Goal: Task Accomplishment & Management: Use online tool/utility

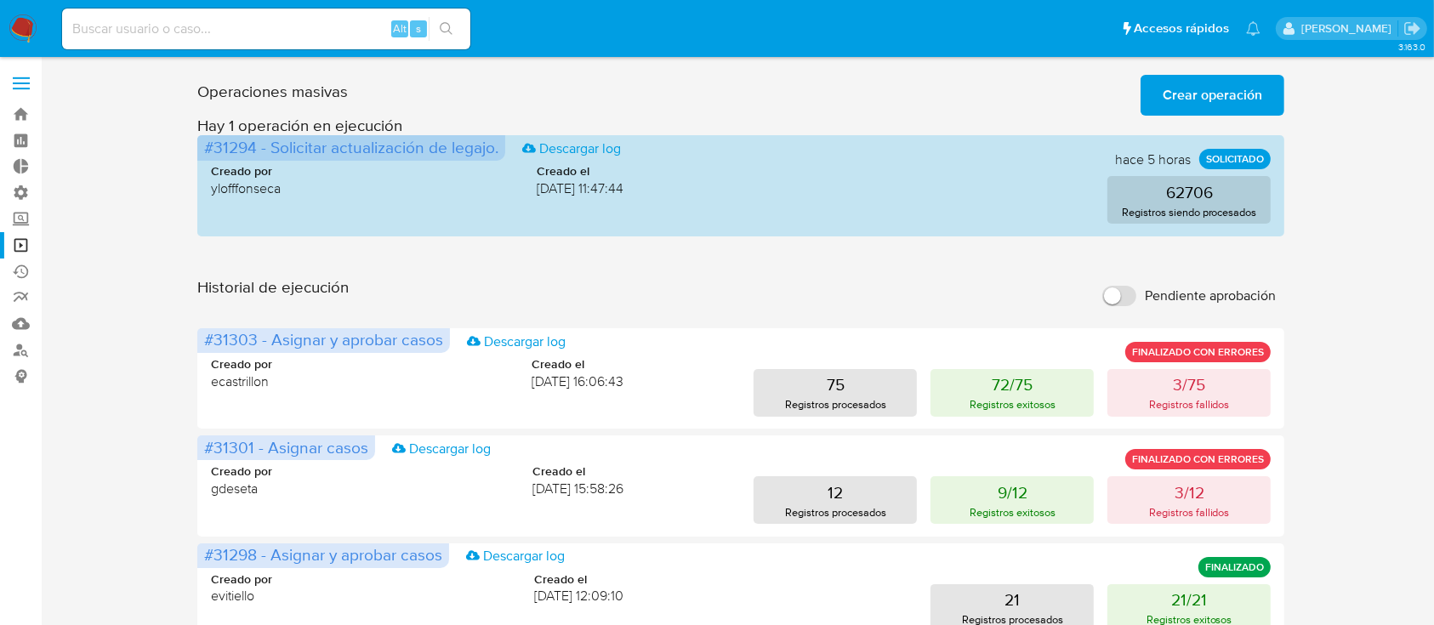
click at [1183, 106] on span "Crear operación" at bounding box center [1213, 95] width 100 height 37
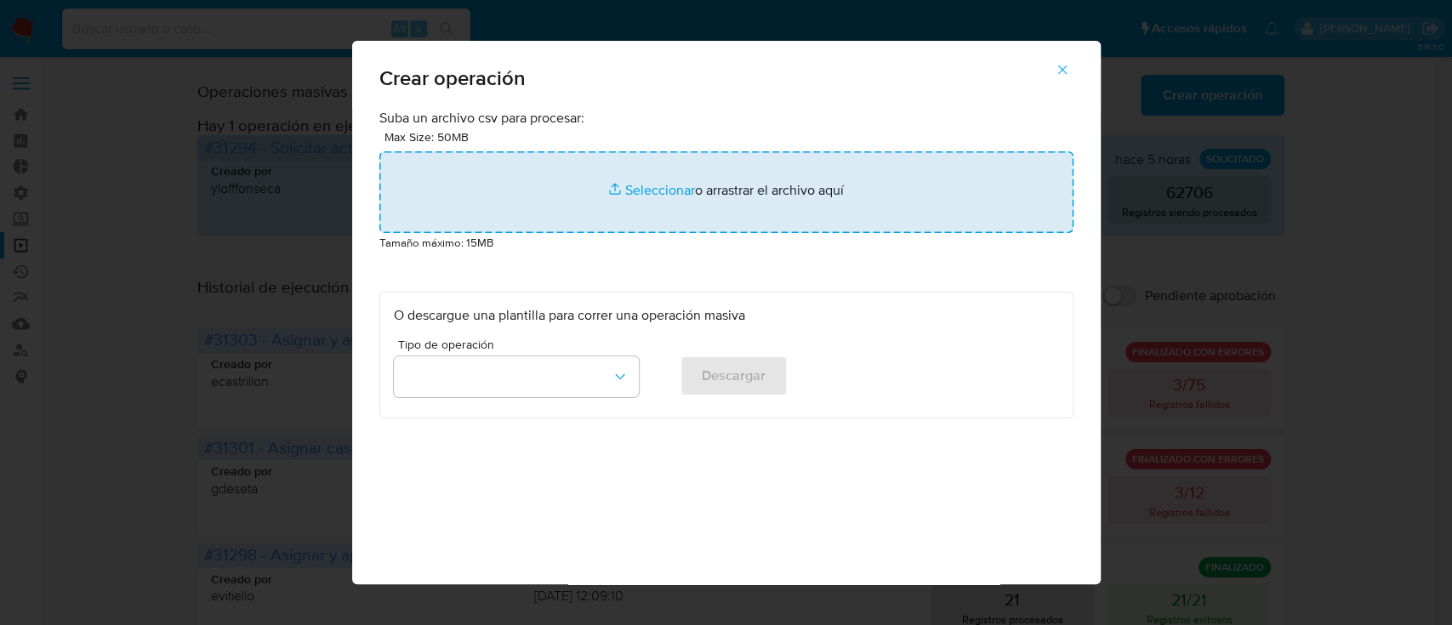
click at [785, 194] on input "file" at bounding box center [726, 192] width 694 height 82
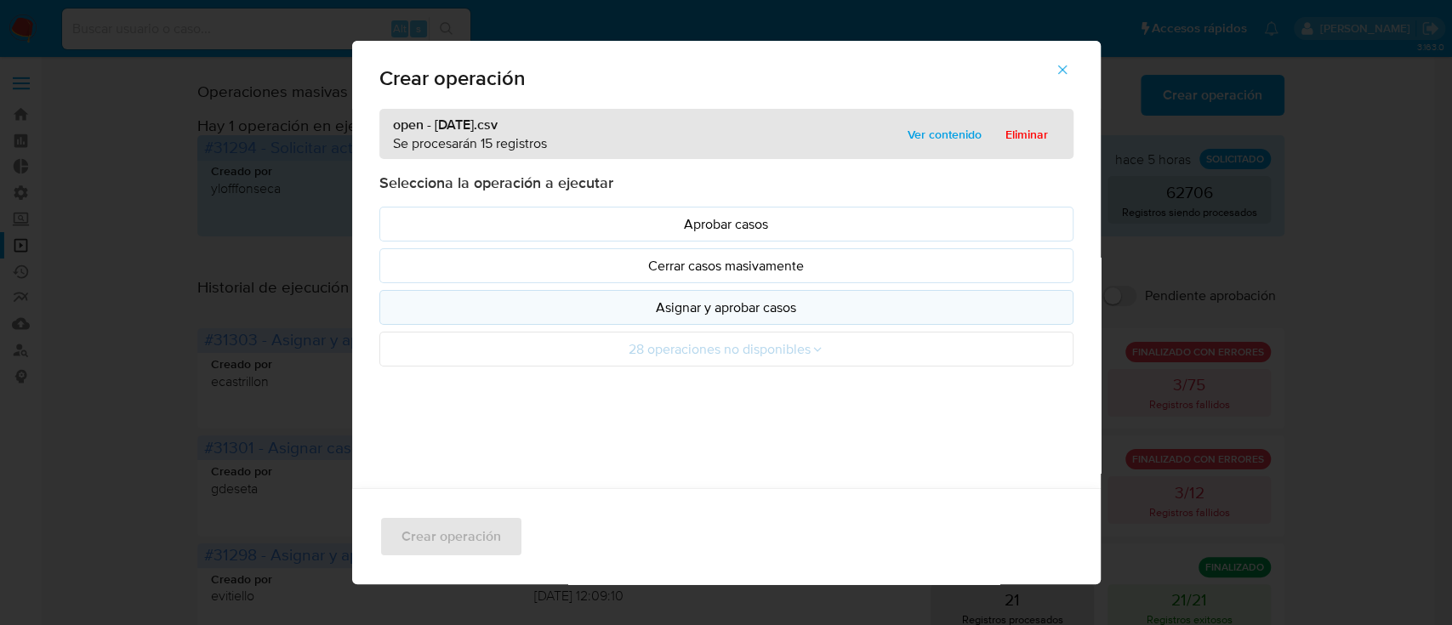
drag, startPoint x: 785, startPoint y: 194, endPoint x: 549, endPoint y: 305, distance: 261.4
click at [549, 305] on p "Asignar y aprobar casos" at bounding box center [726, 308] width 665 height 20
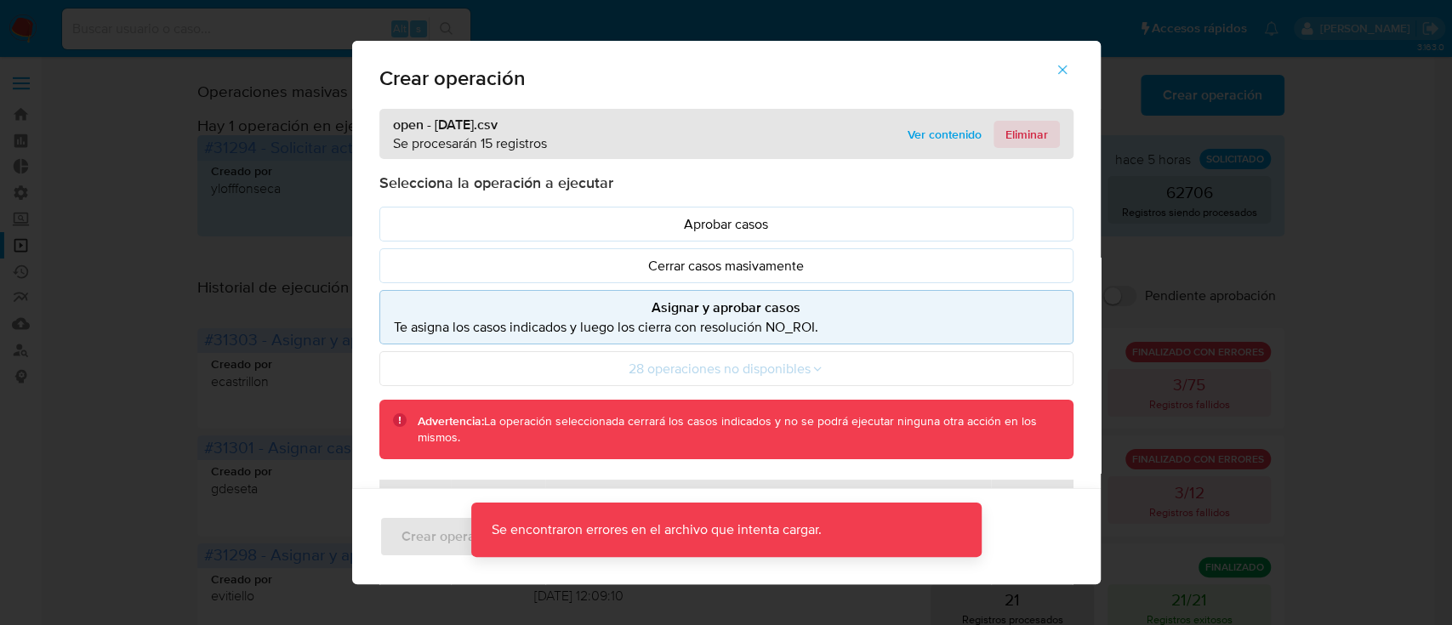
click at [1005, 133] on span "Eliminar" at bounding box center [1026, 134] width 43 height 24
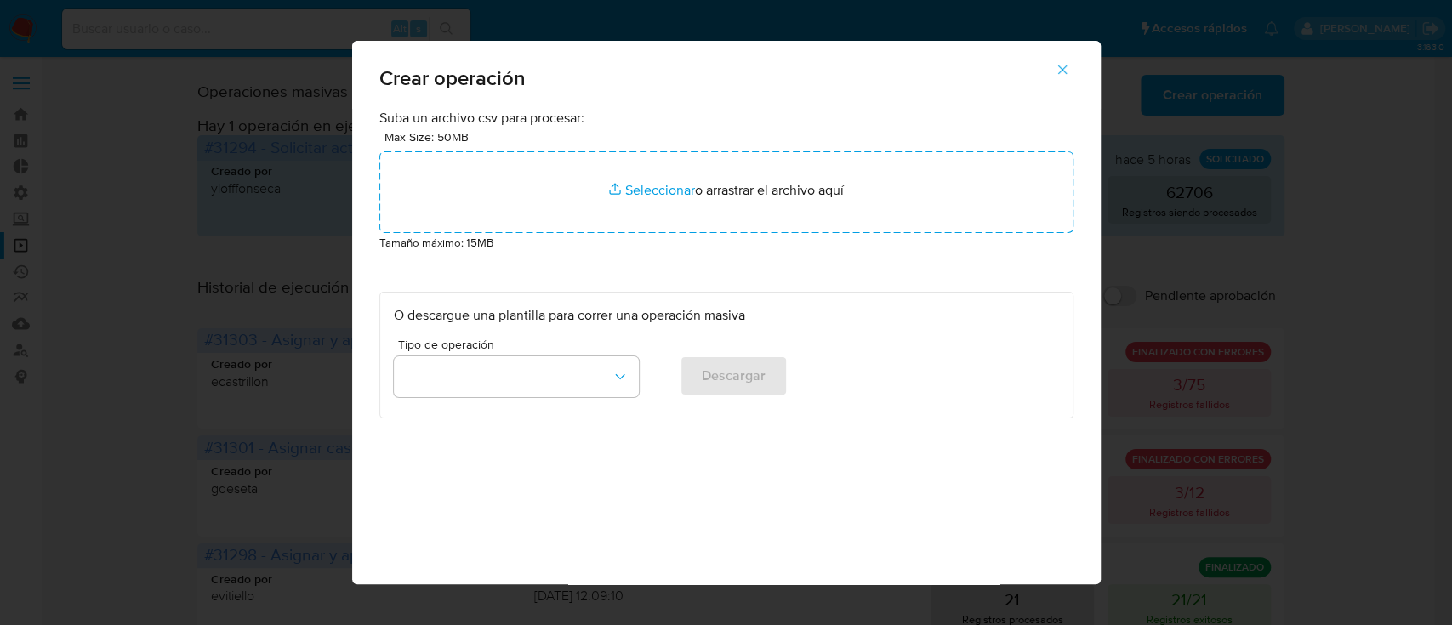
click at [1061, 76] on button "button" at bounding box center [1063, 69] width 60 height 41
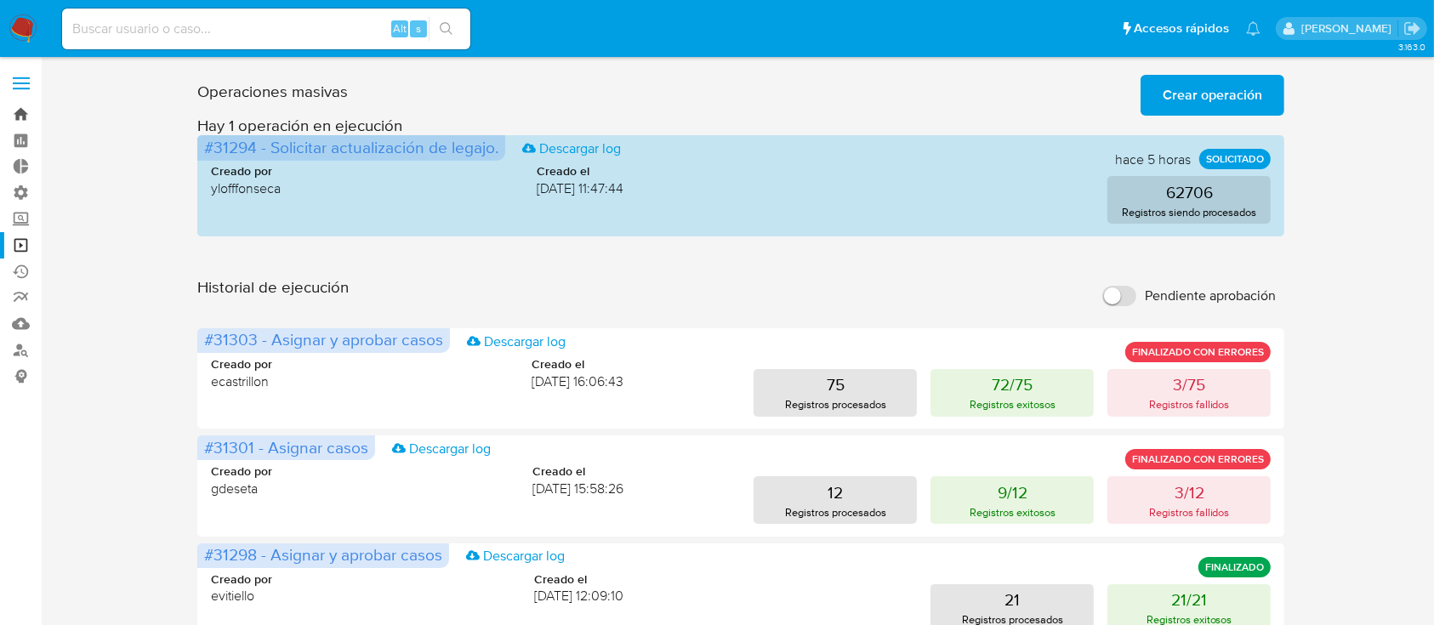
click at [30, 103] on link "Bandeja" at bounding box center [101, 114] width 202 height 26
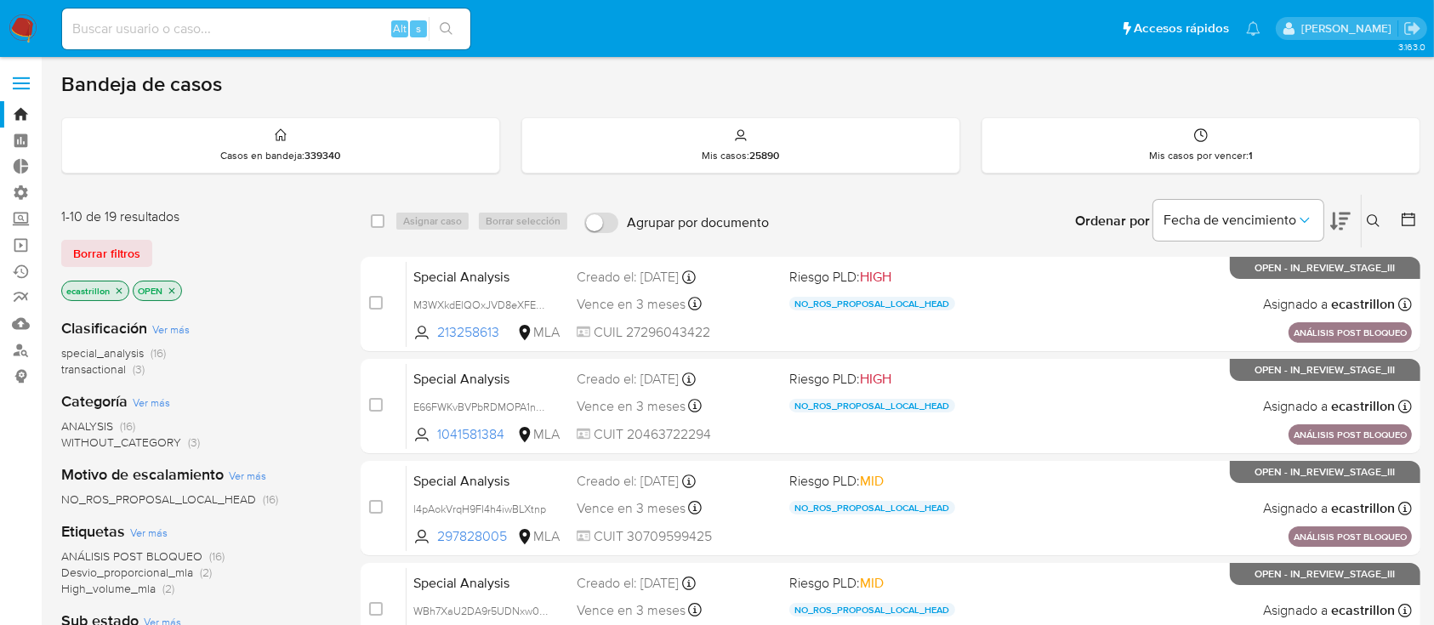
drag, startPoint x: 119, startPoint y: 240, endPoint x: 225, endPoint y: 239, distance: 106.3
click at [225, 240] on div "Borrar filtros" at bounding box center [197, 253] width 272 height 27
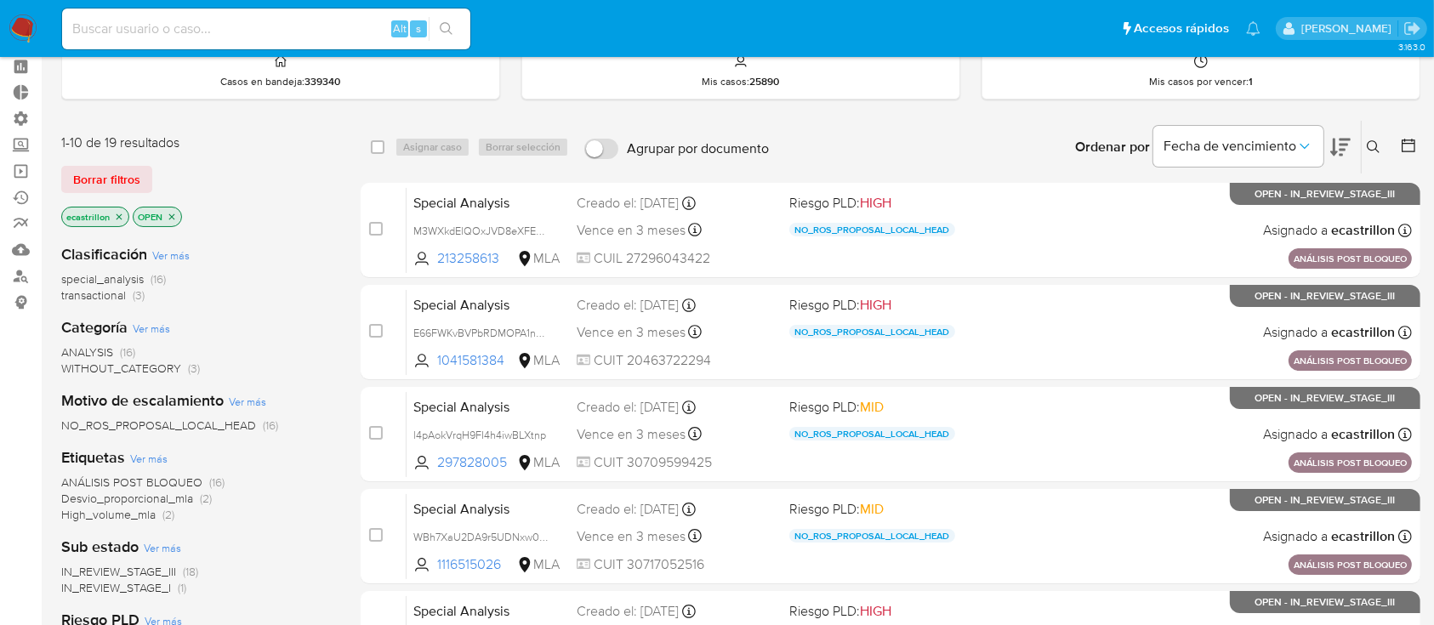
scroll to position [75, 0]
click at [201, 421] on span "NO_ROS_PROPOSAL_LOCAL_HEAD" at bounding box center [158, 424] width 195 height 17
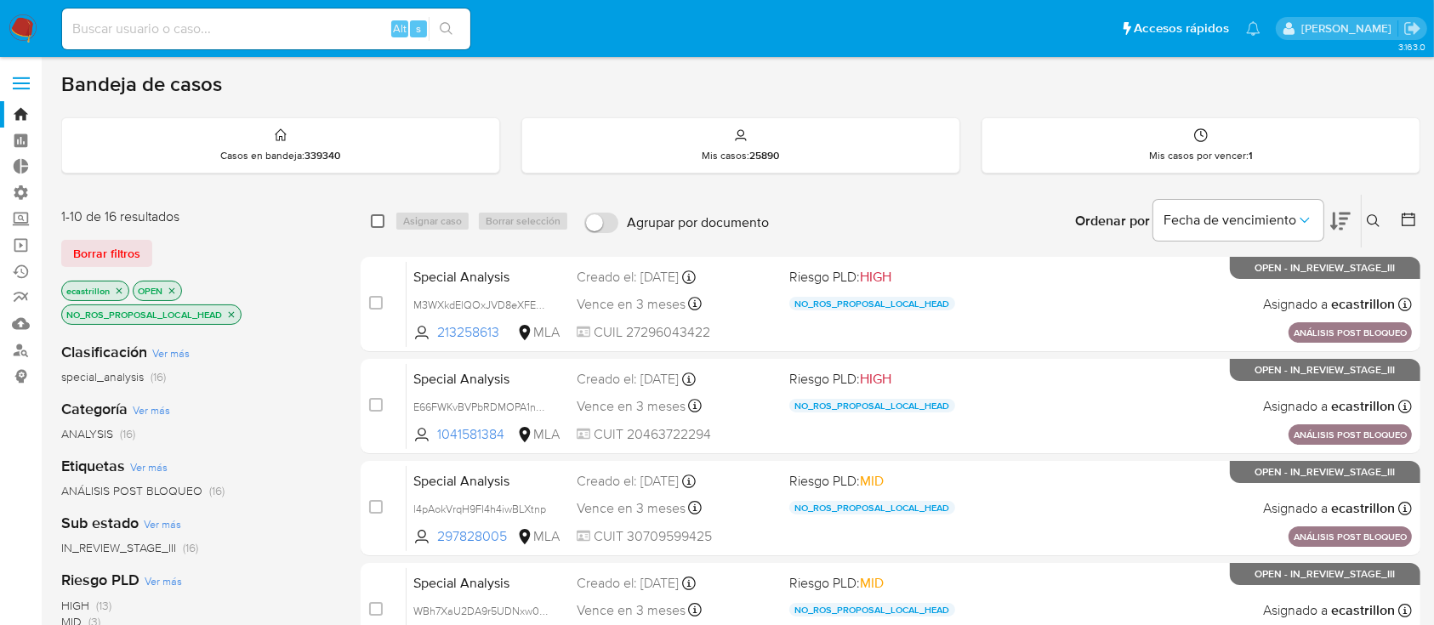
click at [375, 220] on input "checkbox" at bounding box center [378, 221] width 14 height 14
checkbox input "true"
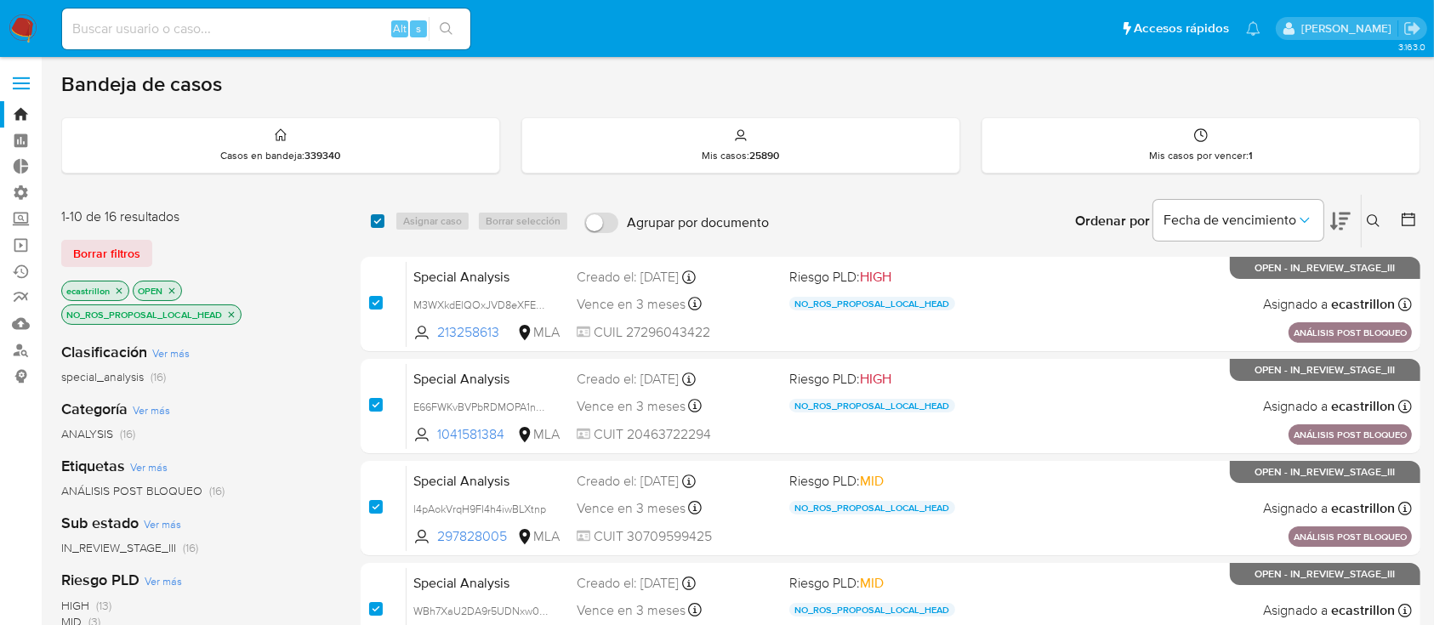
checkbox input "true"
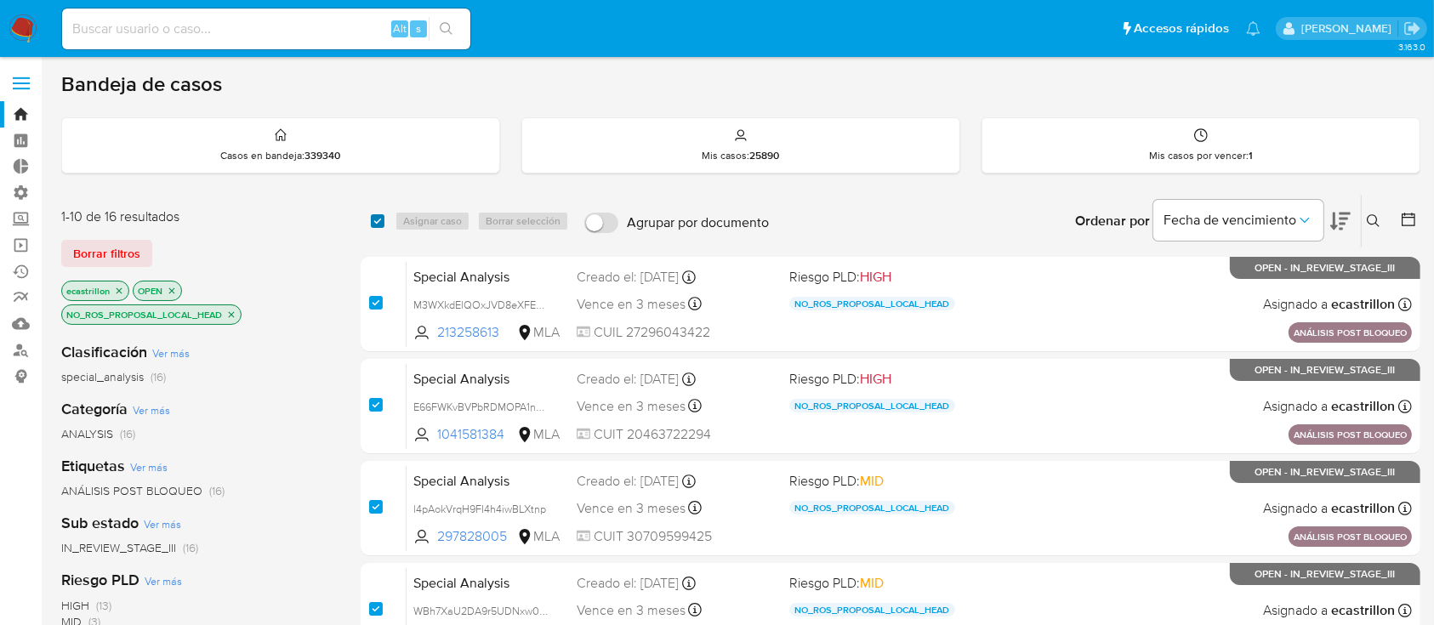
checkbox input "true"
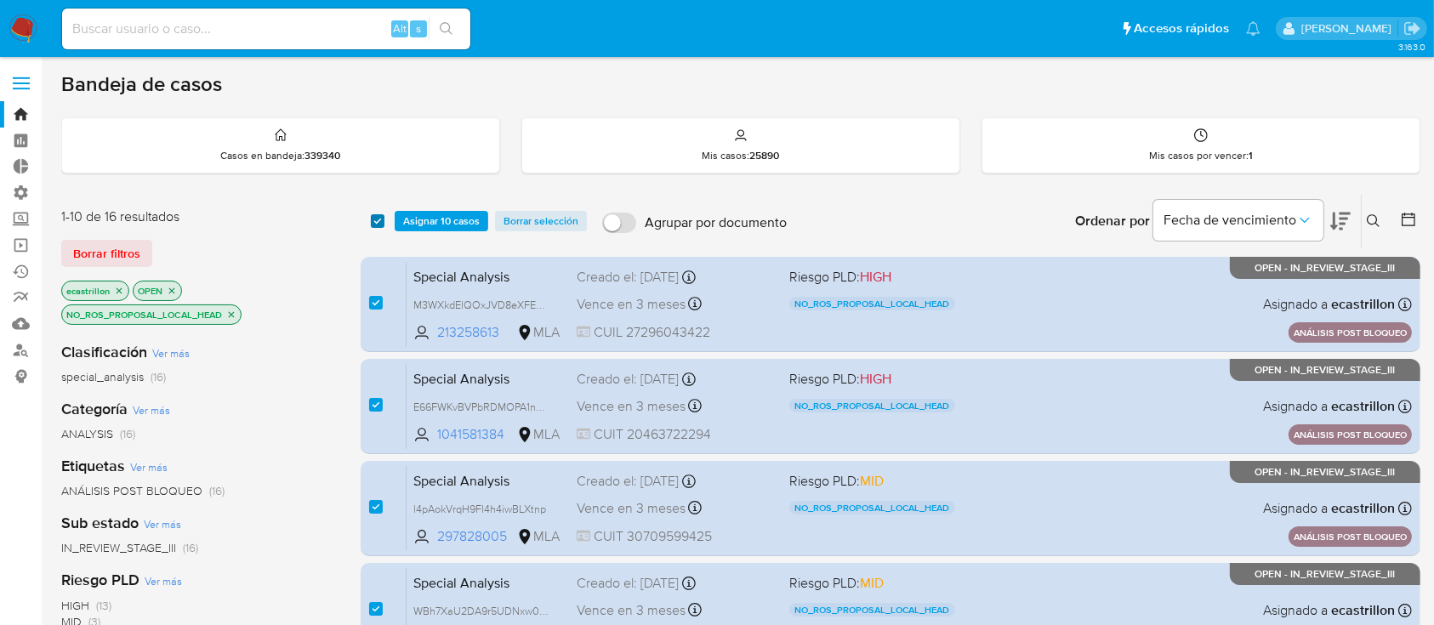
click at [379, 220] on input "checkbox" at bounding box center [378, 221] width 14 height 14
checkbox input "false"
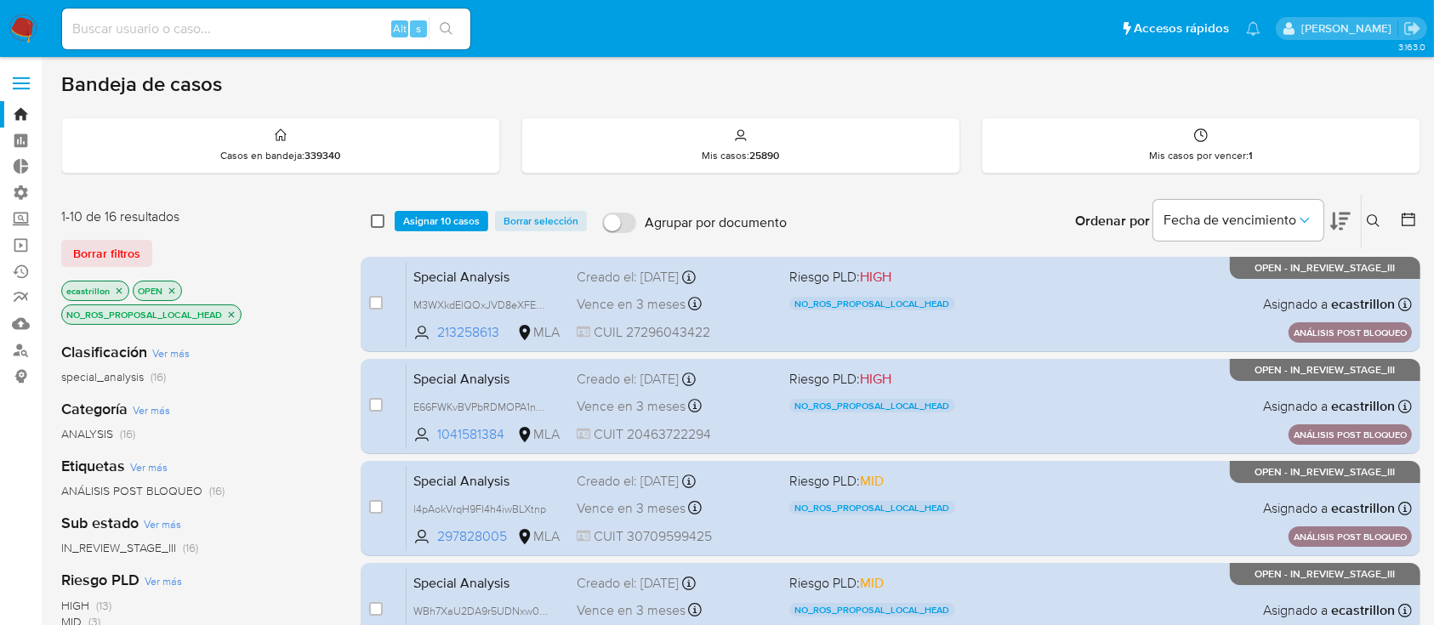
checkbox input "false"
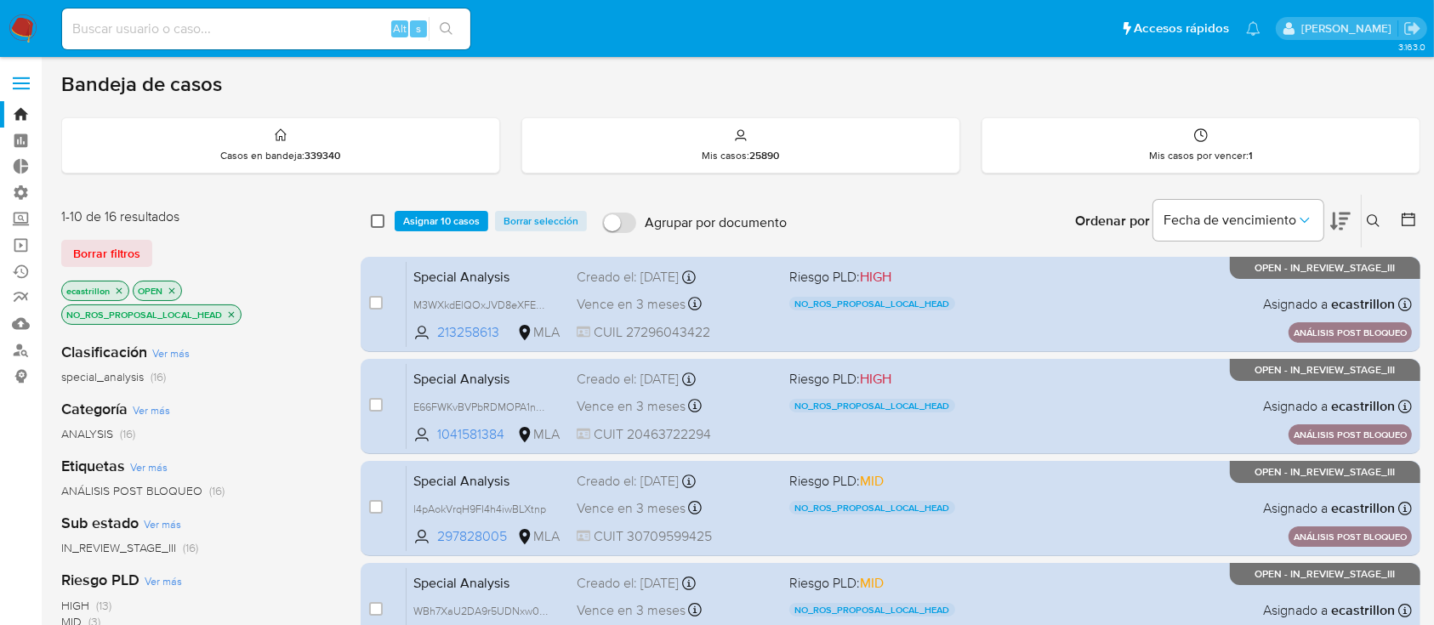
checkbox input "false"
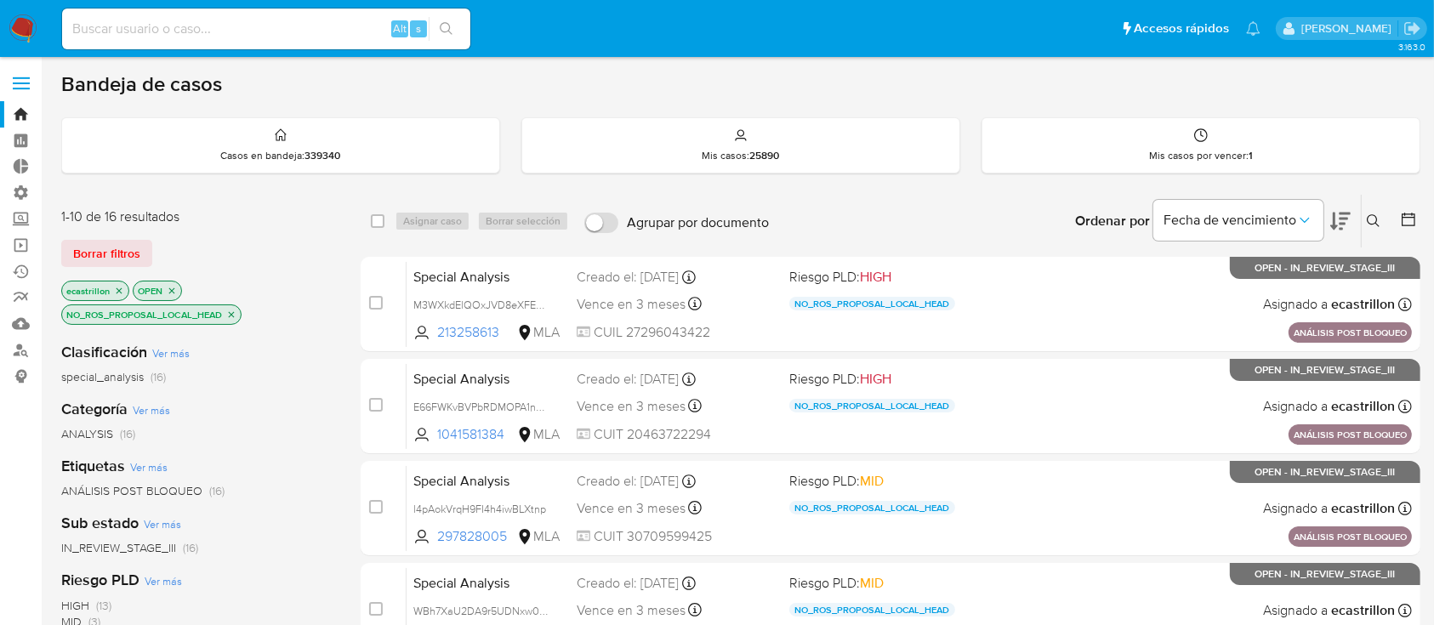
click at [109, 236] on div "1-10 de 16 resultados Borrar filtros ecastrillon OPEN NO_ROS_PROPOSAL_LOCAL_HEAD" at bounding box center [197, 268] width 272 height 121
click at [112, 242] on span "Borrar filtros" at bounding box center [106, 254] width 67 height 24
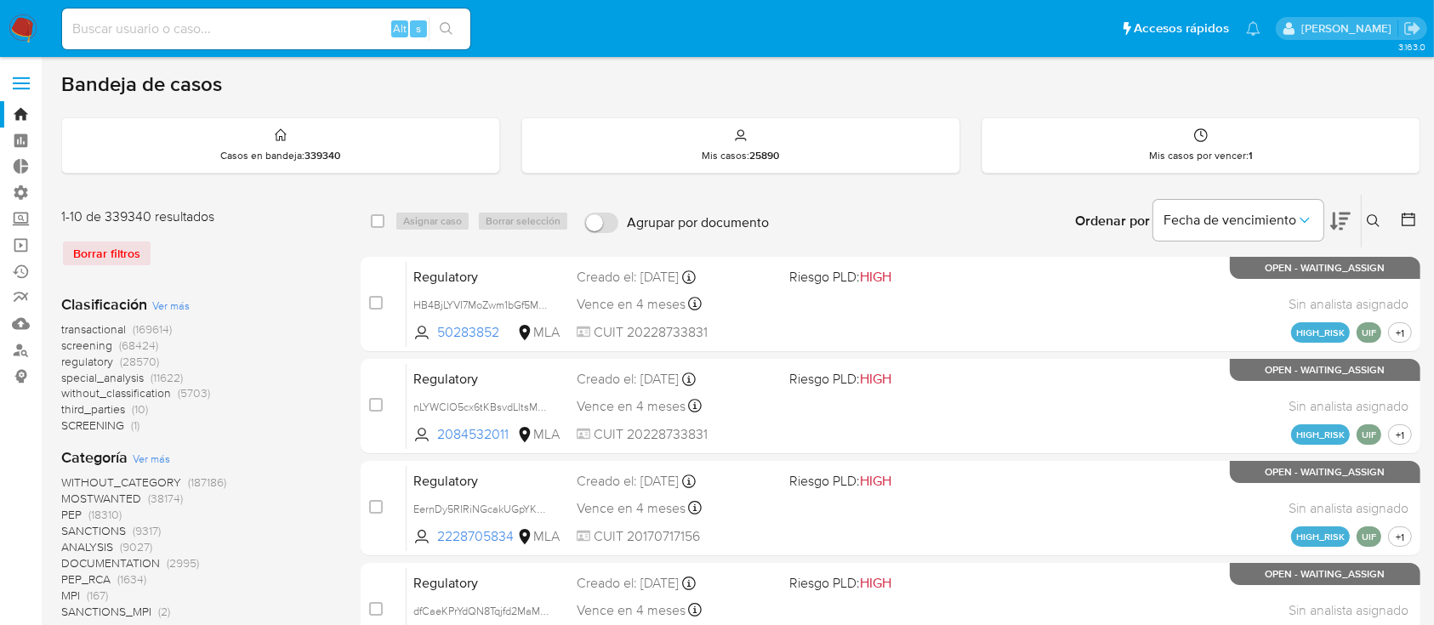
click at [1400, 214] on icon at bounding box center [1408, 219] width 17 height 17
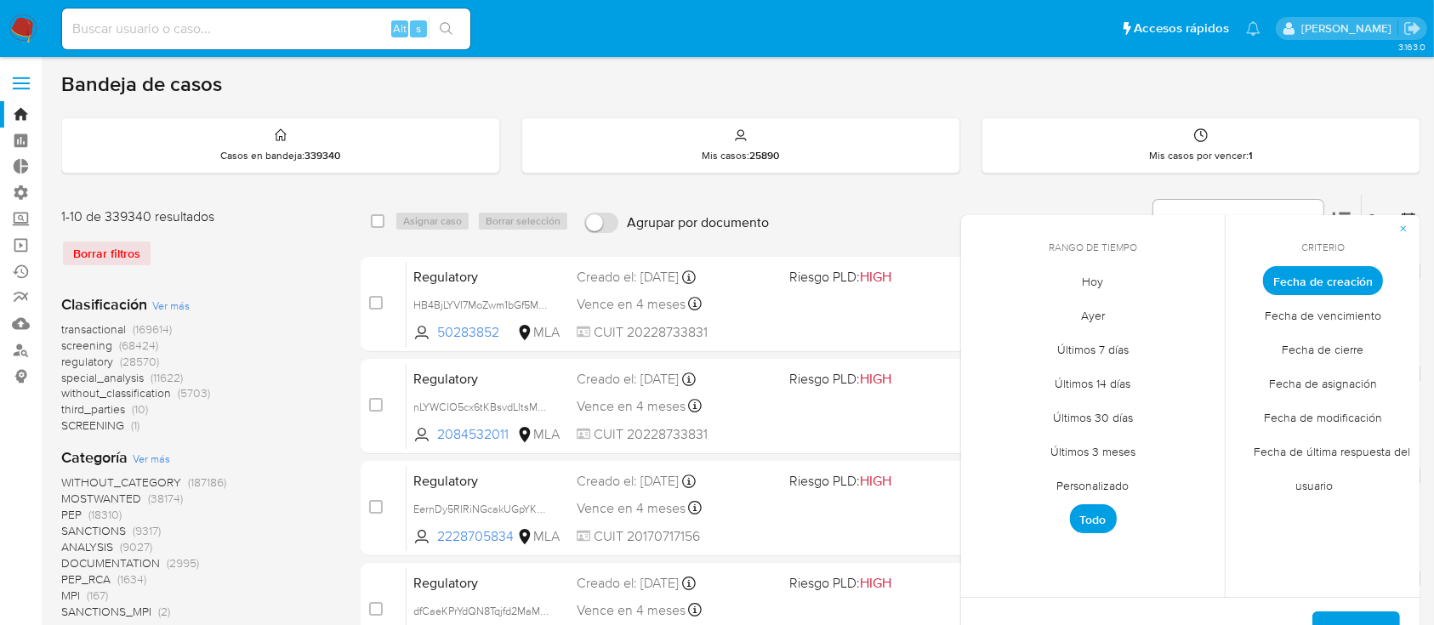
click at [1118, 472] on span "Personalizado" at bounding box center [1093, 486] width 108 height 35
click at [982, 310] on icon "Mes anterior" at bounding box center [987, 312] width 20 height 20
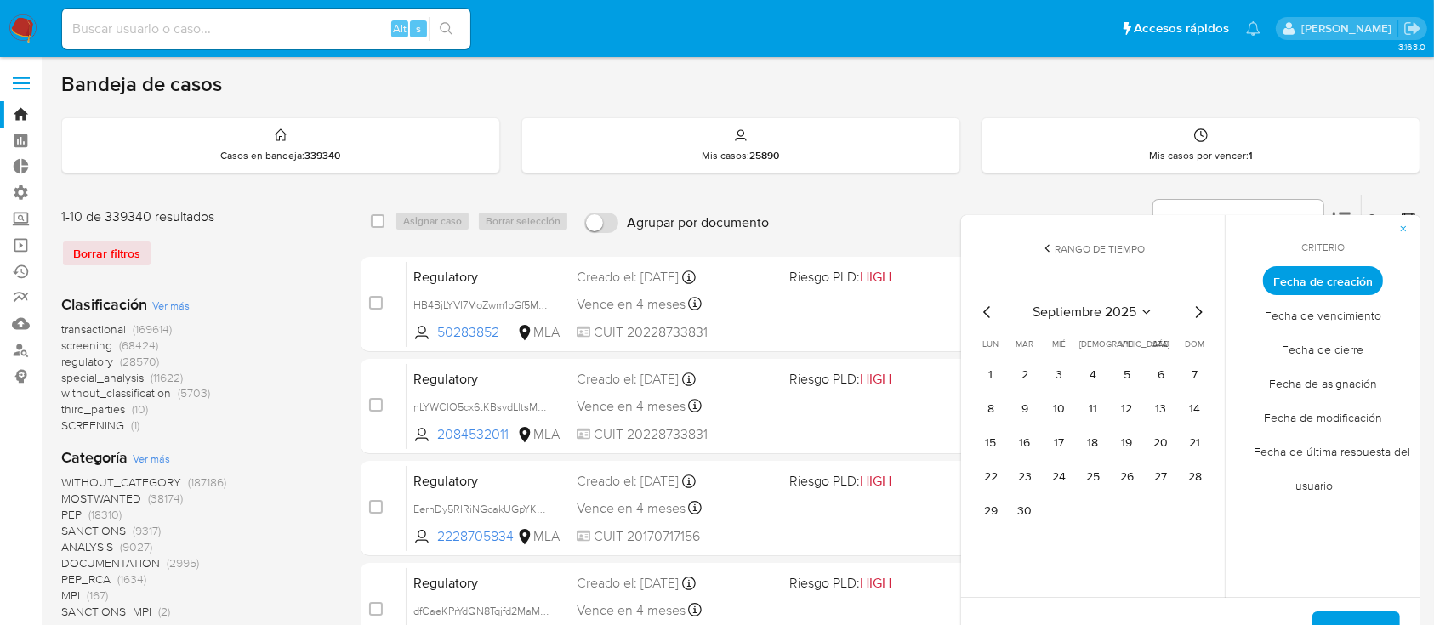
click at [982, 310] on icon "Mes anterior" at bounding box center [987, 312] width 20 height 20
click at [227, 258] on div "Borrar filtros" at bounding box center [197, 253] width 272 height 27
click at [1409, 230] on icon "button" at bounding box center [1403, 229] width 10 height 10
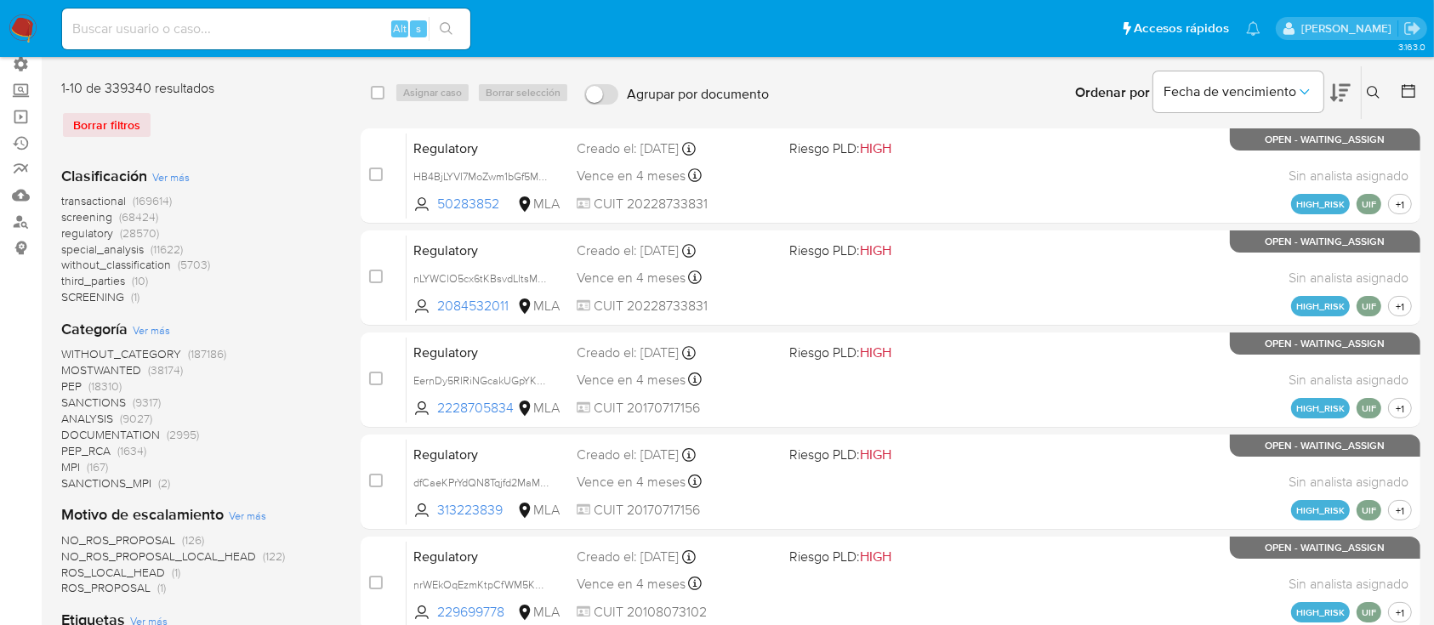
scroll to position [36, 0]
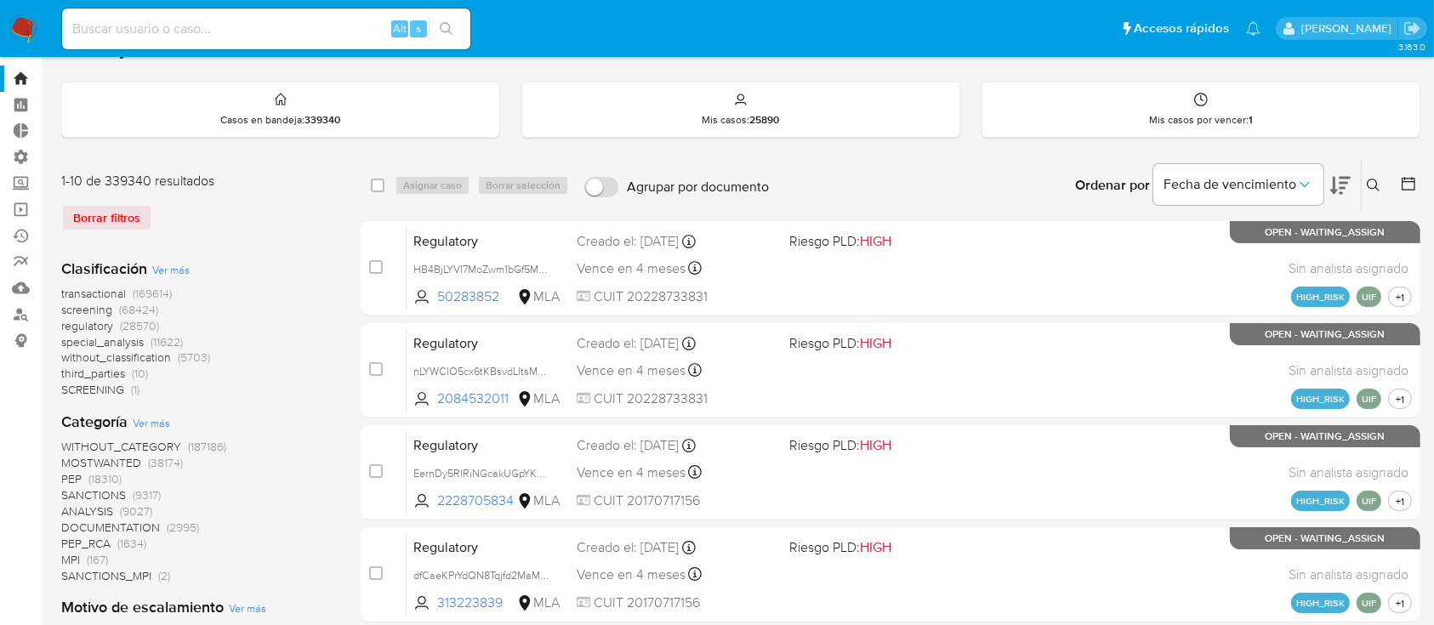
click at [87, 291] on span "transactional" at bounding box center [93, 293] width 65 height 17
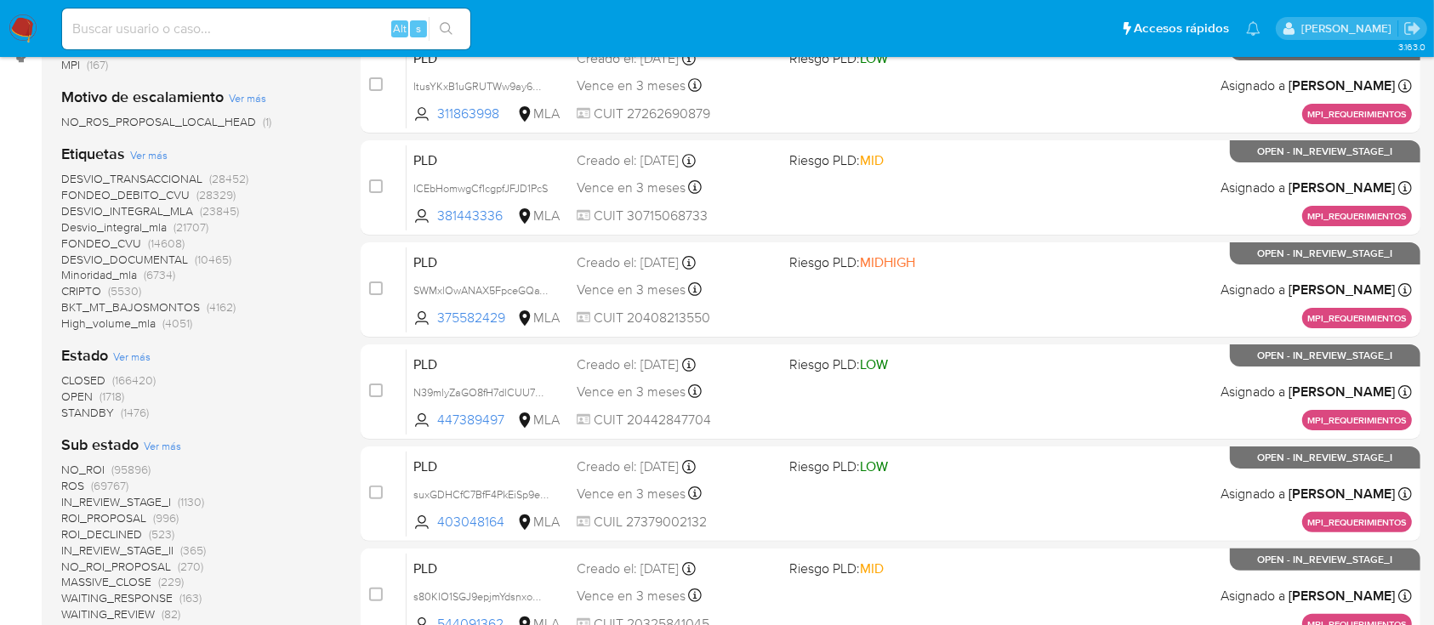
scroll to position [394, 0]
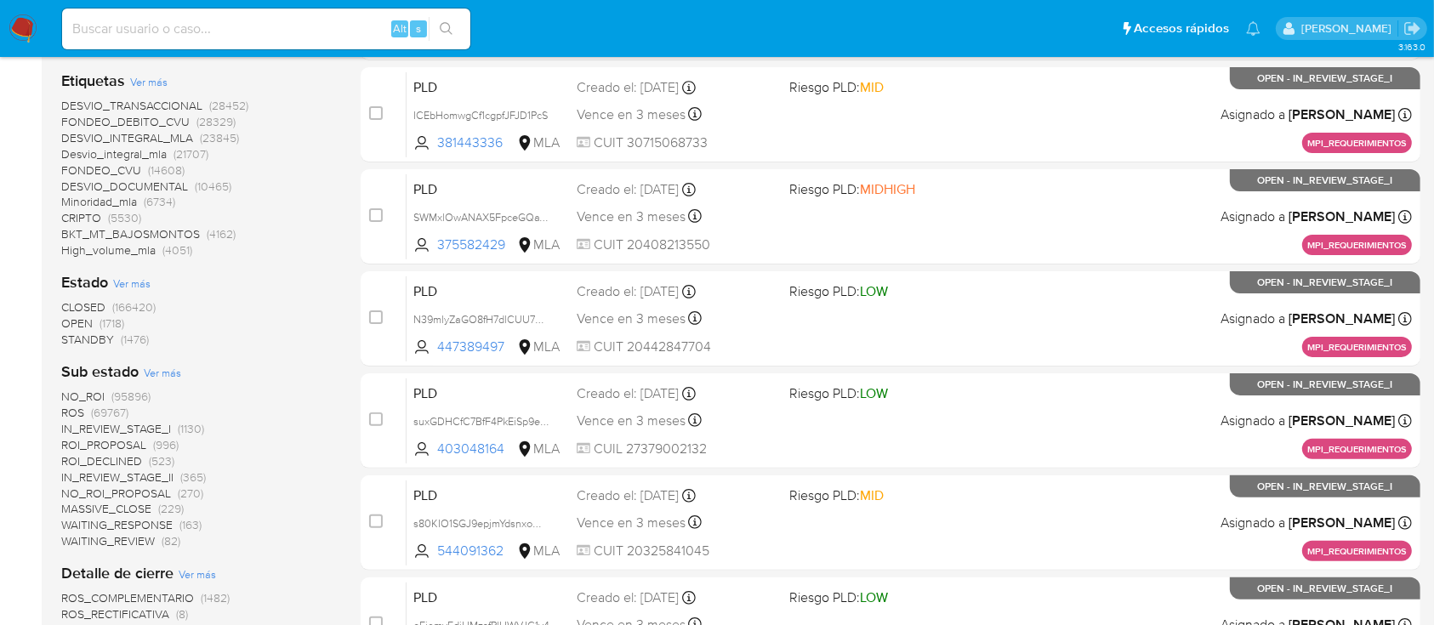
click at [77, 323] on span "OPEN" at bounding box center [76, 323] width 31 height 17
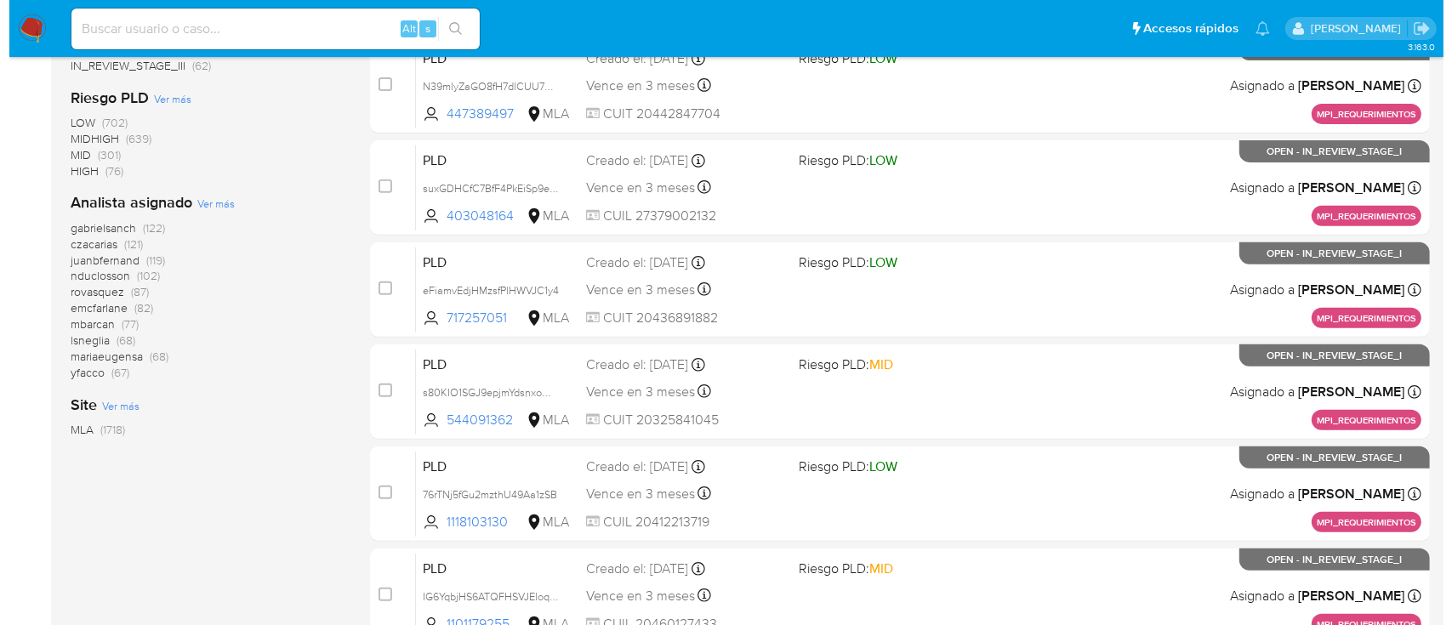
scroll to position [625, 0]
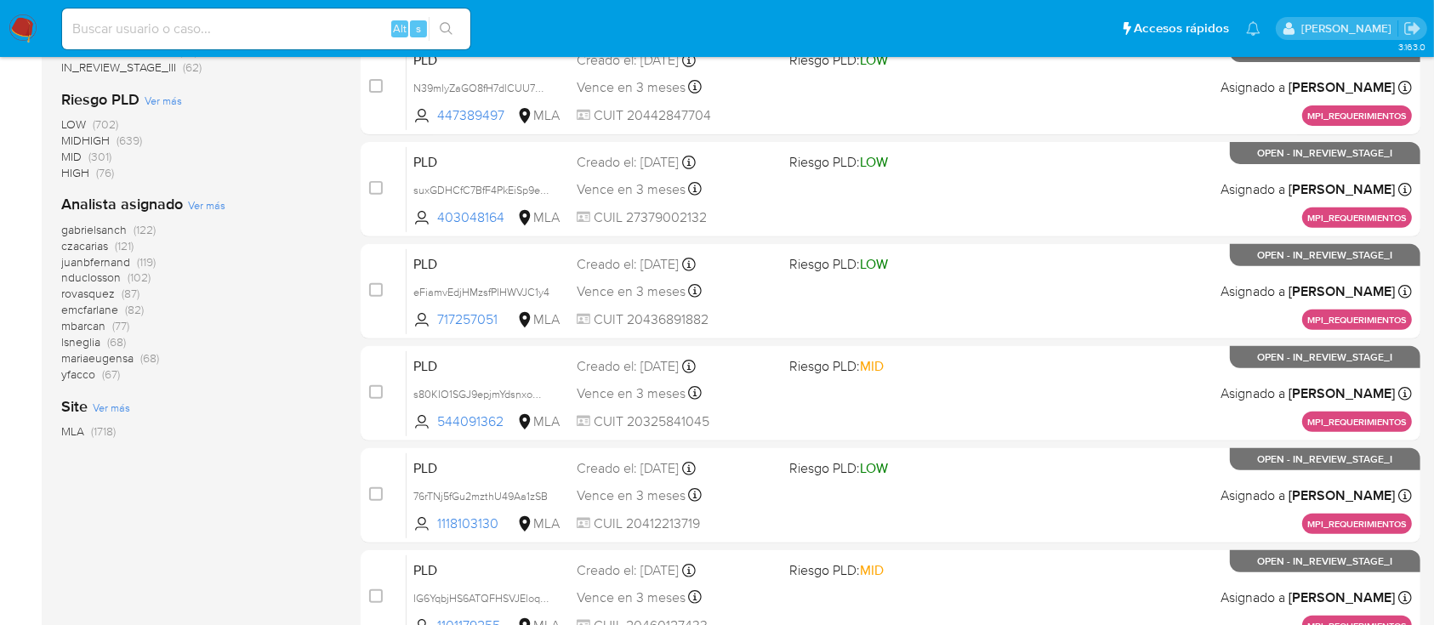
click at [226, 205] on div "Analista asignado Ver más gabrielsanch (122) czacarias (121) juanbfernand (119)…" at bounding box center [197, 288] width 272 height 188
click at [219, 204] on span "Ver más" at bounding box center [206, 204] width 37 height 15
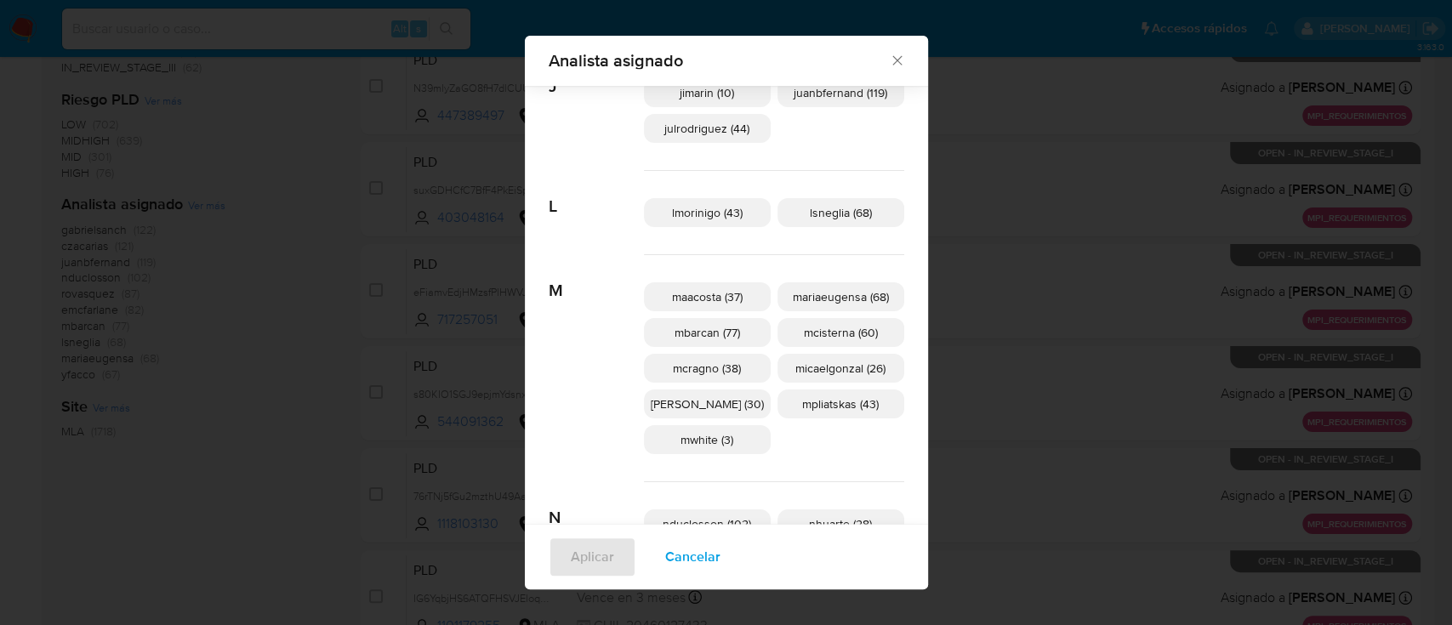
scroll to position [650, 0]
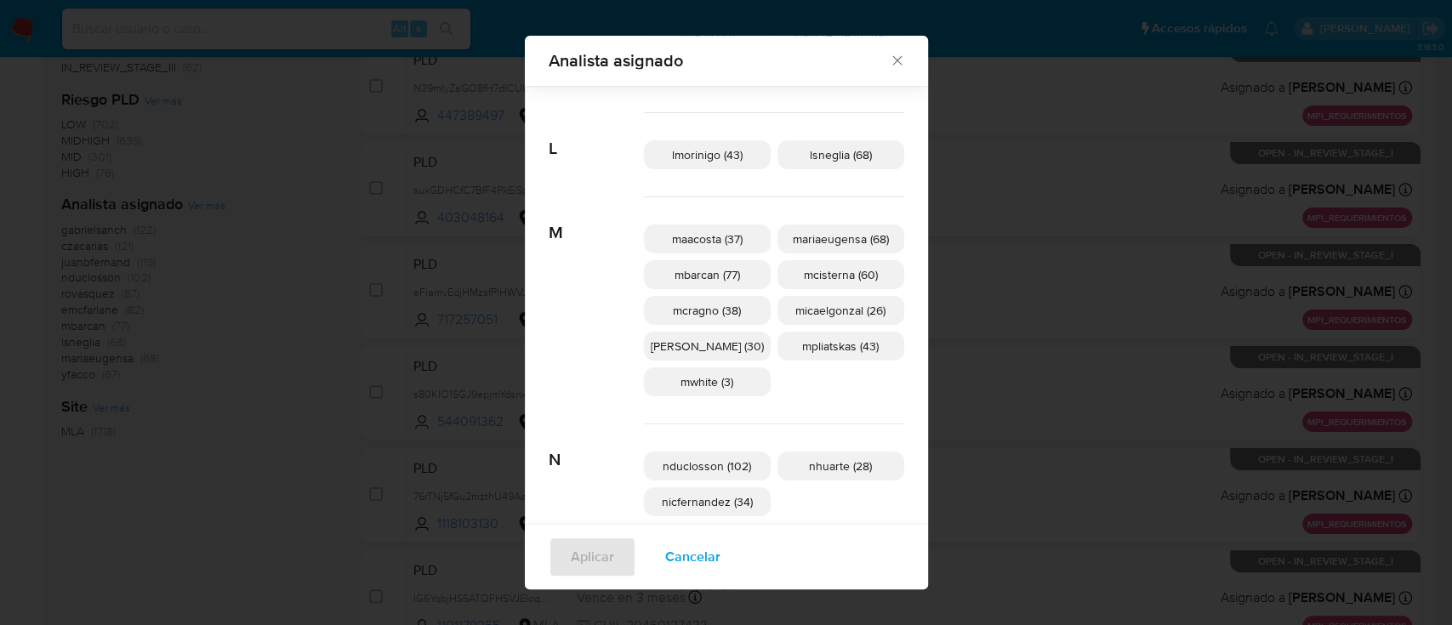
click at [684, 564] on span "Cancelar" at bounding box center [692, 556] width 55 height 37
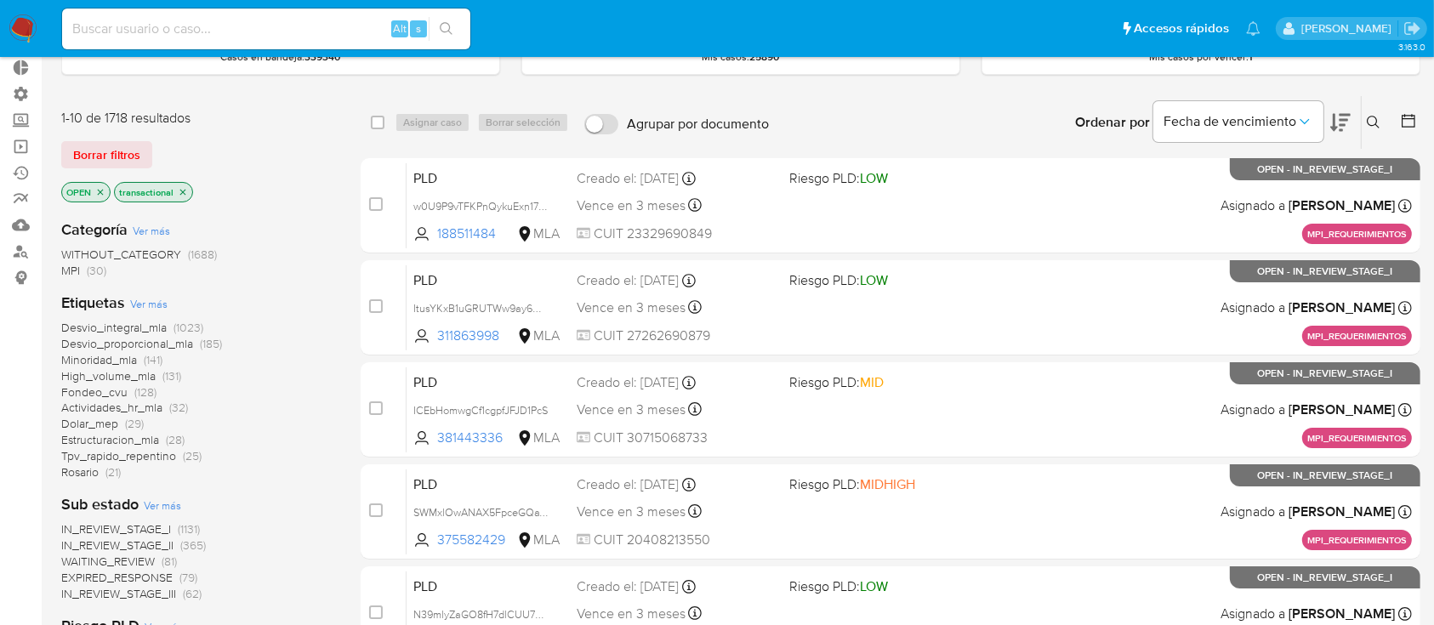
scroll to position [69, 0]
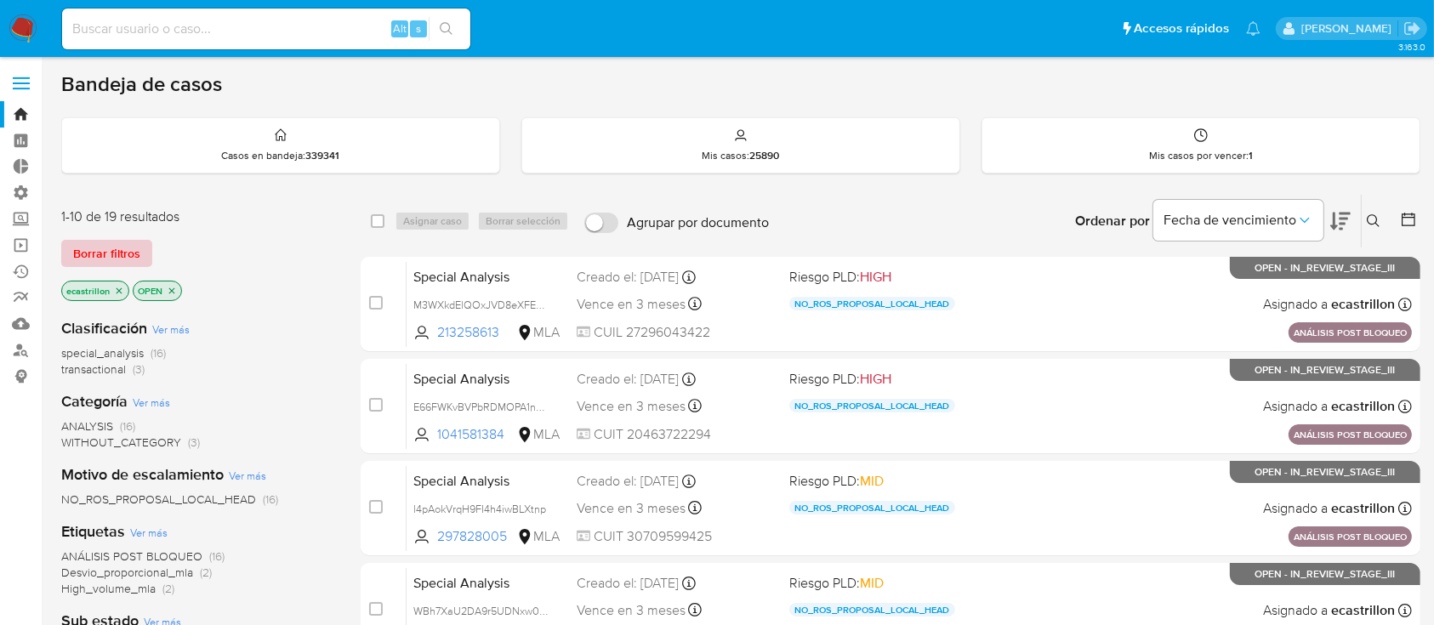
click at [147, 254] on button "Borrar filtros" at bounding box center [106, 253] width 91 height 27
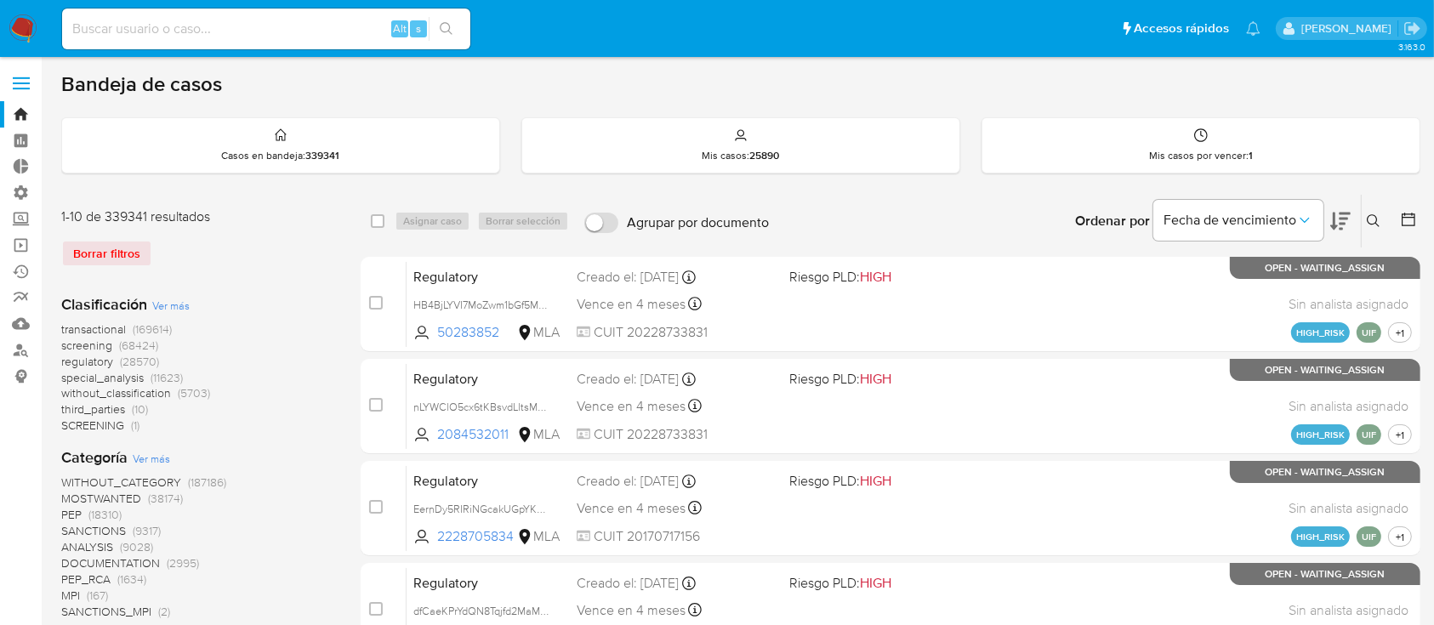
click at [1366, 216] on button at bounding box center [1376, 221] width 28 height 20
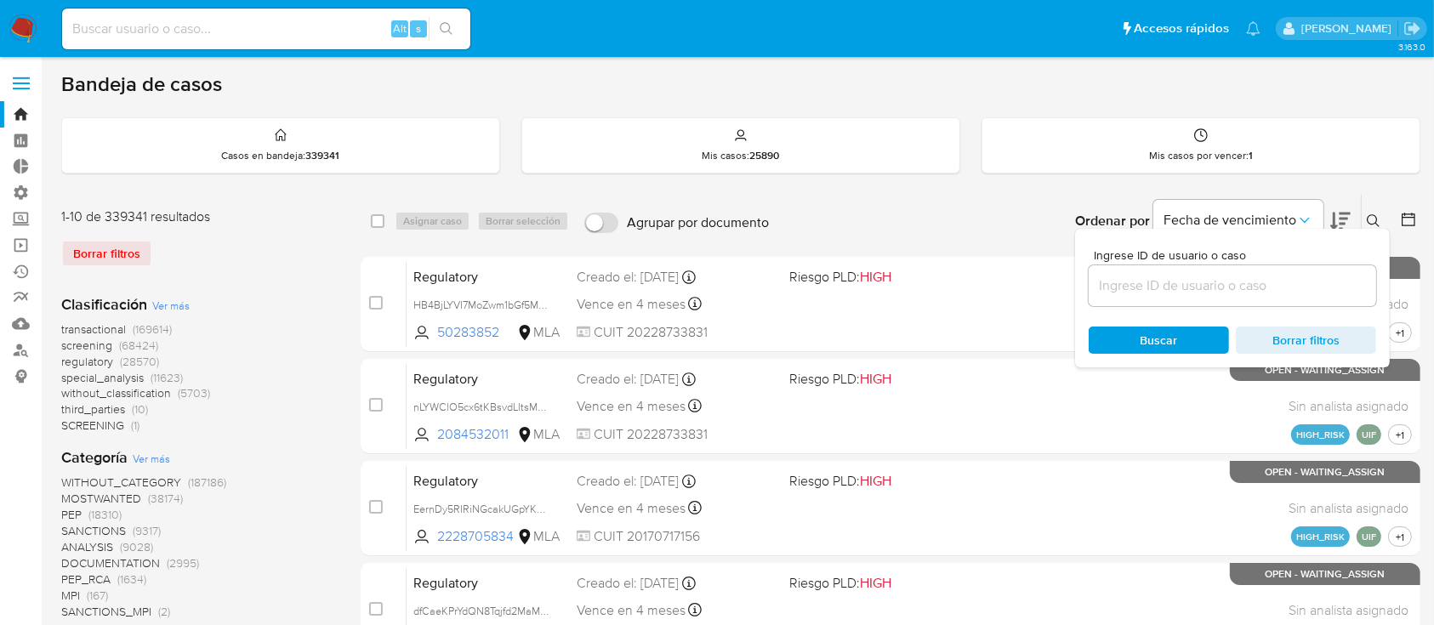
click at [1296, 299] on div at bounding box center [1233, 285] width 288 height 41
click at [1291, 289] on input at bounding box center [1233, 286] width 288 height 22
paste input "u913jzhLGLwMP1hGvUyeynkH"
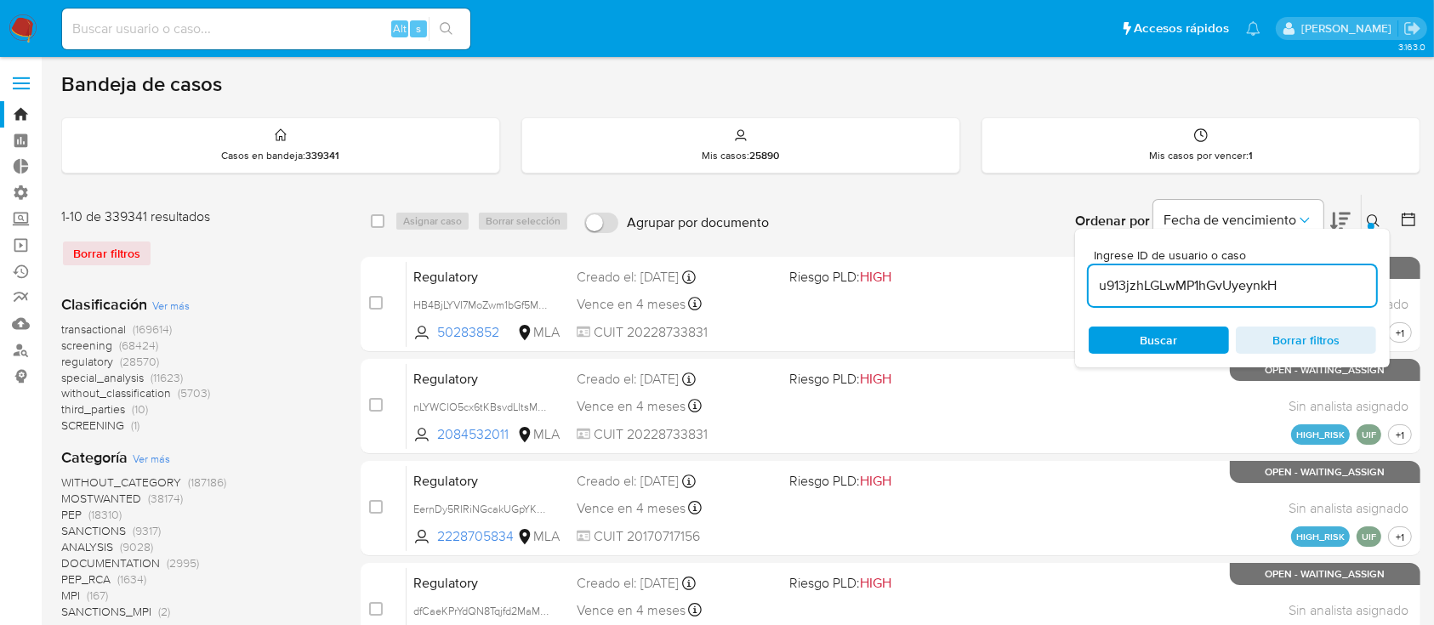
type input "u913jzhLGLwMP1hGvUyeynkH"
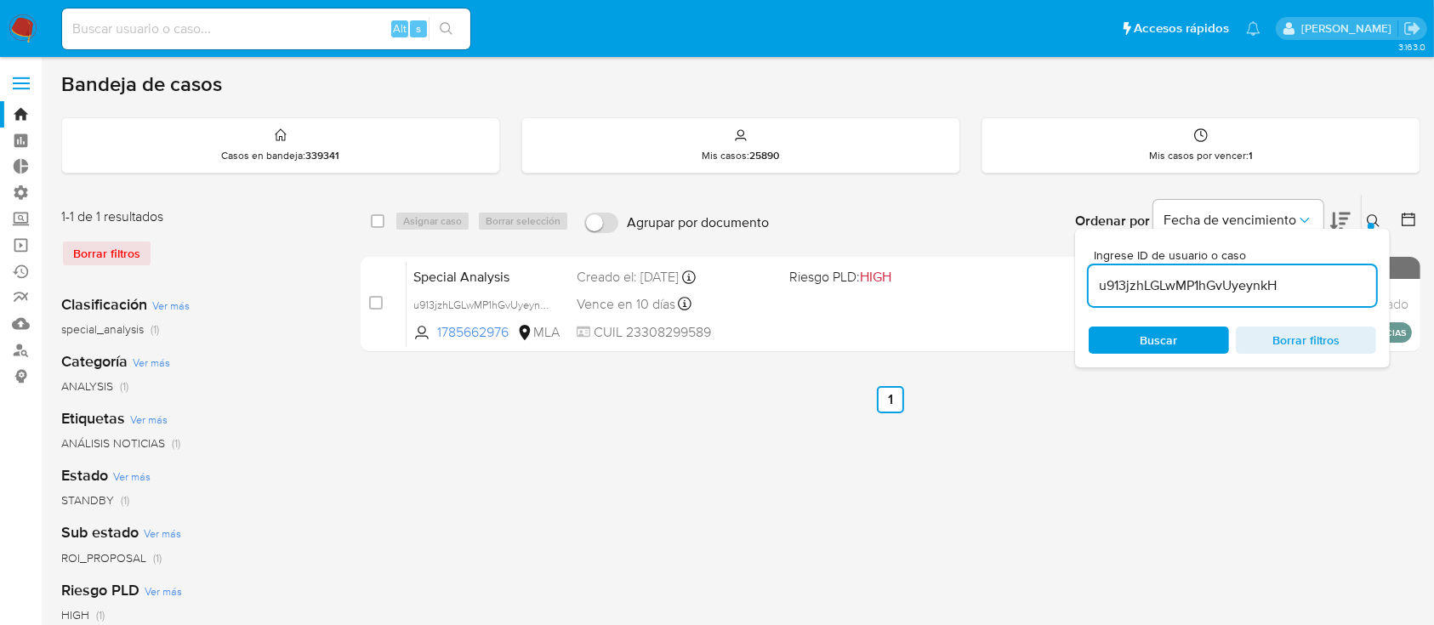
click at [1376, 217] on icon at bounding box center [1373, 220] width 13 height 13
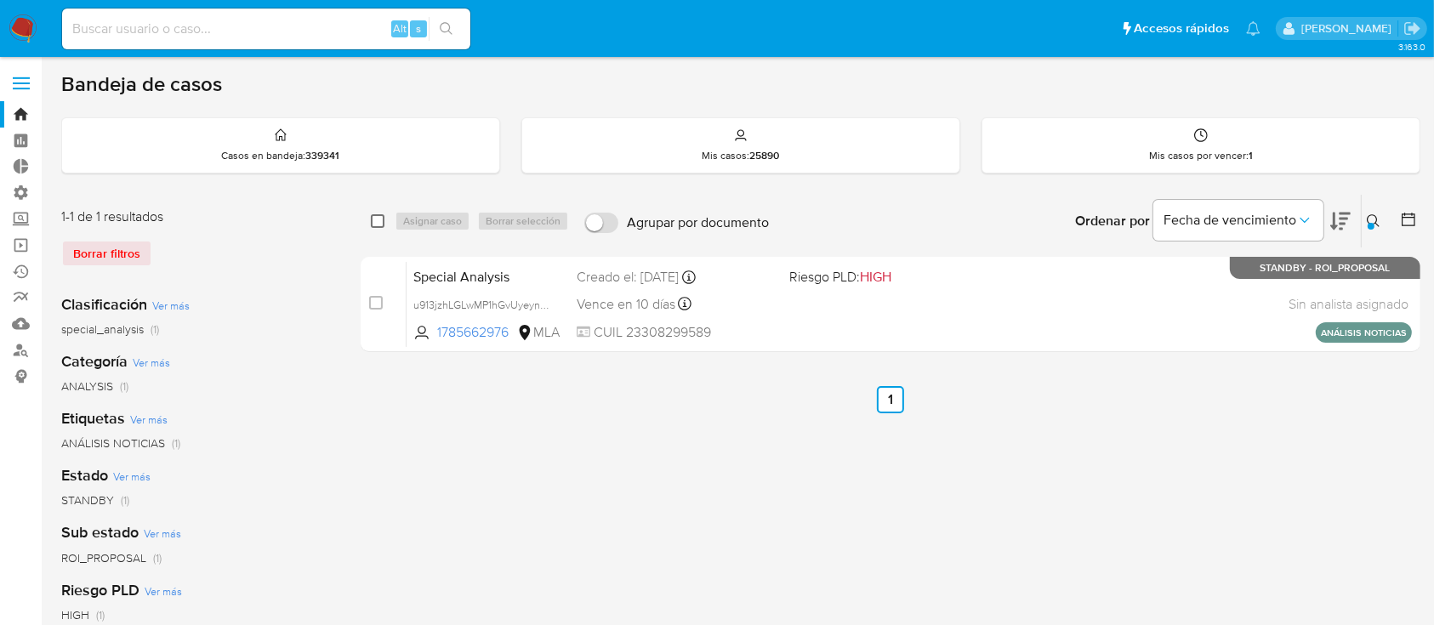
click at [371, 223] on input "checkbox" at bounding box center [378, 221] width 14 height 14
checkbox input "true"
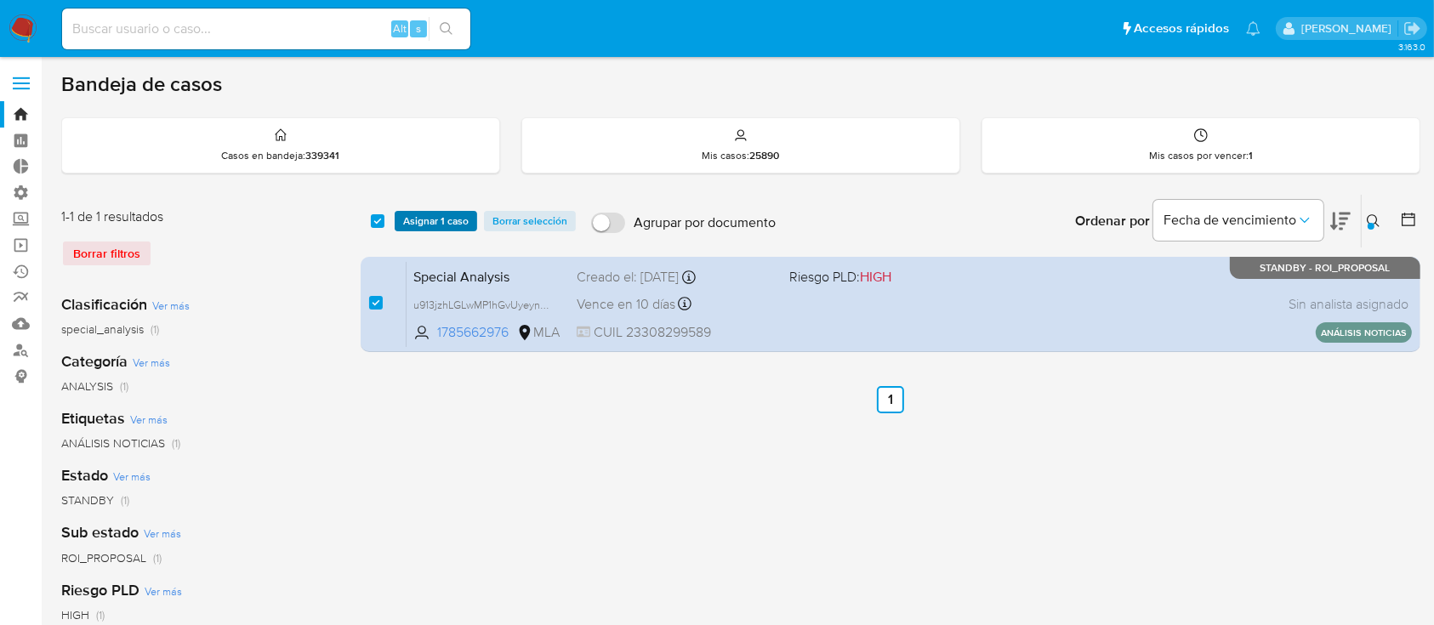
click at [436, 213] on span "Asignar 1 caso" at bounding box center [435, 221] width 65 height 17
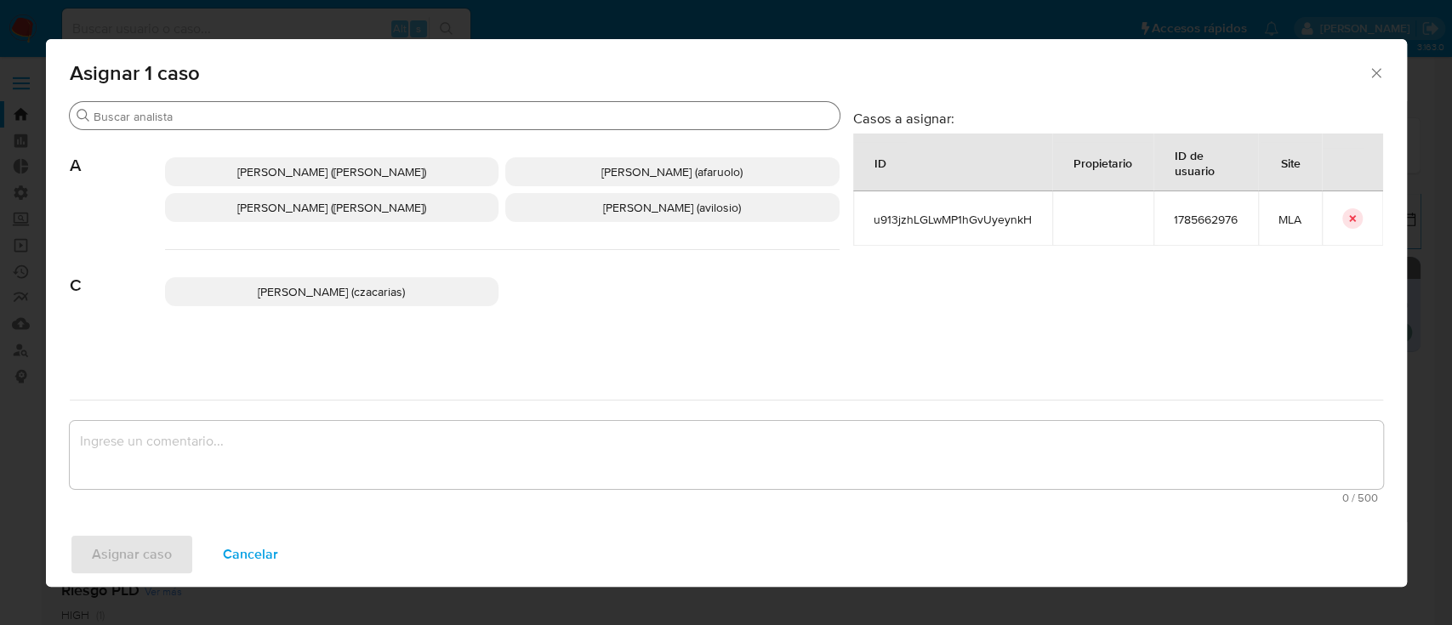
click at [369, 115] on input "Buscar" at bounding box center [463, 116] width 739 height 15
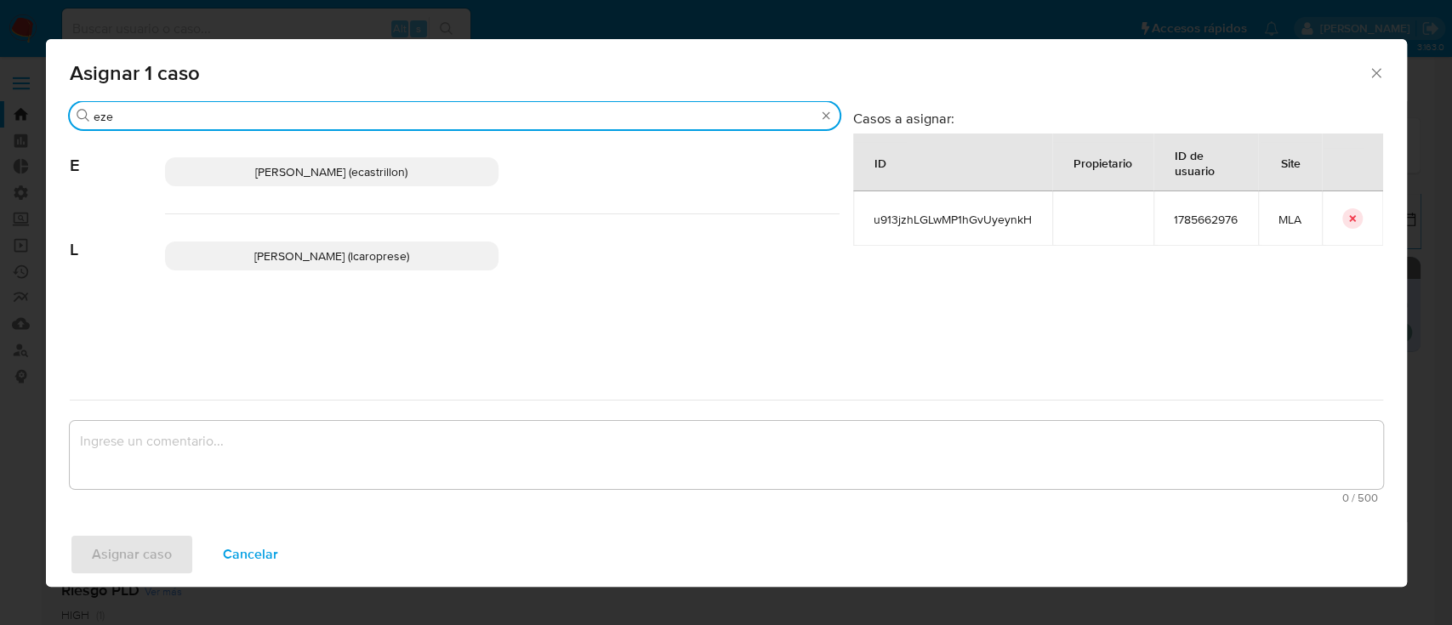
type input "eze"
click at [379, 158] on p "Ezequiel Gonzalo Castrillon (ecastrillon)" at bounding box center [332, 171] width 334 height 29
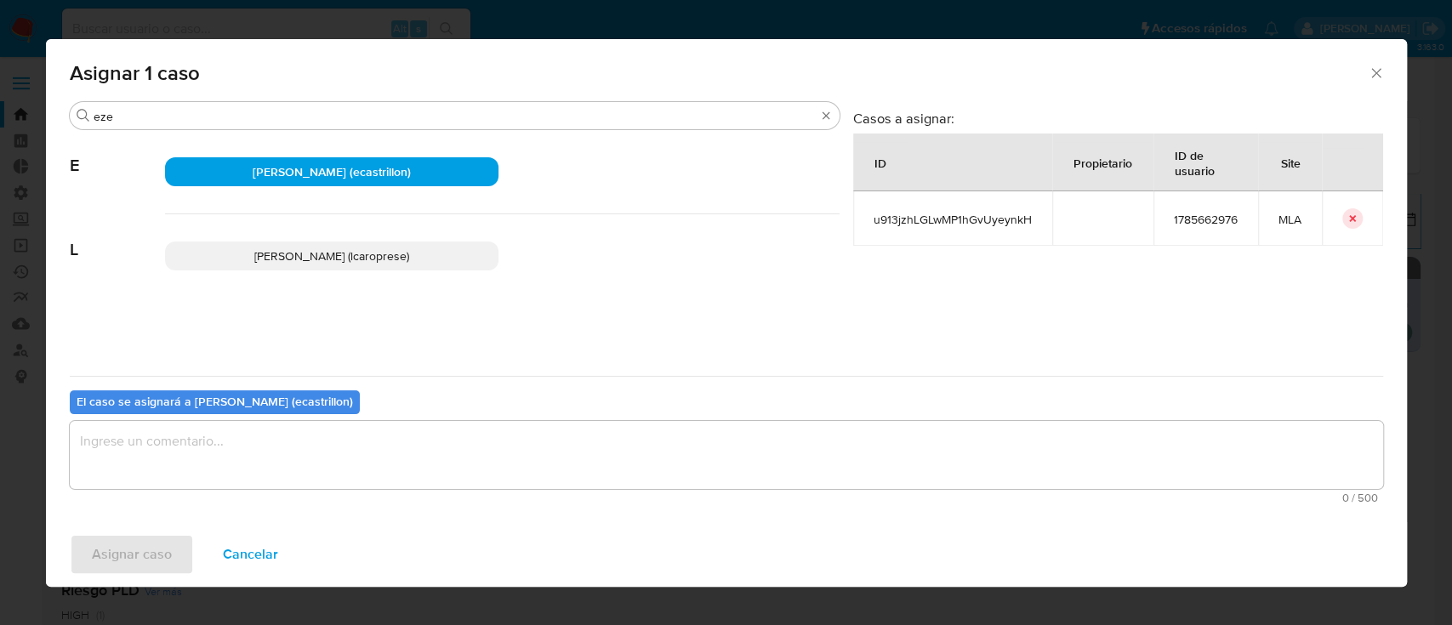
click at [315, 438] on textarea "assign-modal" at bounding box center [726, 455] width 1313 height 68
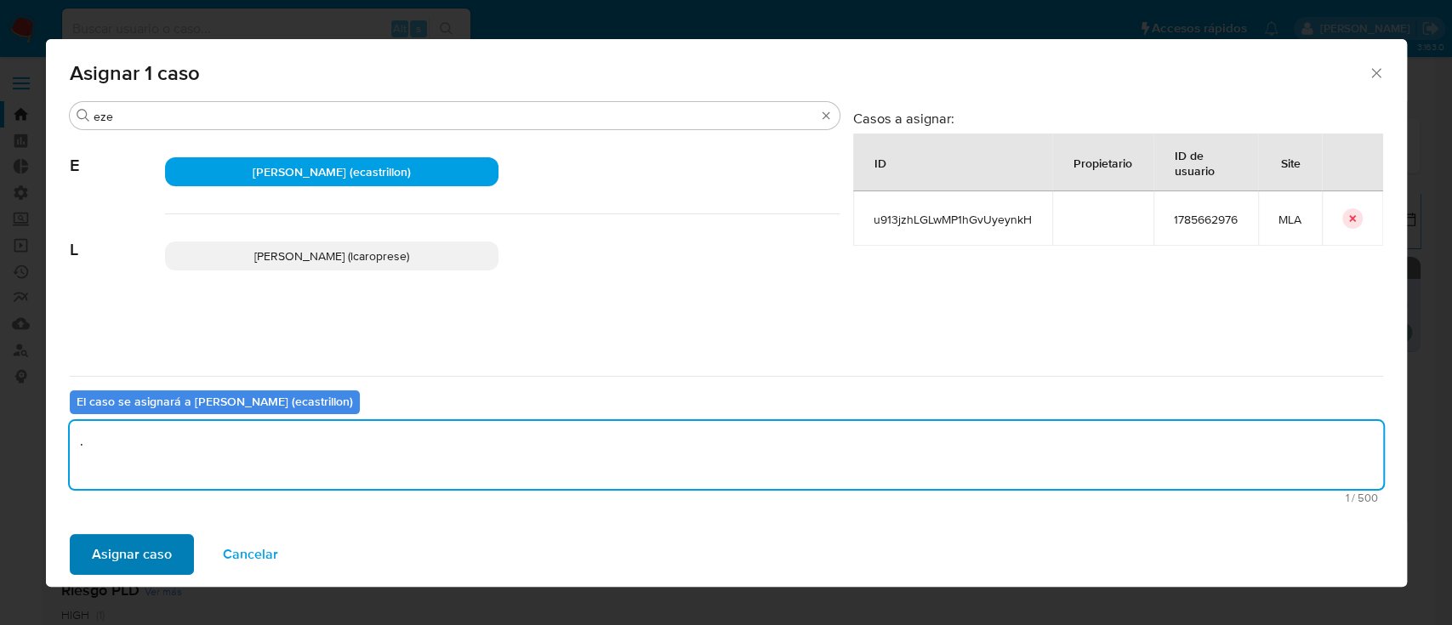
type textarea "."
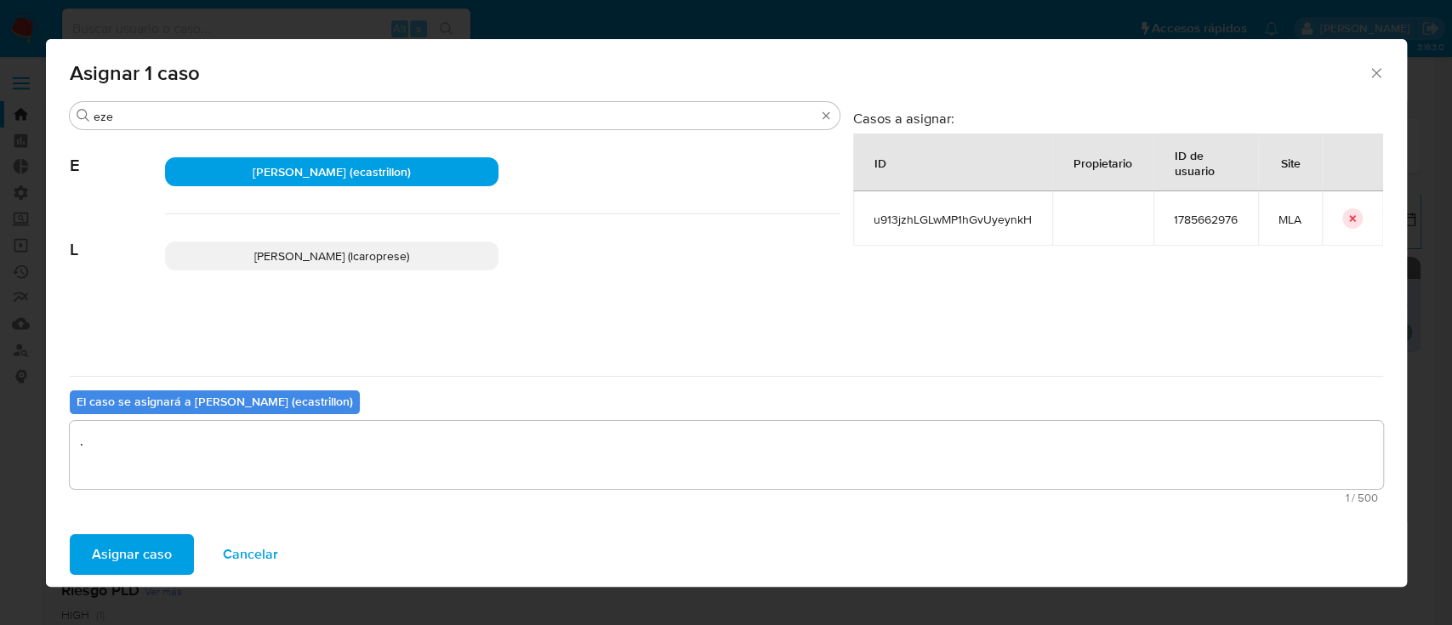
click at [176, 541] on button "Asignar caso" at bounding box center [132, 554] width 124 height 41
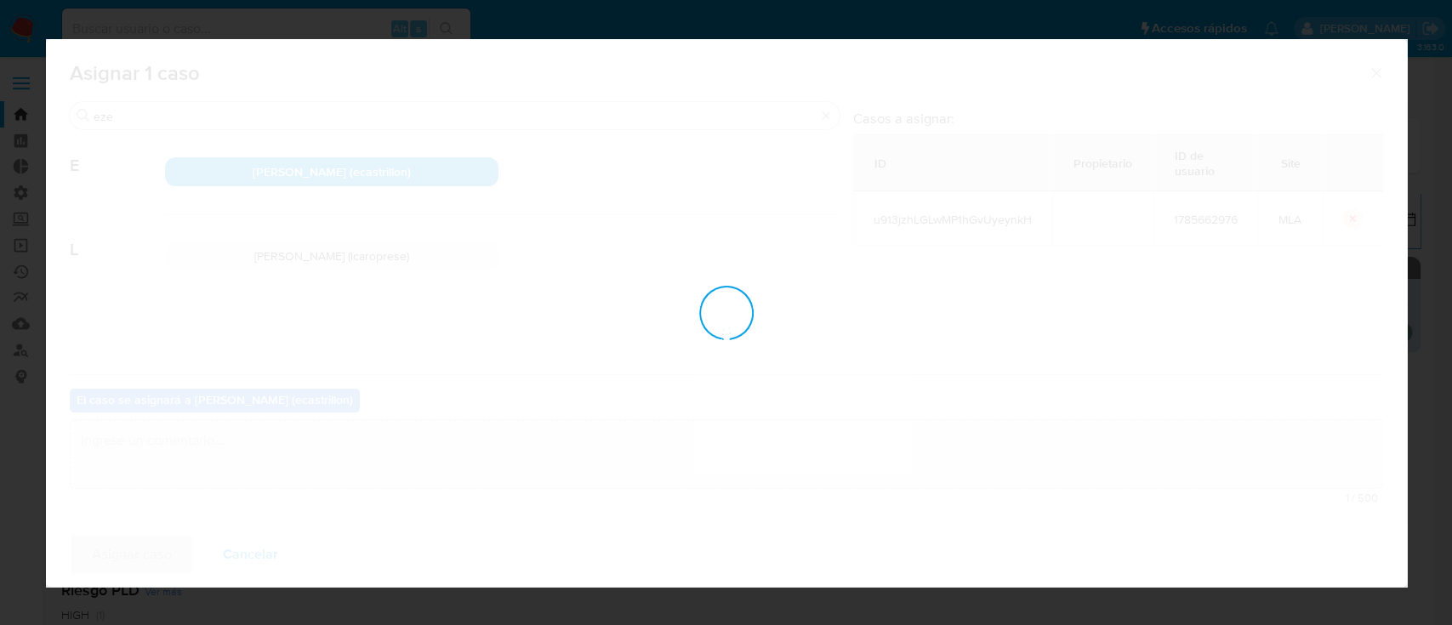
checkbox input "false"
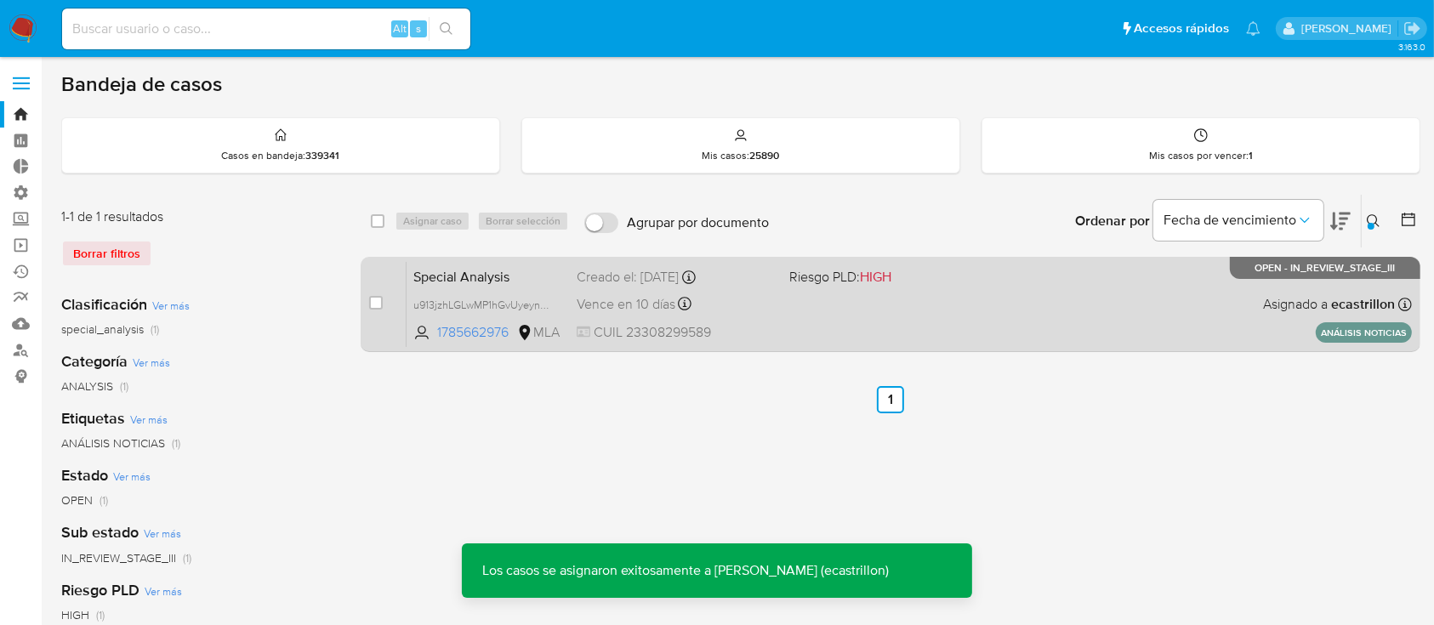
click at [984, 293] on div "Special Analysis u913jzhLGLwMP1hGvUyeynkH 1785662976 MLA Riesgo PLD: HIGH Cread…" at bounding box center [909, 304] width 1005 height 86
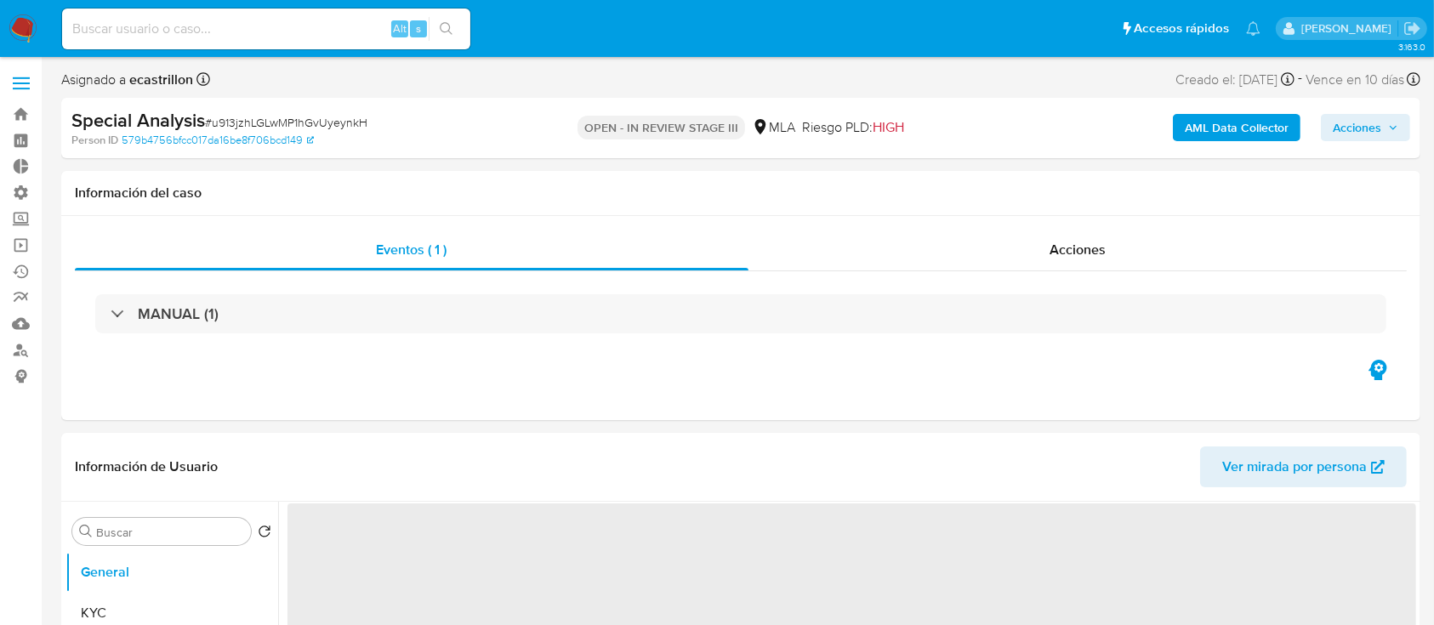
click at [1374, 126] on span "Acciones" at bounding box center [1357, 127] width 48 height 27
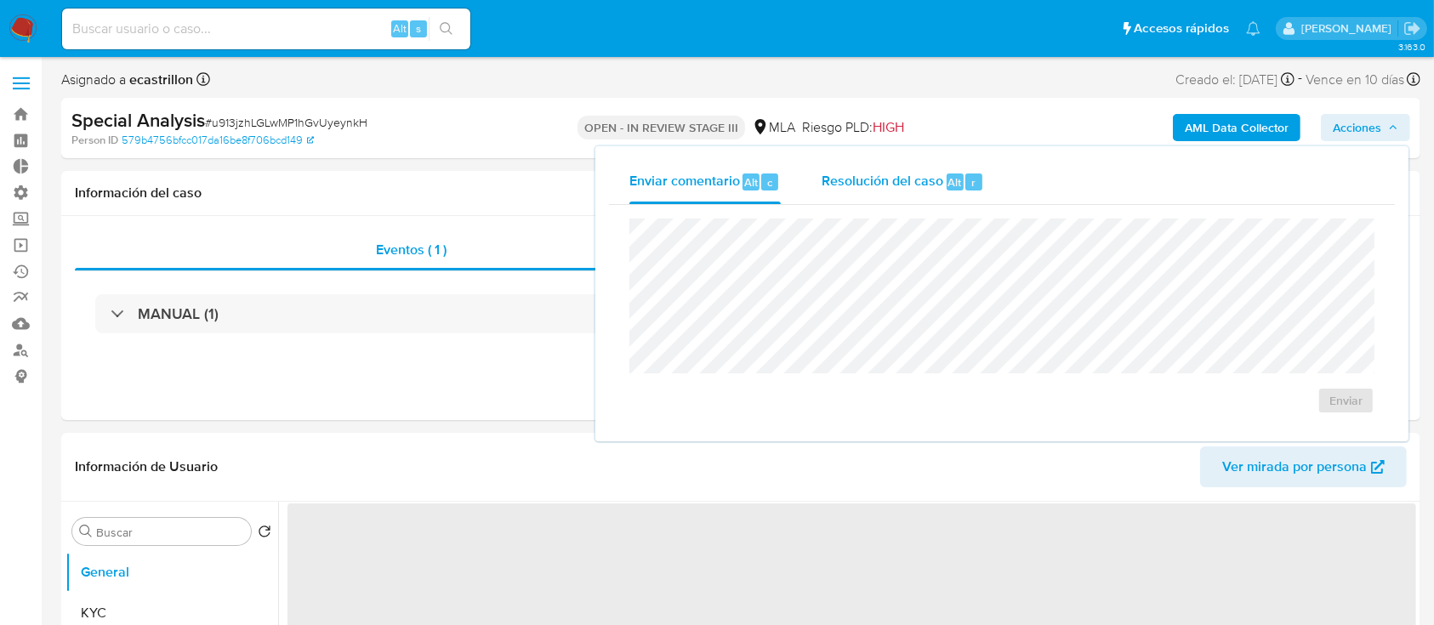
click at [914, 178] on span "Resolución del caso" at bounding box center [883, 182] width 122 height 20
select select "10"
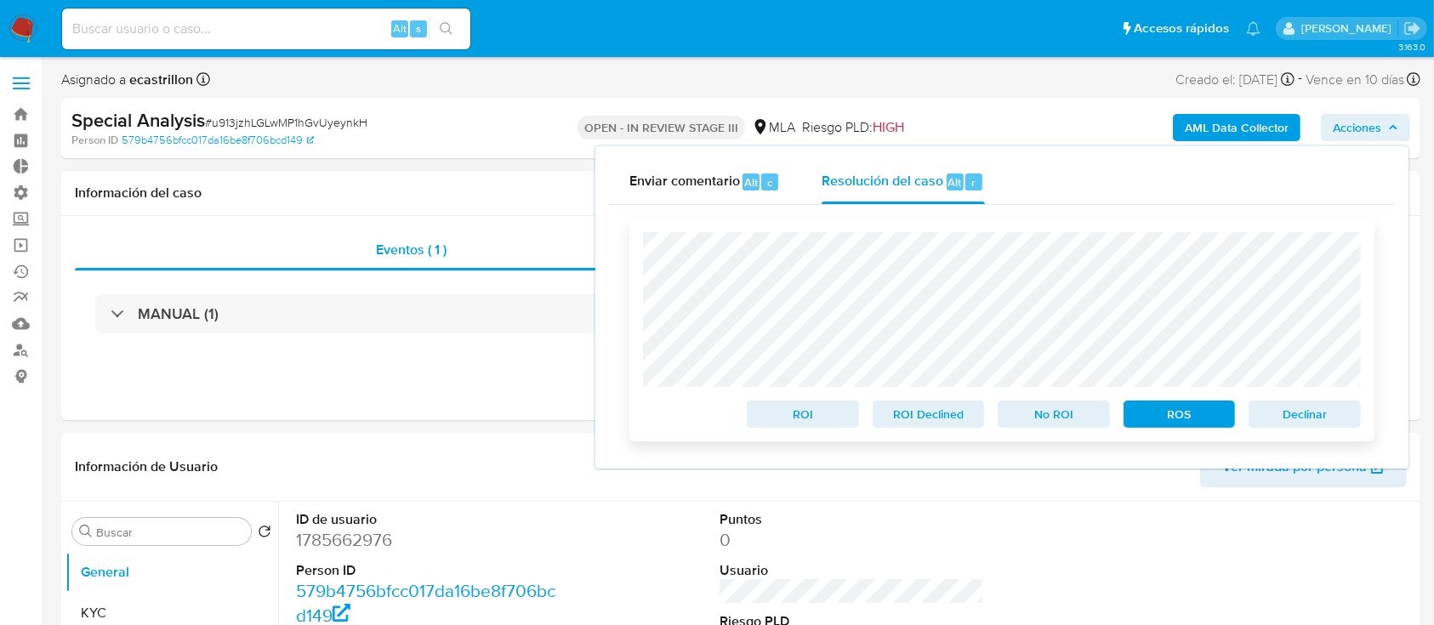
click at [1160, 416] on span "ROS" at bounding box center [1180, 414] width 88 height 24
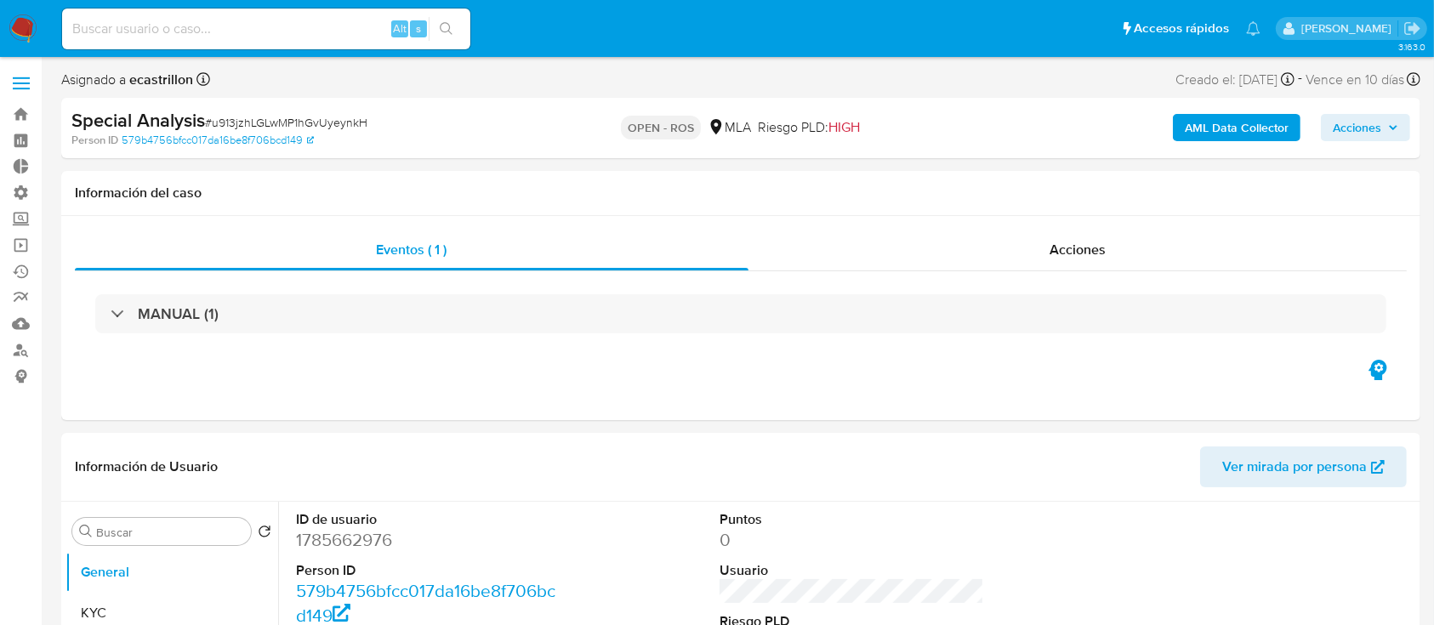
select select "10"
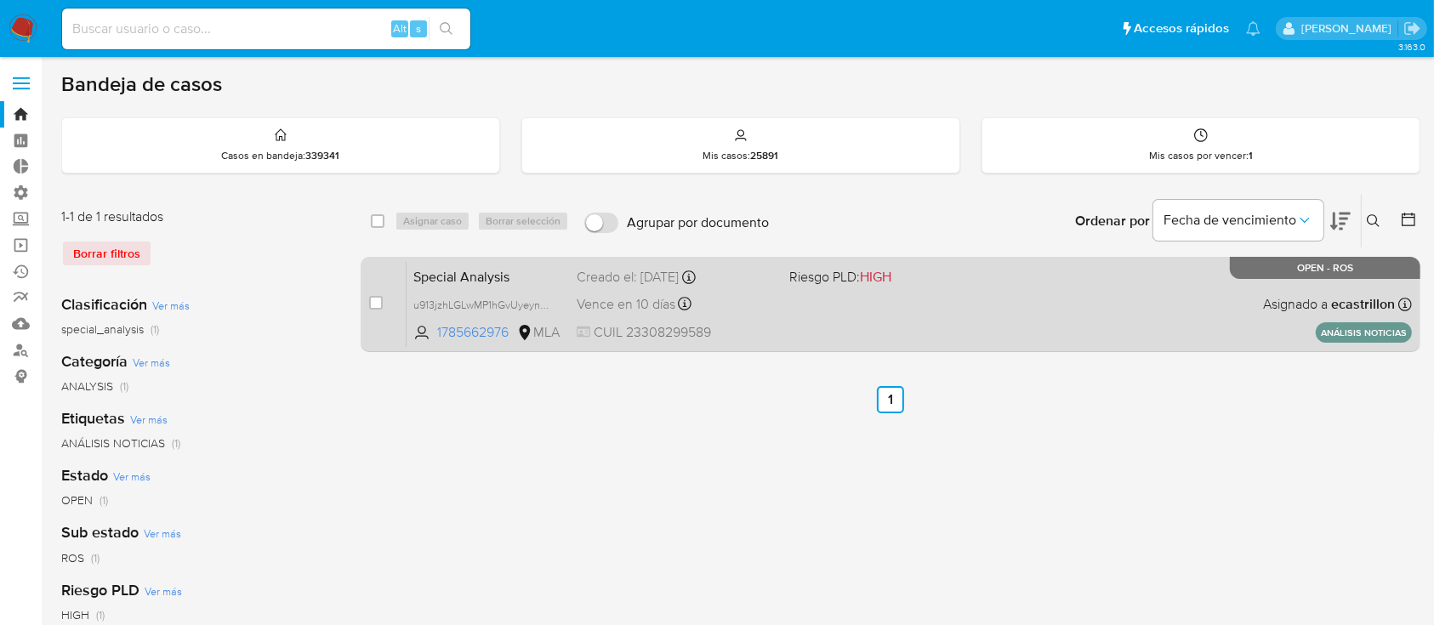
click at [943, 304] on span at bounding box center [888, 303] width 198 height 3
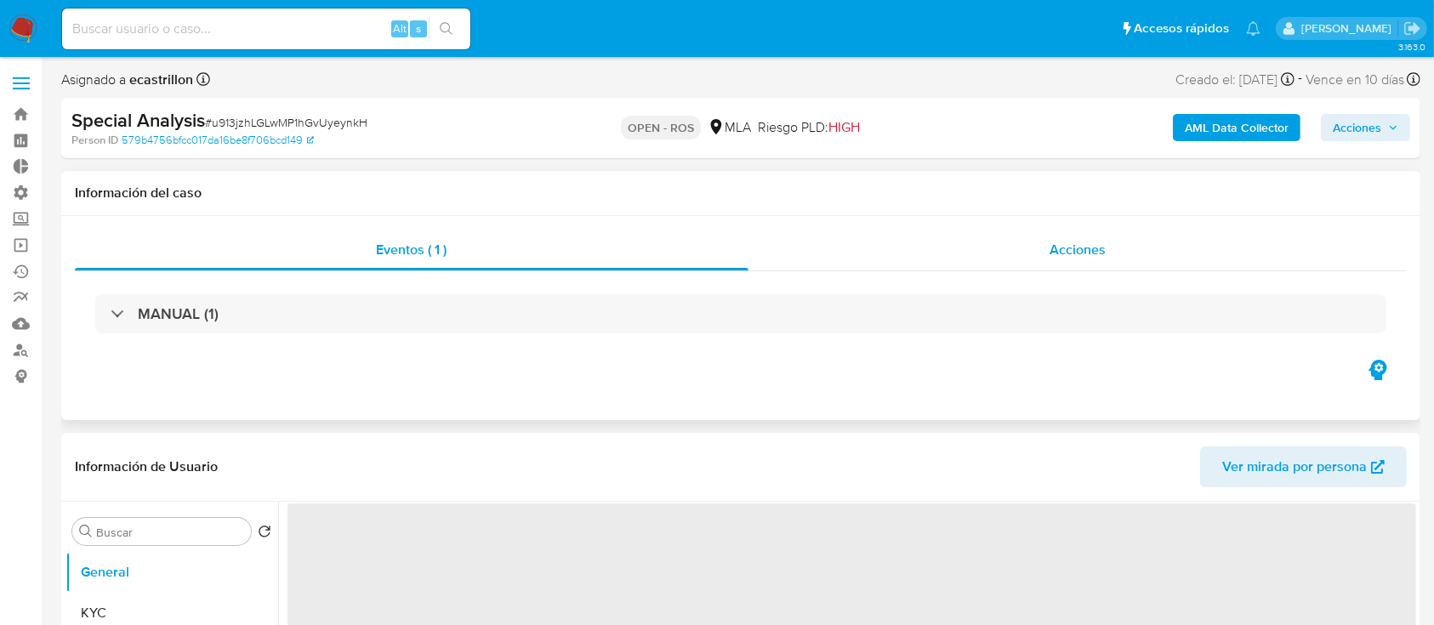
click at [1091, 249] on span "Acciones" at bounding box center [1078, 250] width 56 height 20
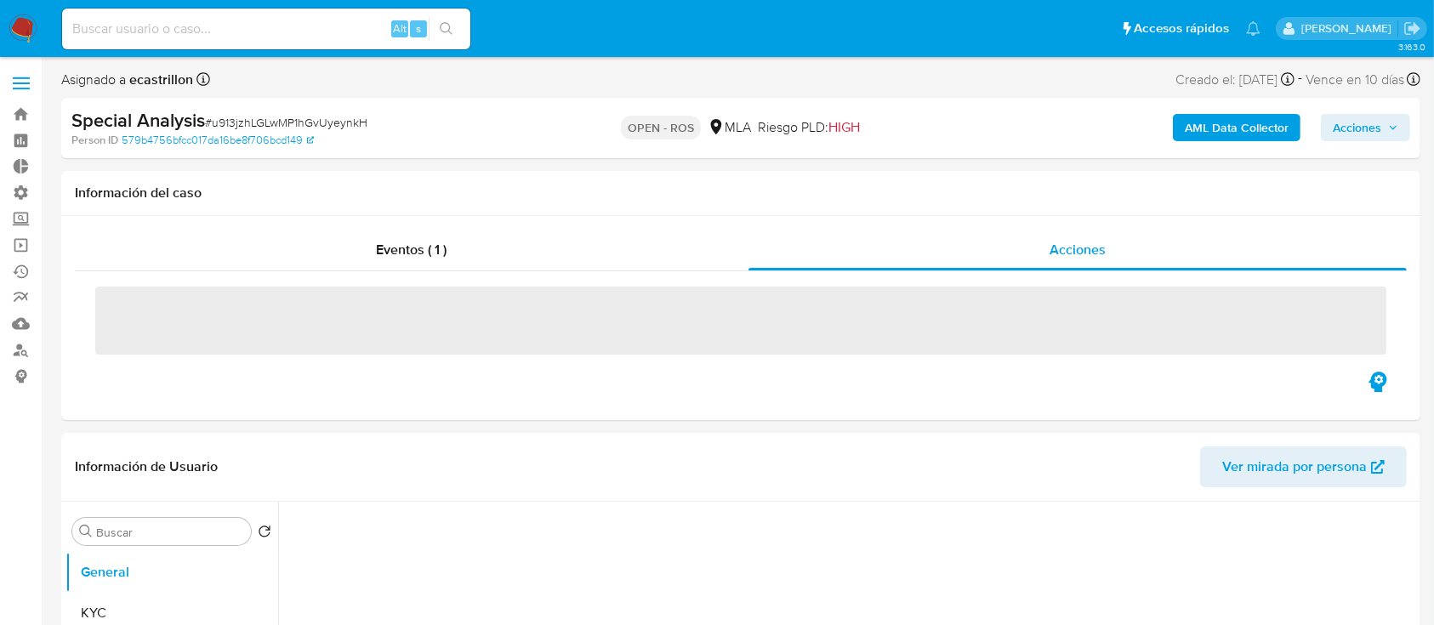
select select "10"
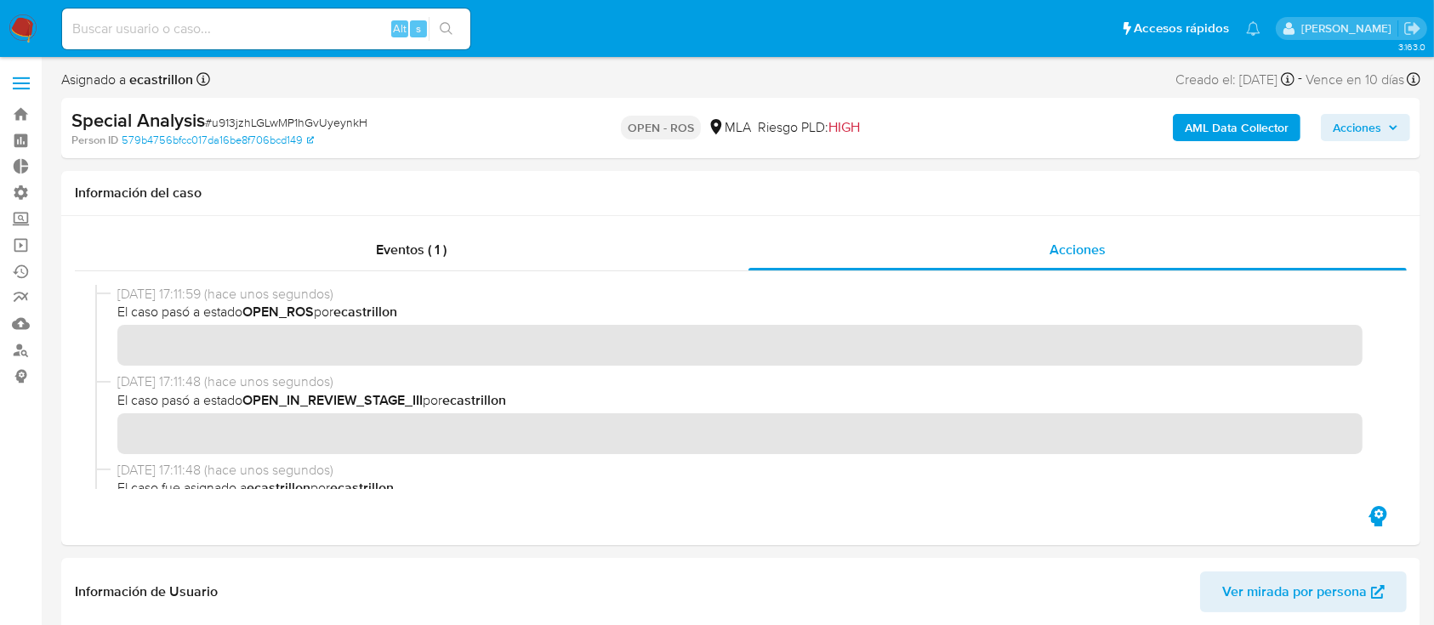
click at [1353, 134] on span "Acciones" at bounding box center [1357, 127] width 48 height 27
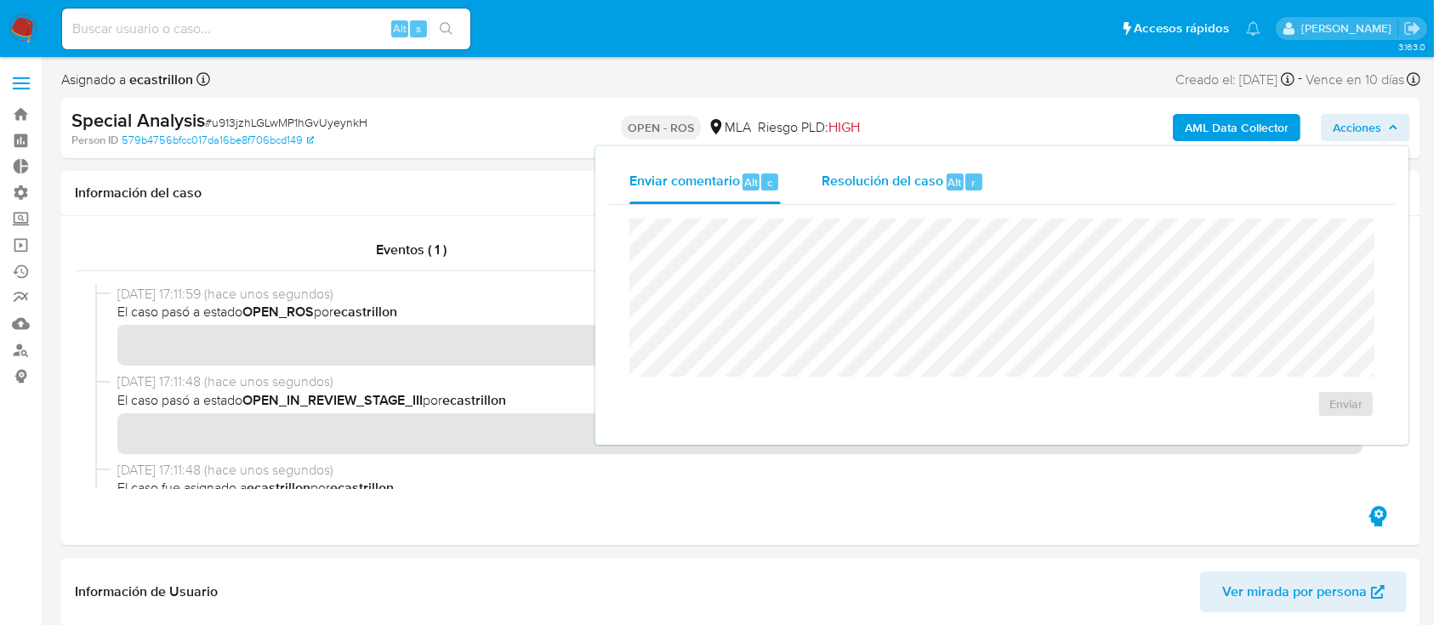
click at [910, 181] on span "Resolución del caso" at bounding box center [883, 182] width 122 height 20
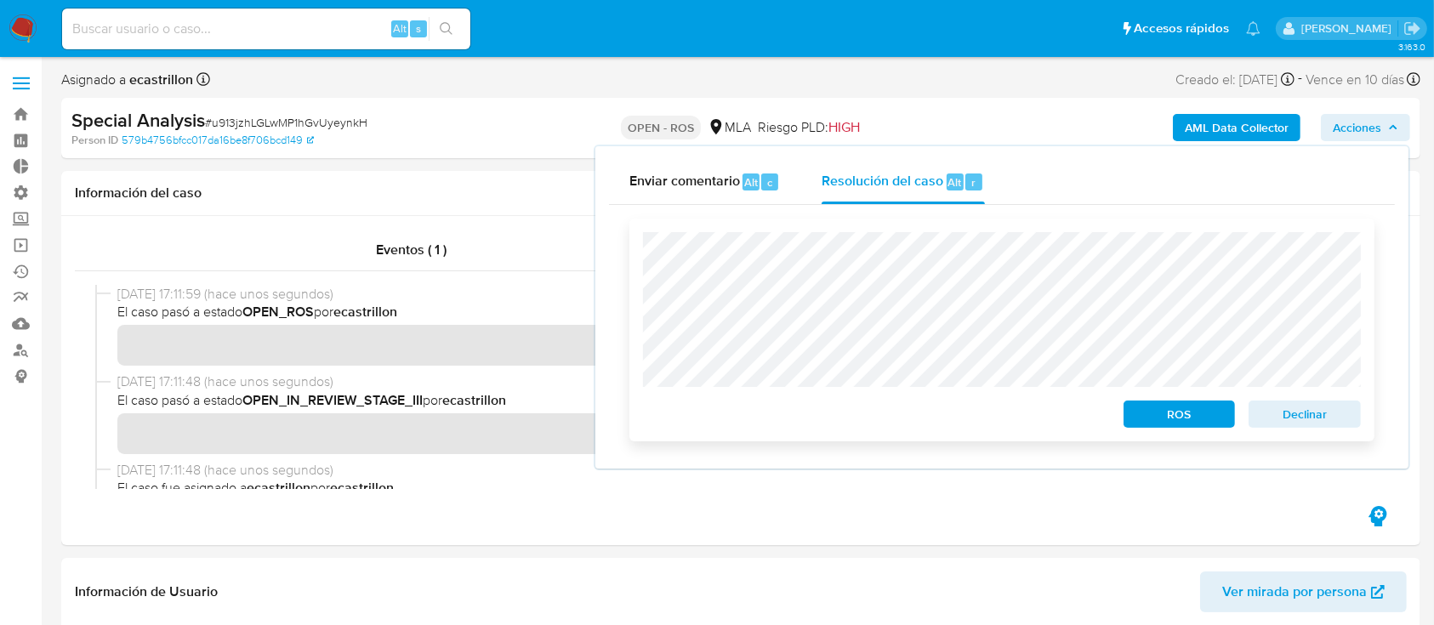
click at [1165, 420] on span "ROS" at bounding box center [1180, 414] width 88 height 24
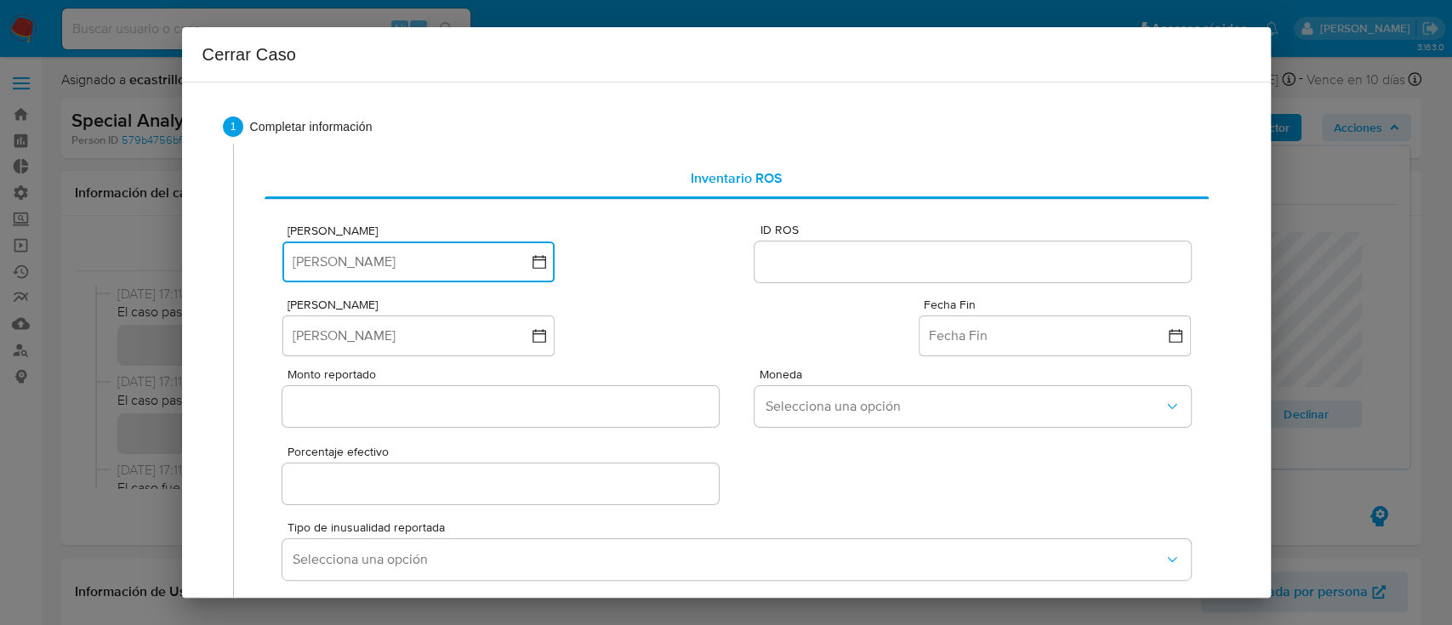
click at [403, 249] on button "Fecha ROS" at bounding box center [418, 262] width 272 height 41
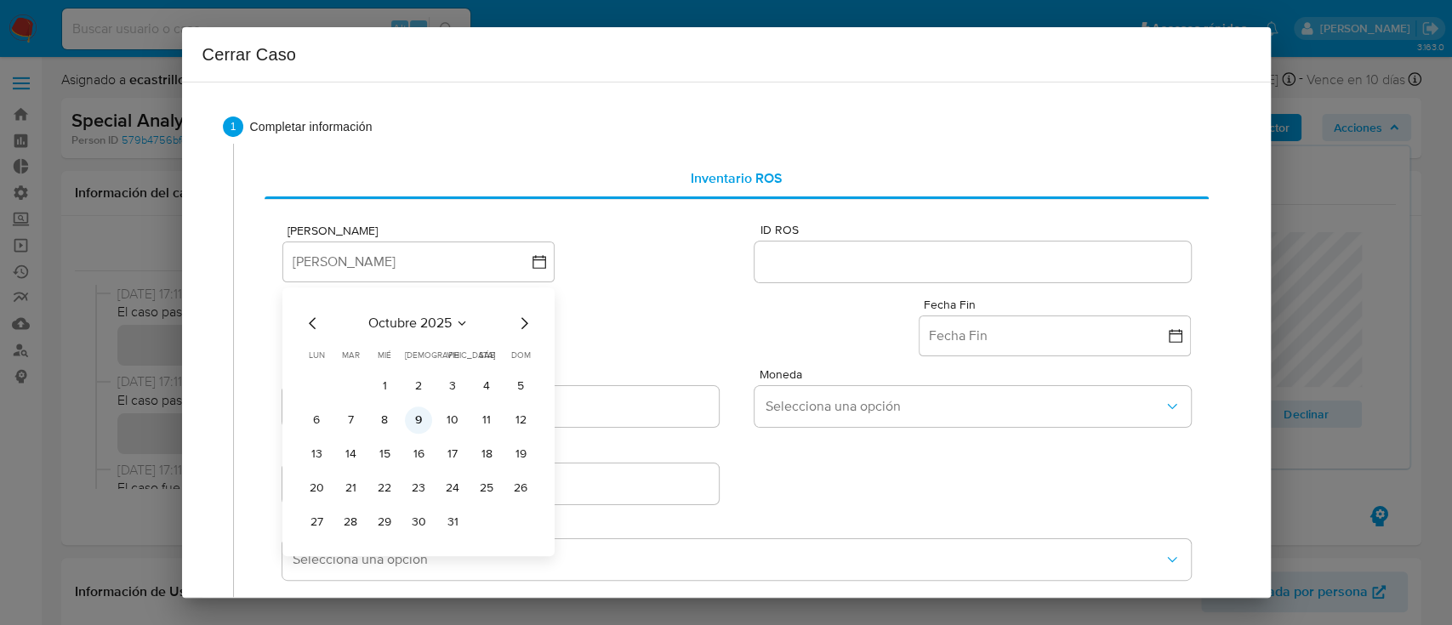
click at [420, 410] on button "9" at bounding box center [418, 420] width 27 height 27
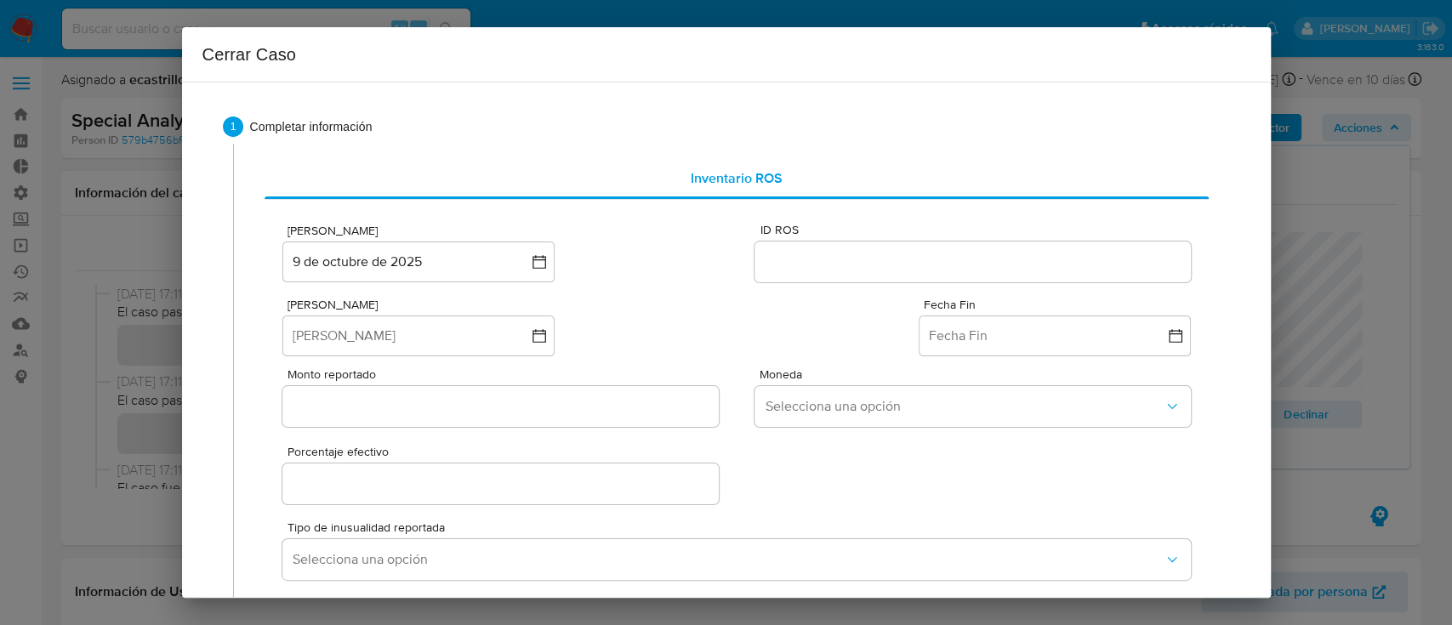
click at [863, 248] on div at bounding box center [973, 262] width 436 height 41
click at [863, 255] on input "ID ROS" at bounding box center [973, 262] width 436 height 22
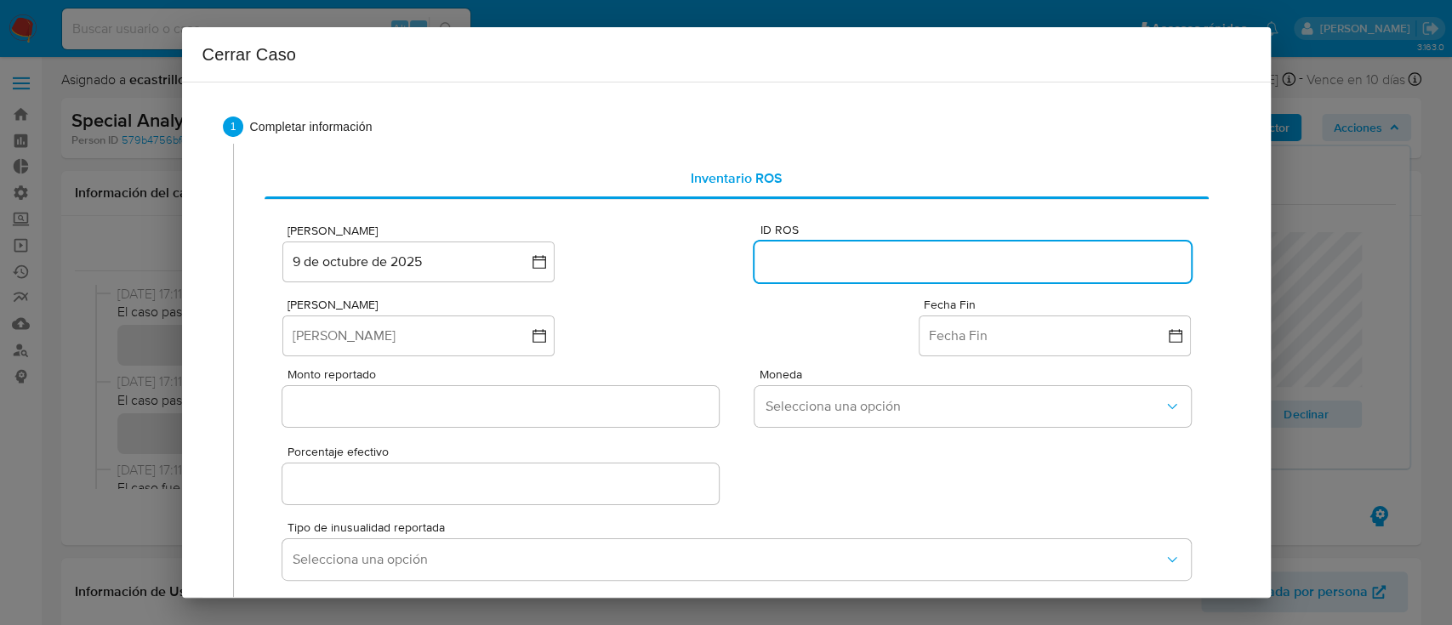
paste input "647148314"
type input "647148314"
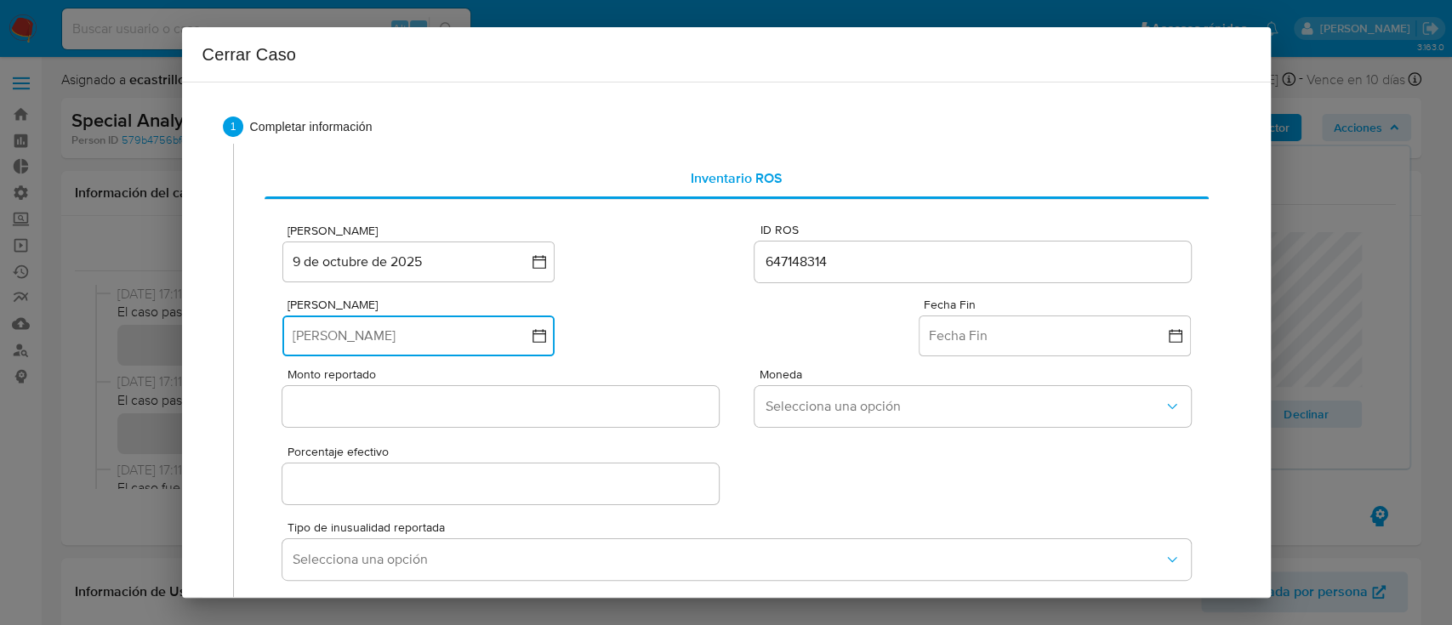
click at [510, 330] on button "Fecha Inicio" at bounding box center [418, 336] width 272 height 41
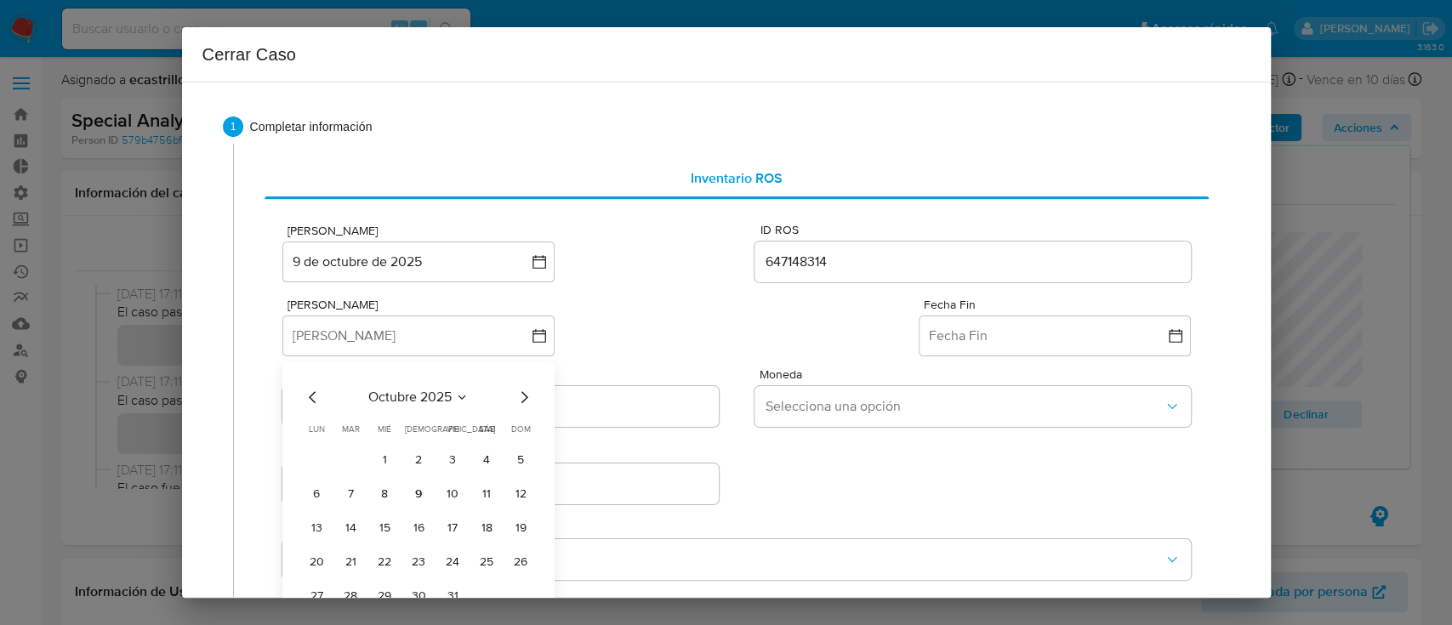
click at [447, 391] on span "octubre 2025" at bounding box center [409, 397] width 83 height 17
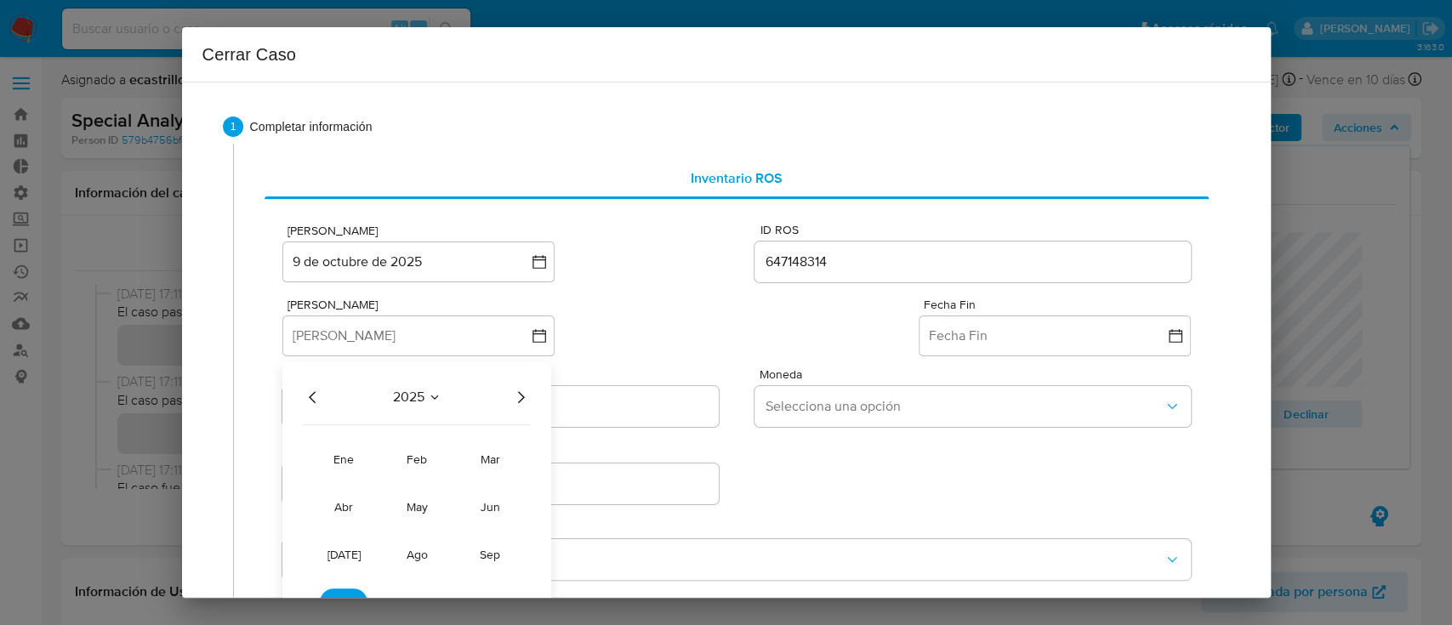
click at [320, 396] on icon "Año anterior" at bounding box center [313, 397] width 20 height 20
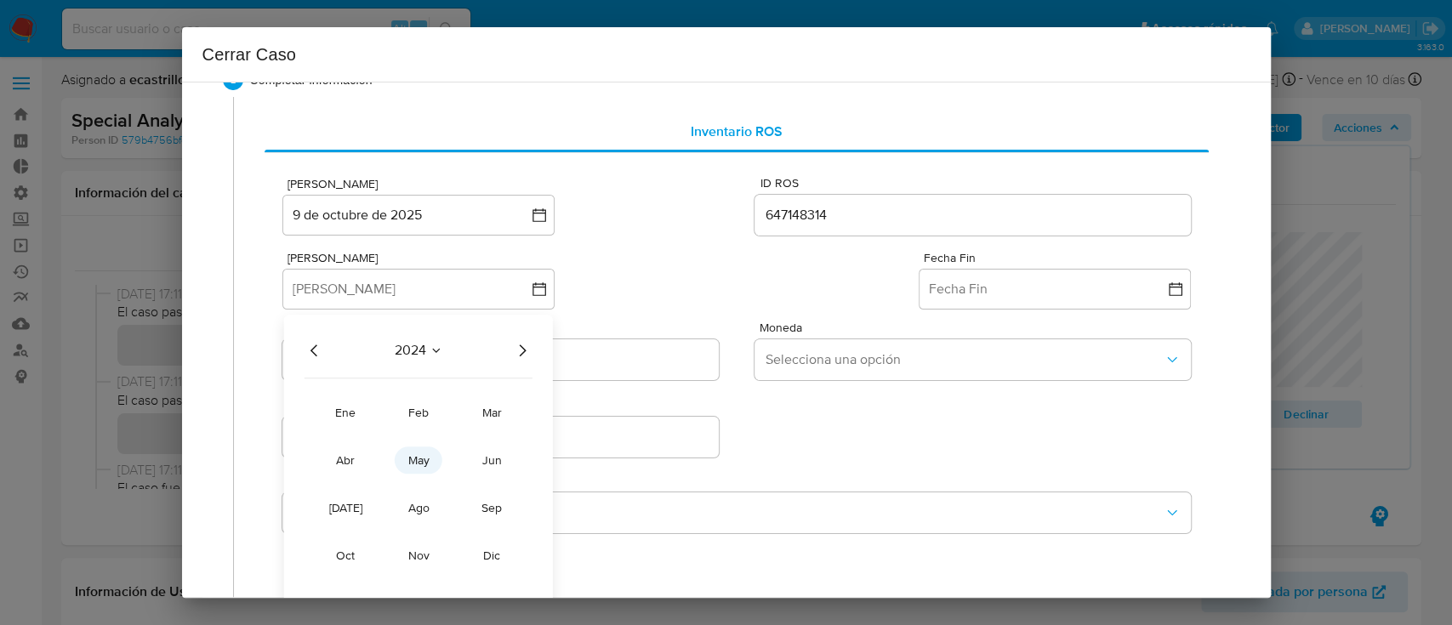
scroll to position [45, 0]
click at [427, 516] on span "ago" at bounding box center [418, 509] width 21 height 17
click at [417, 421] on button "1" at bounding box center [418, 415] width 27 height 27
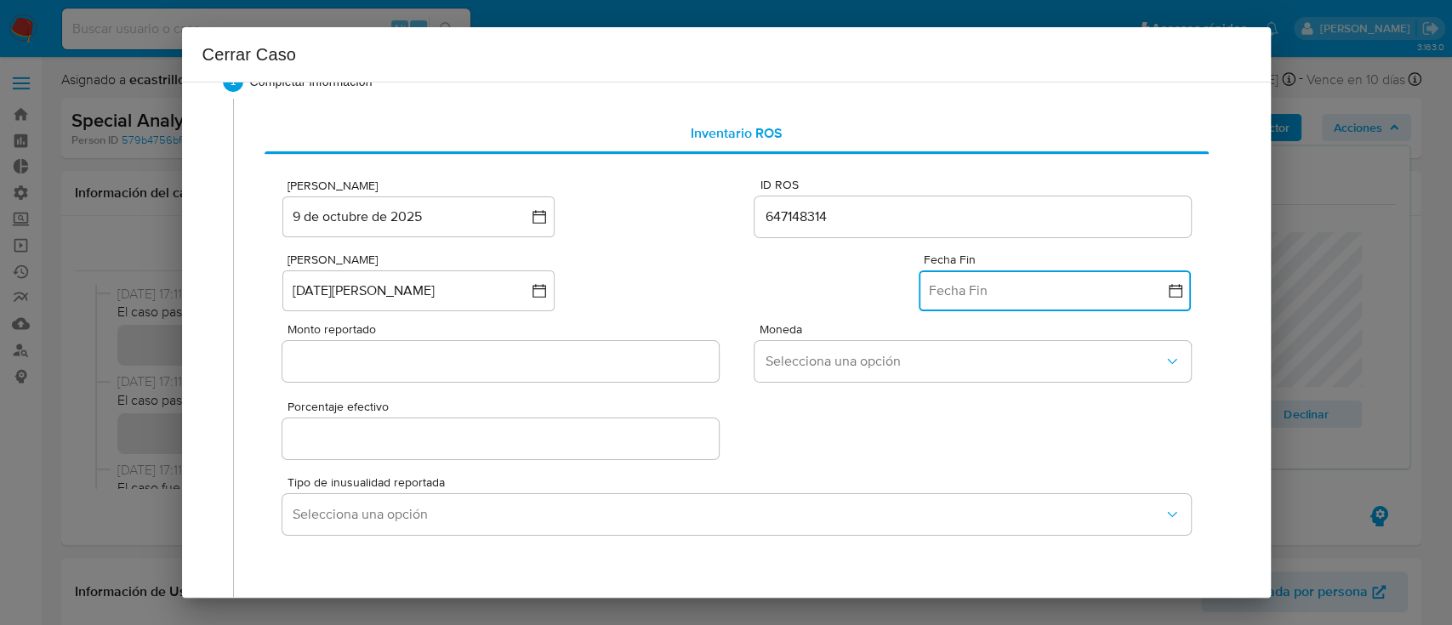
click at [943, 280] on button "Fecha Fin" at bounding box center [1055, 291] width 272 height 41
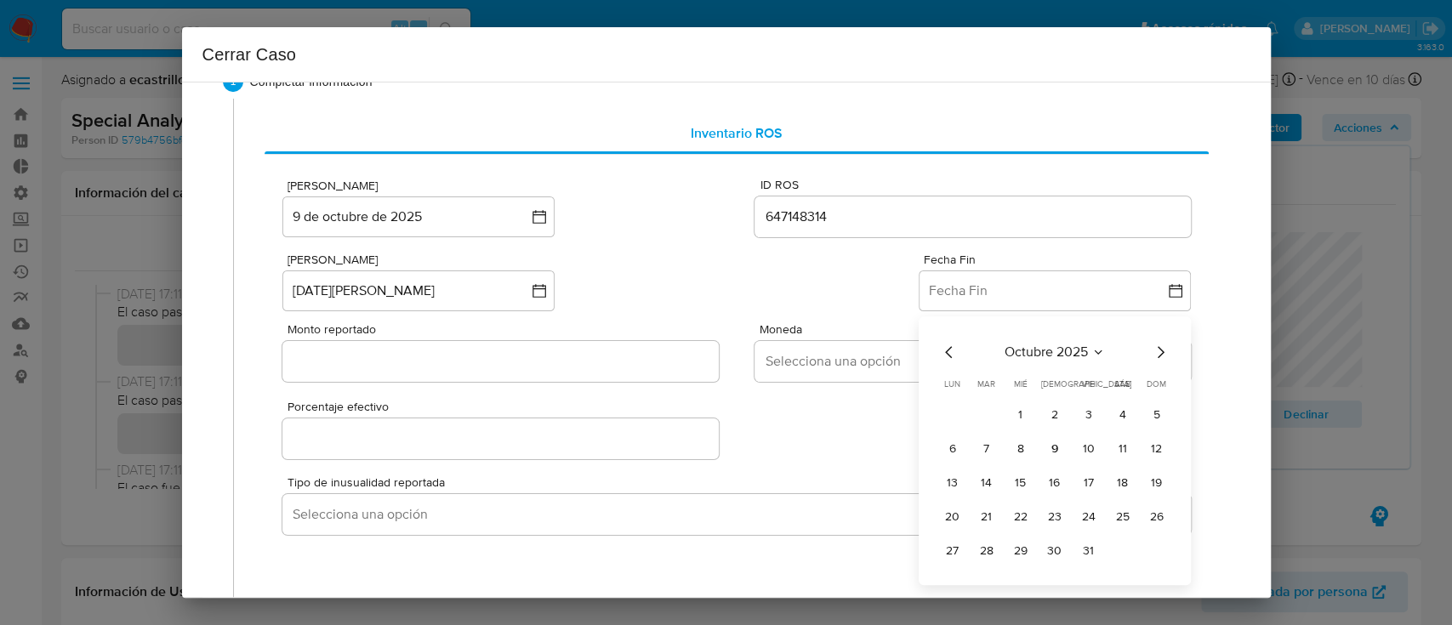
click at [1007, 349] on span "octubre 2025" at bounding box center [1046, 352] width 83 height 17
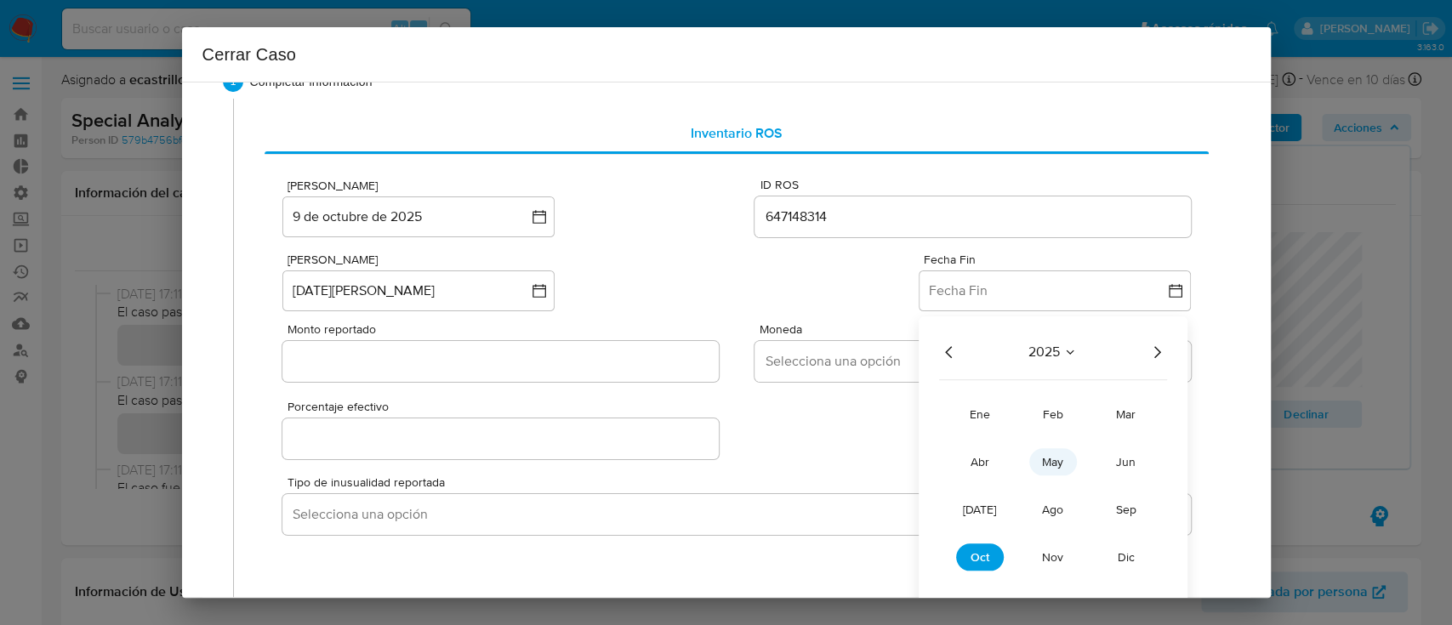
click at [1042, 464] on span "may" at bounding box center [1052, 461] width 21 height 17
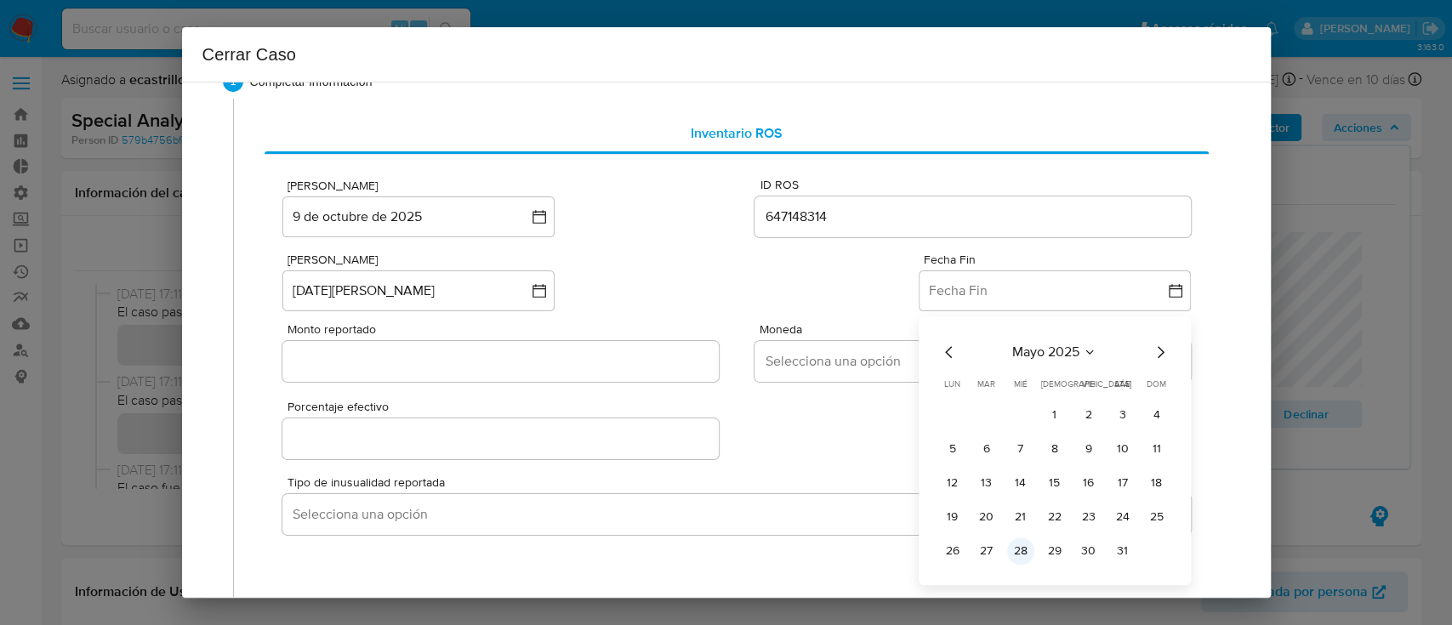
click at [1007, 553] on button "28" at bounding box center [1020, 551] width 27 height 27
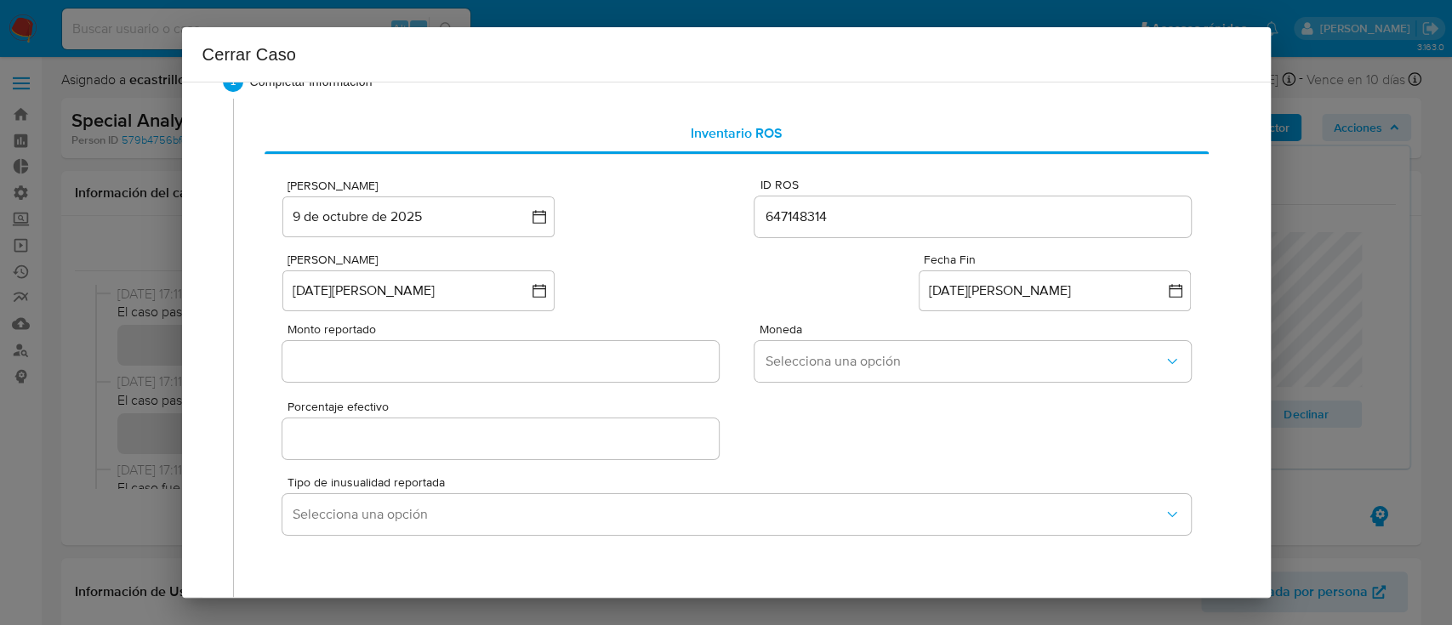
click at [417, 366] on input "Monto reportado" at bounding box center [500, 361] width 436 height 22
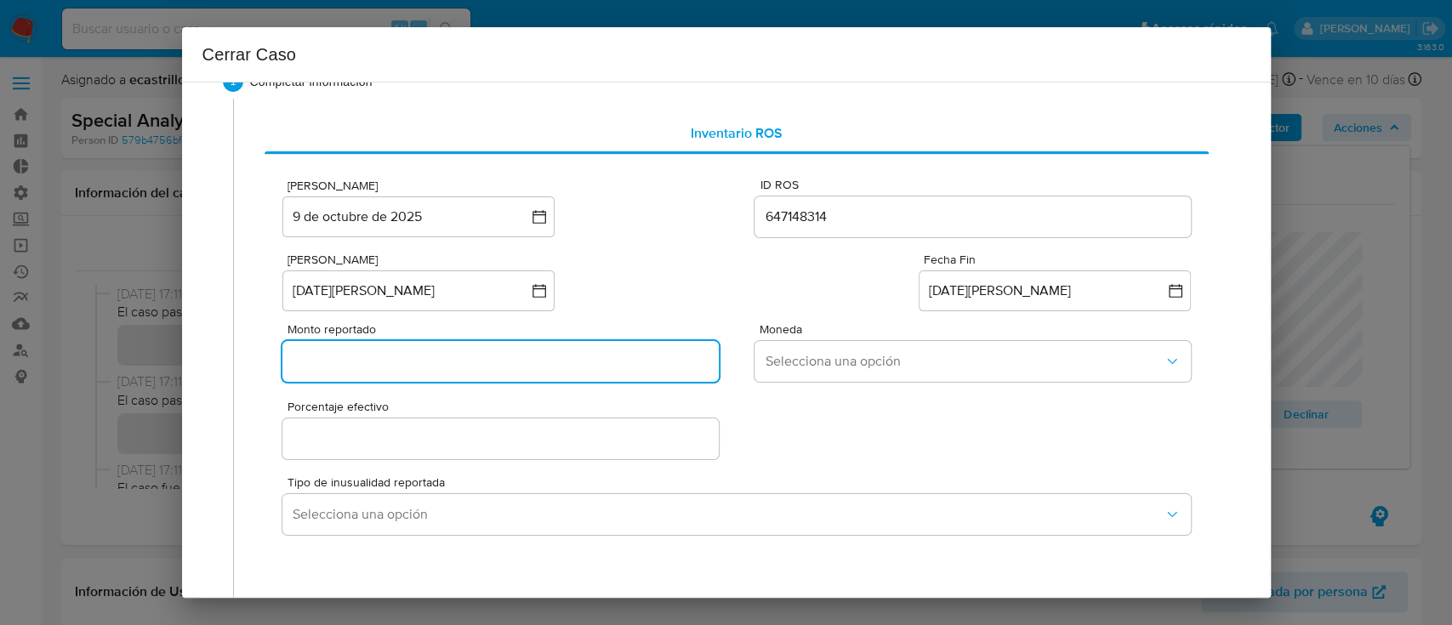
paste input "18235761"
type input "18235761"
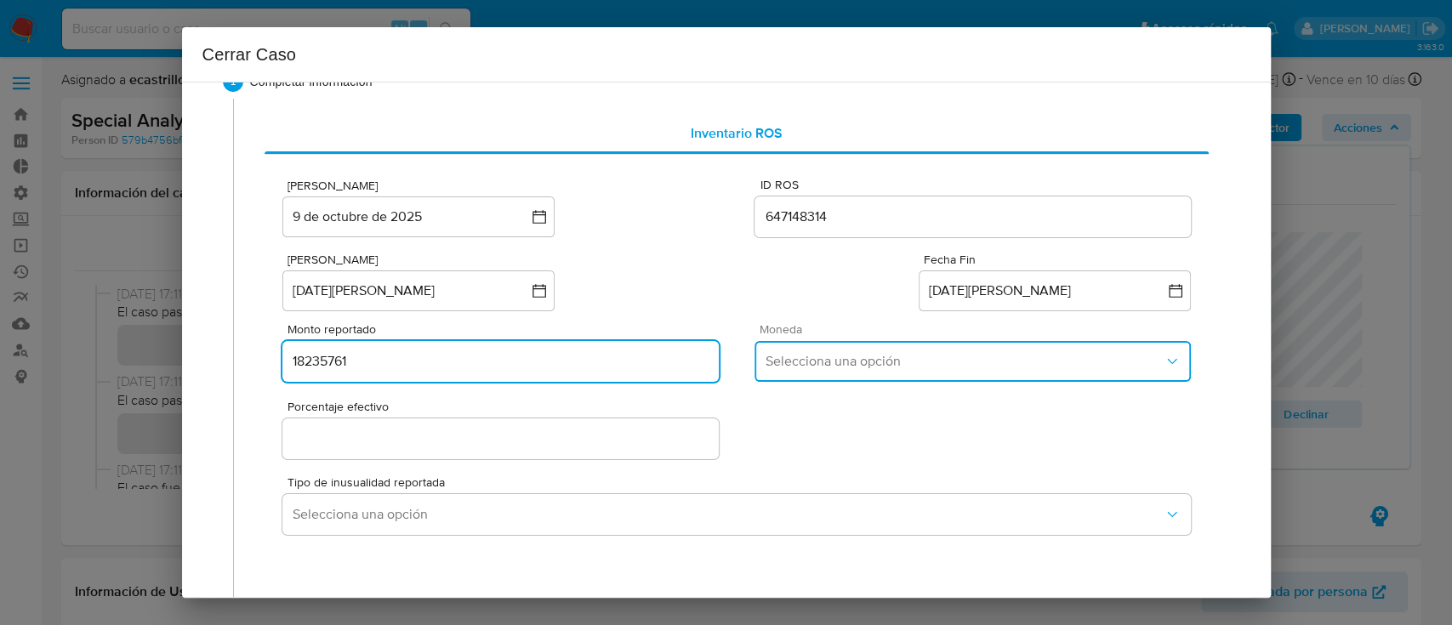
click at [784, 349] on button "Selecciona una opción" at bounding box center [973, 361] width 436 height 41
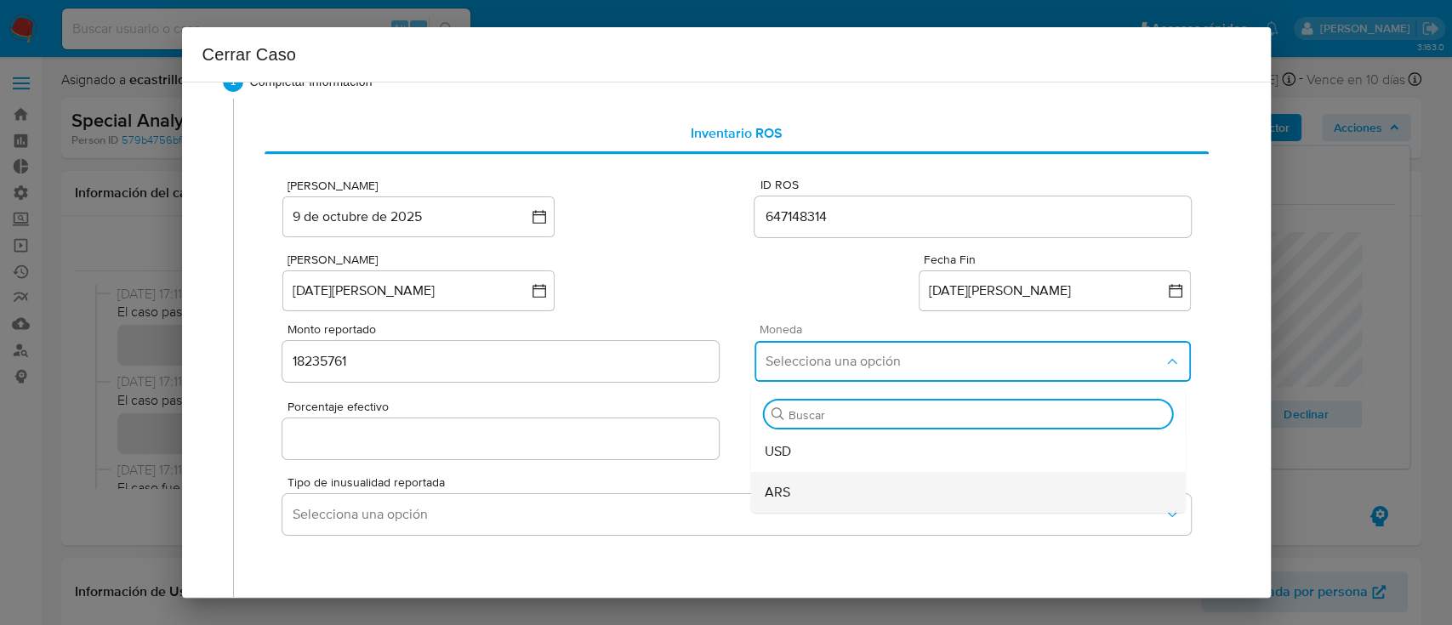
click at [796, 481] on div "ARS" at bounding box center [968, 492] width 407 height 41
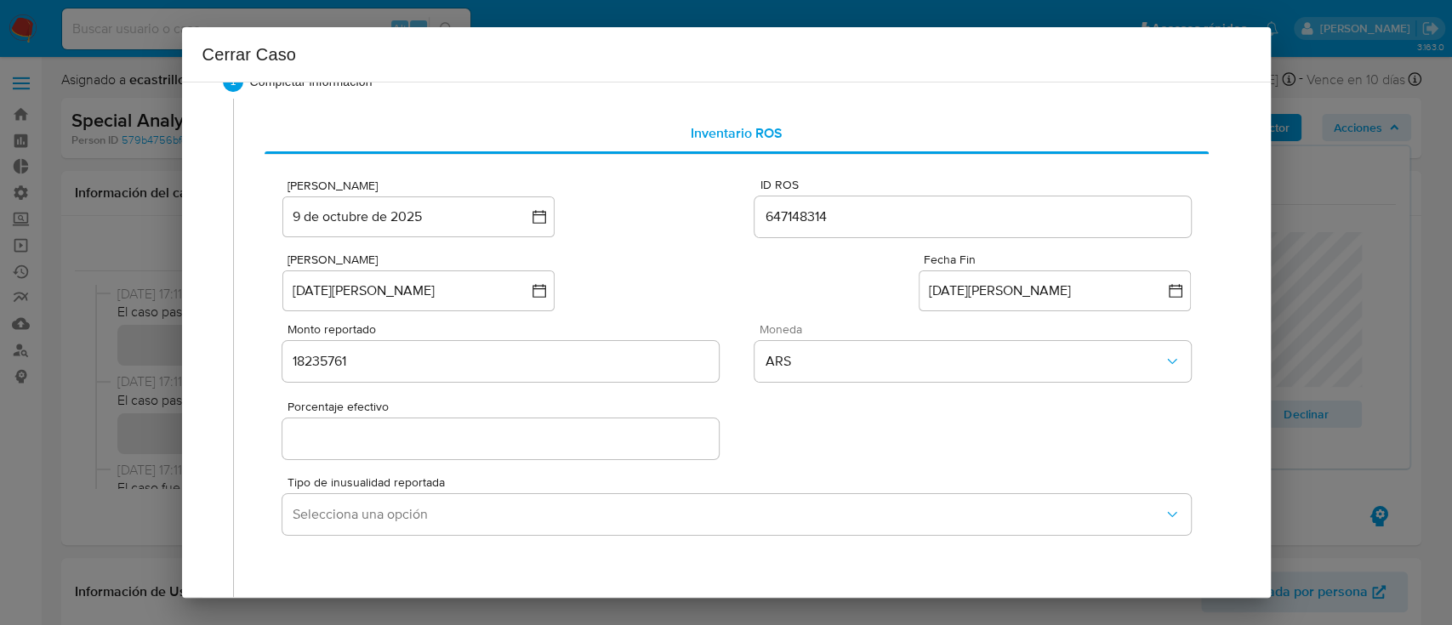
click at [548, 434] on input "Porcentaje efectivo" at bounding box center [500, 439] width 436 height 22
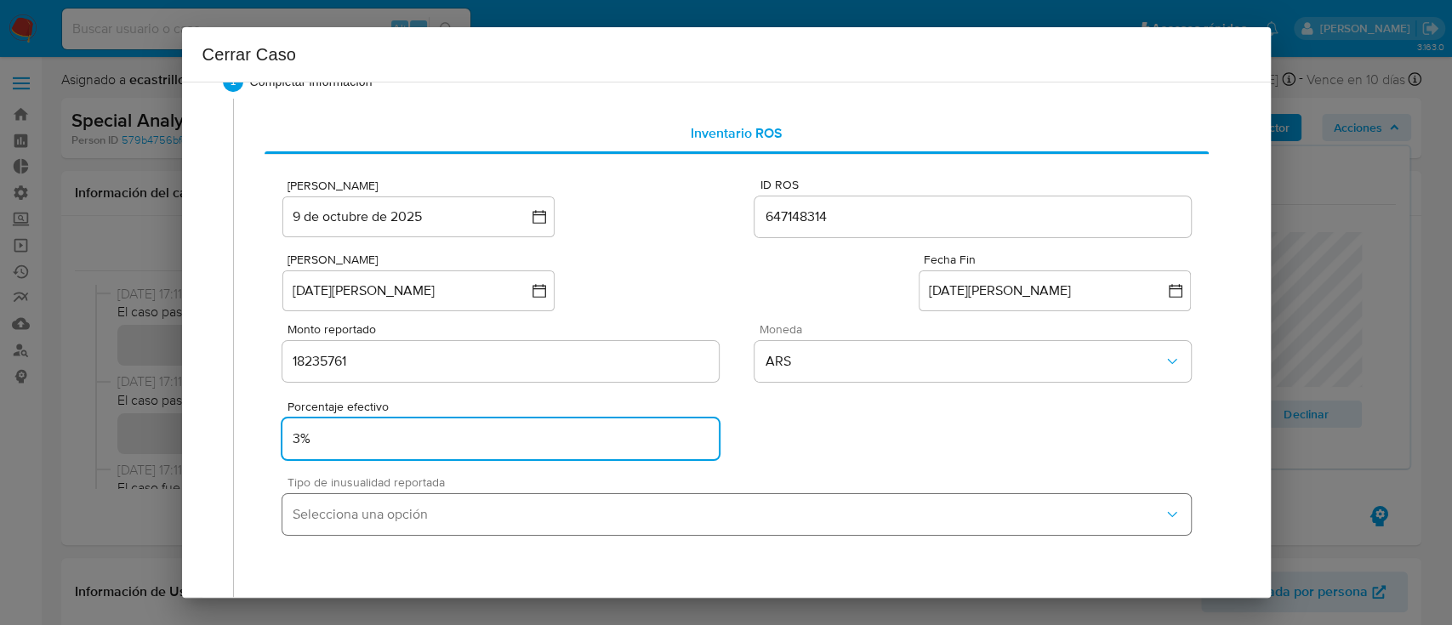
type input "3%"
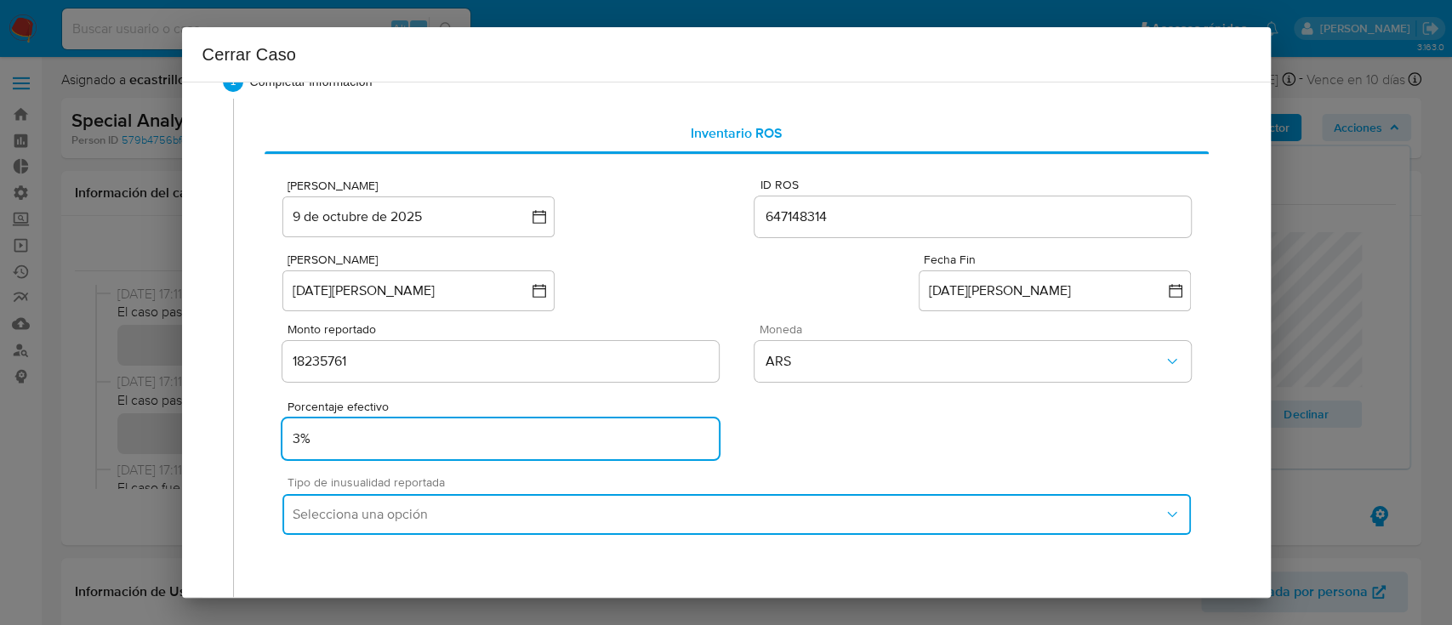
click at [350, 520] on span "Selecciona una opción" at bounding box center [728, 514] width 870 height 17
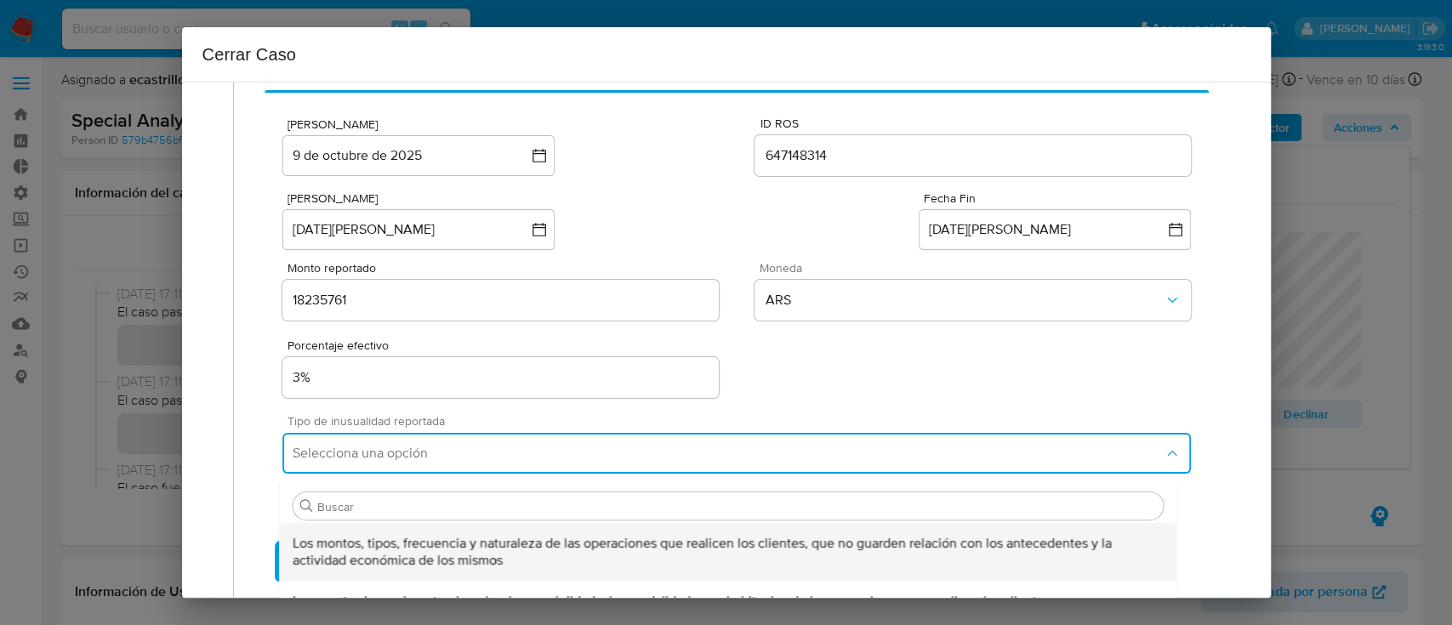
click at [376, 543] on span "Los montos, tipos, frecuencia y naturaleza de las operaciones que realicen los …" at bounding box center [728, 552] width 870 height 34
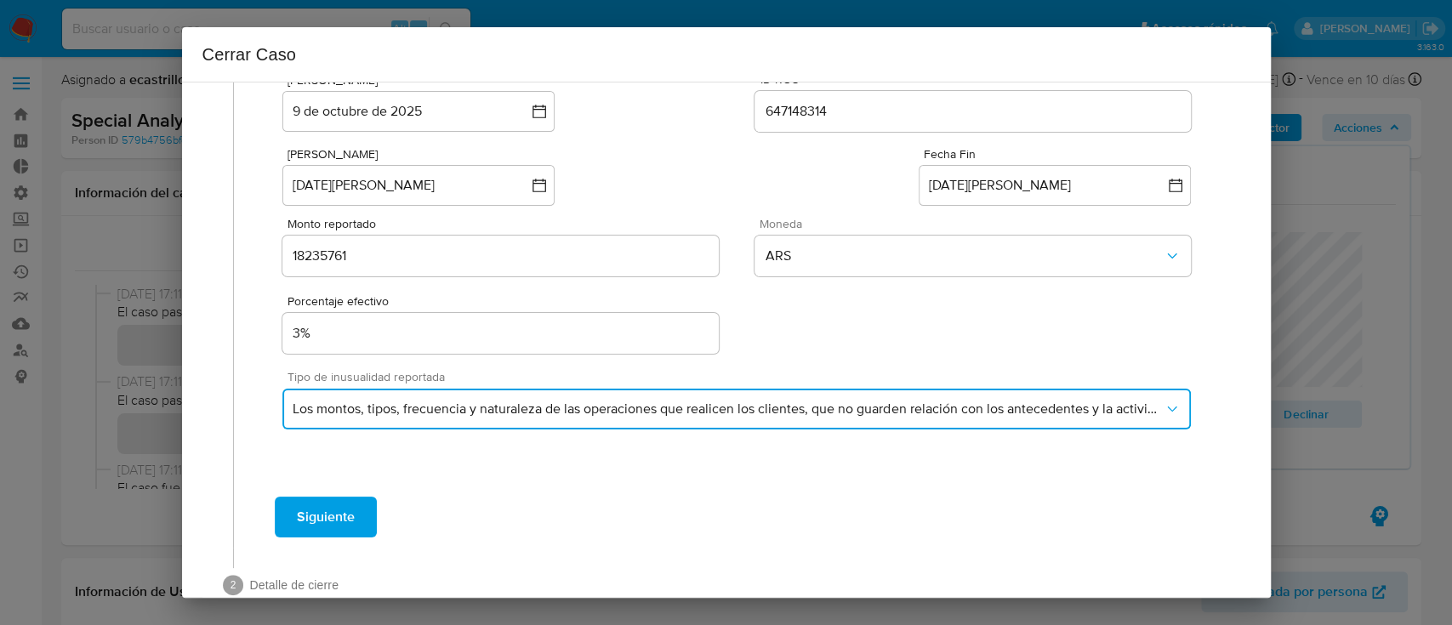
scroll to position [145, 0]
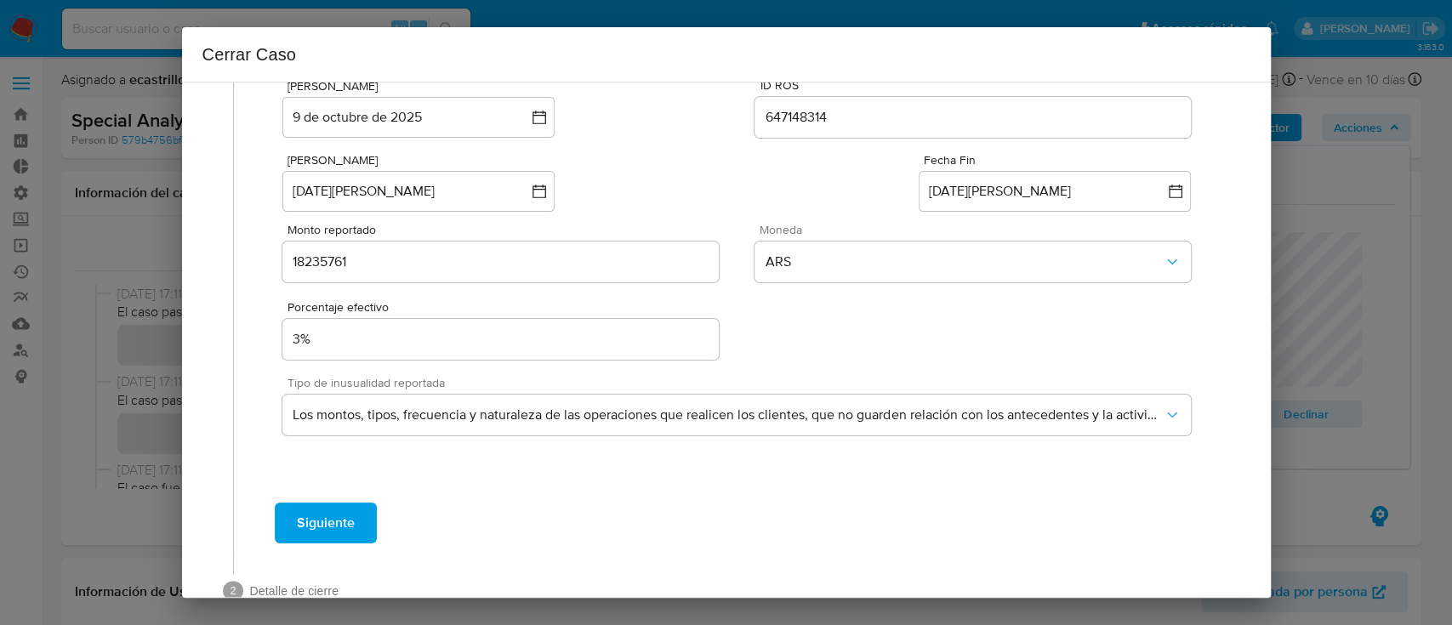
click at [297, 504] on span "Siguiente" at bounding box center [326, 522] width 58 height 37
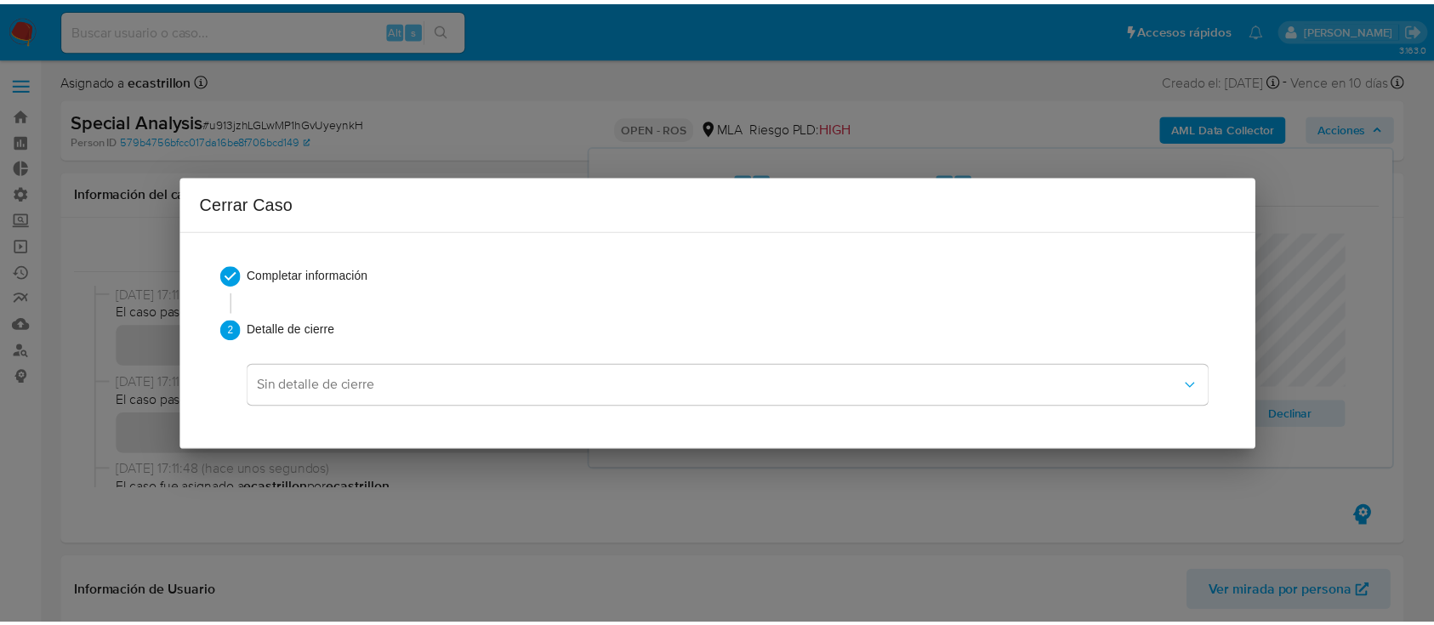
scroll to position [0, 0]
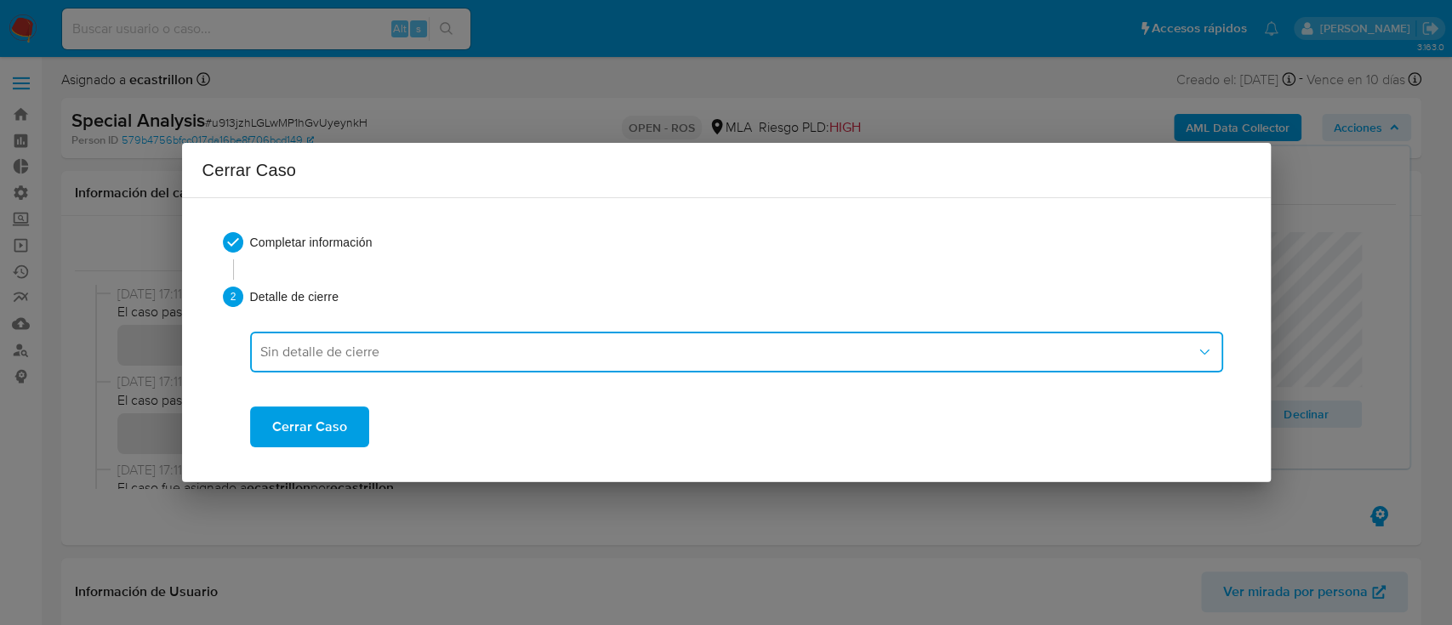
click at [304, 345] on span "Sin detalle de cierre" at bounding box center [728, 352] width 936 height 17
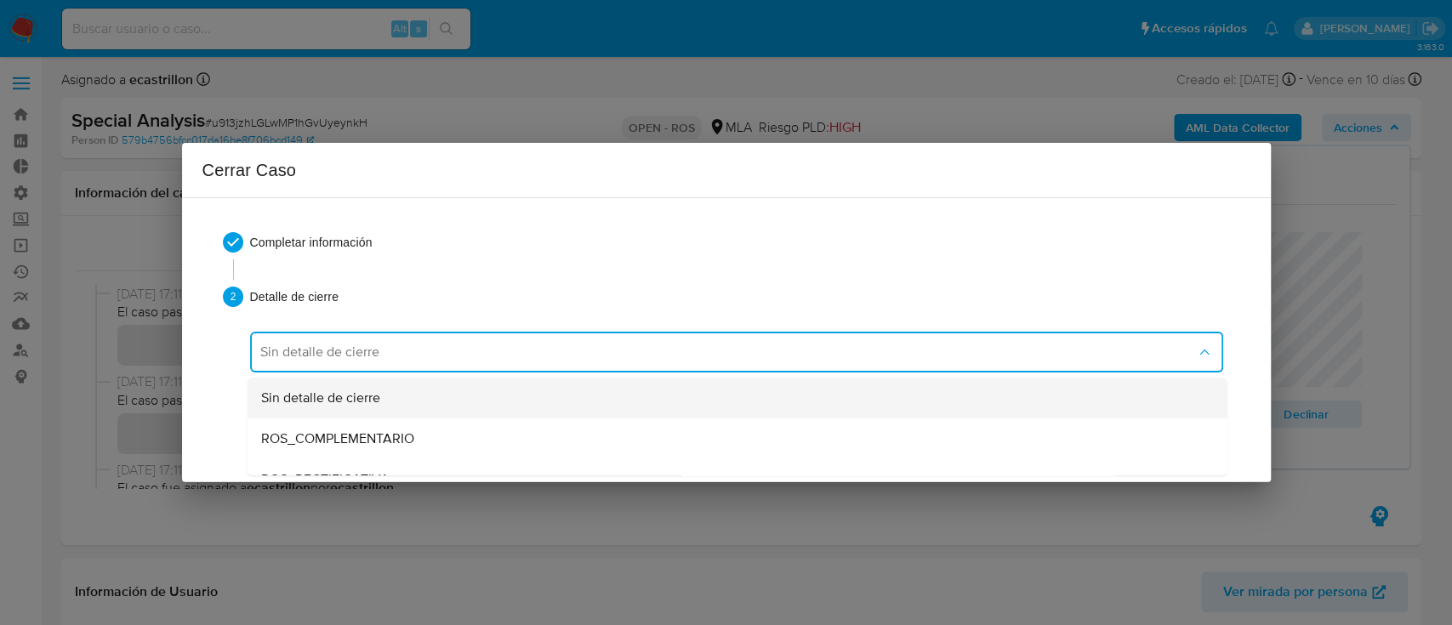
click at [340, 407] on div "Sin detalle de cierre" at bounding box center [736, 398] width 953 height 41
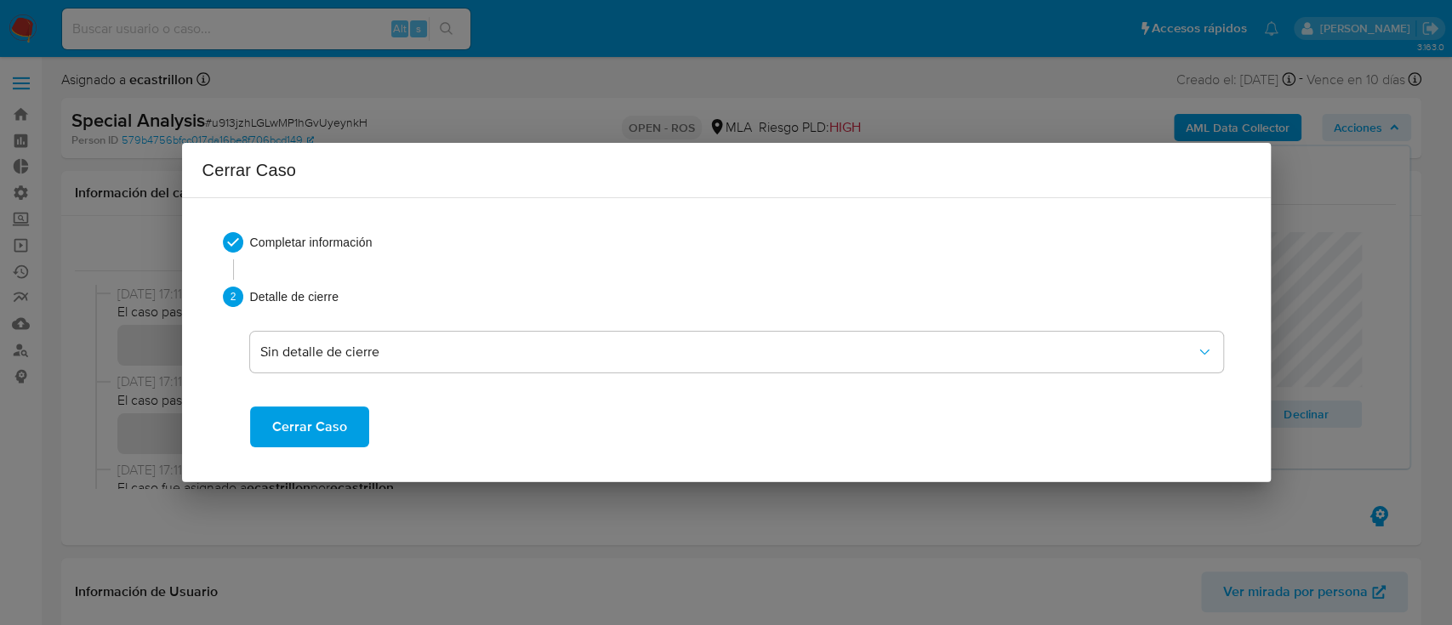
click at [329, 441] on span "Cerrar Caso" at bounding box center [309, 426] width 75 height 37
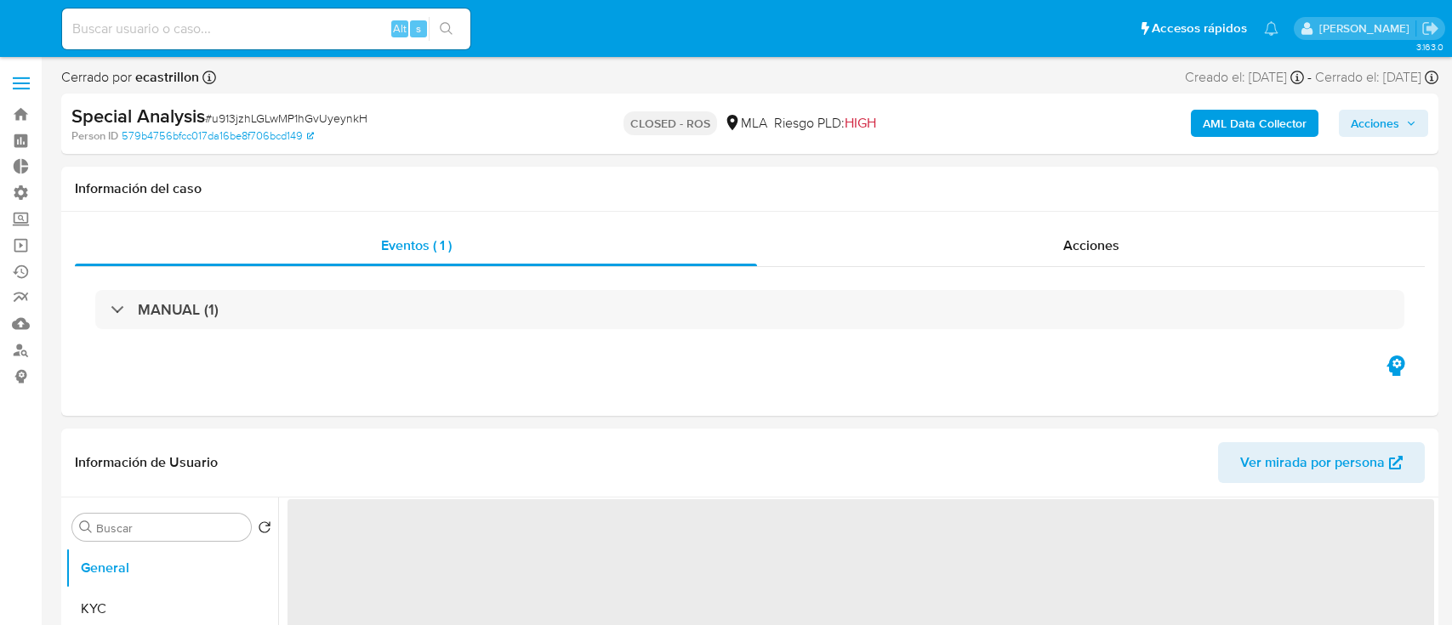
select select "10"
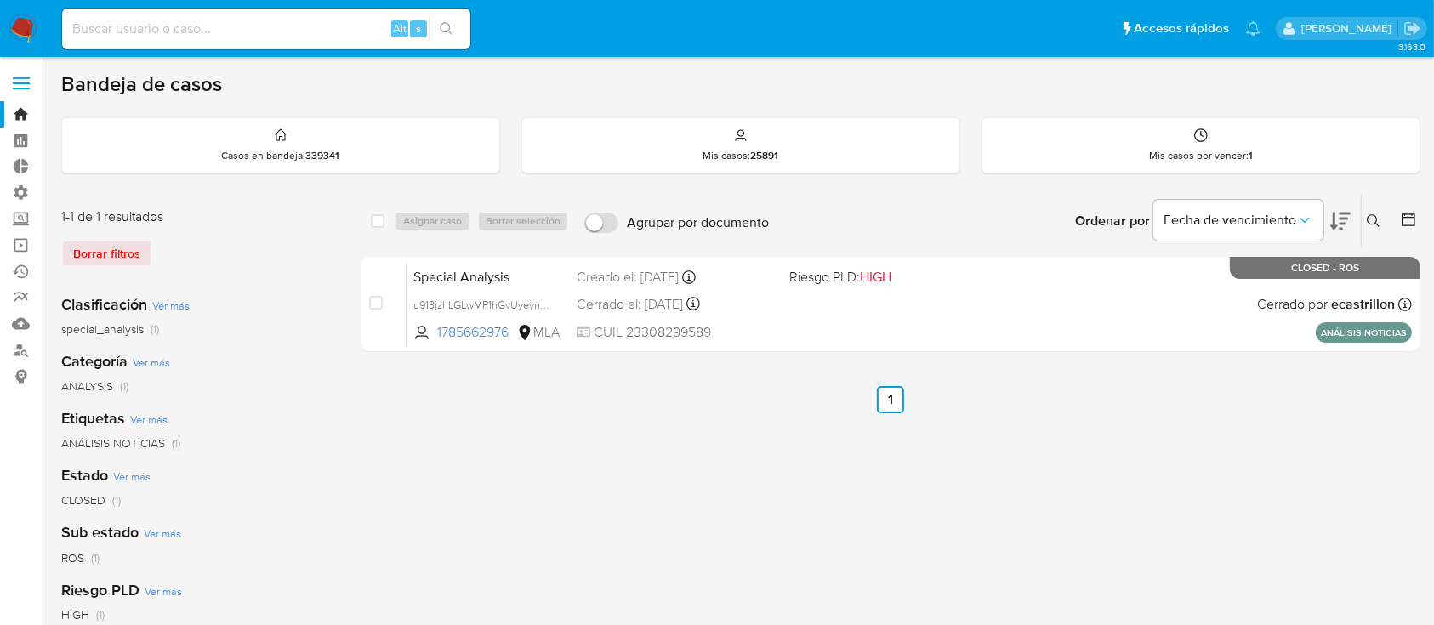
click at [1371, 219] on icon at bounding box center [1374, 221] width 14 height 14
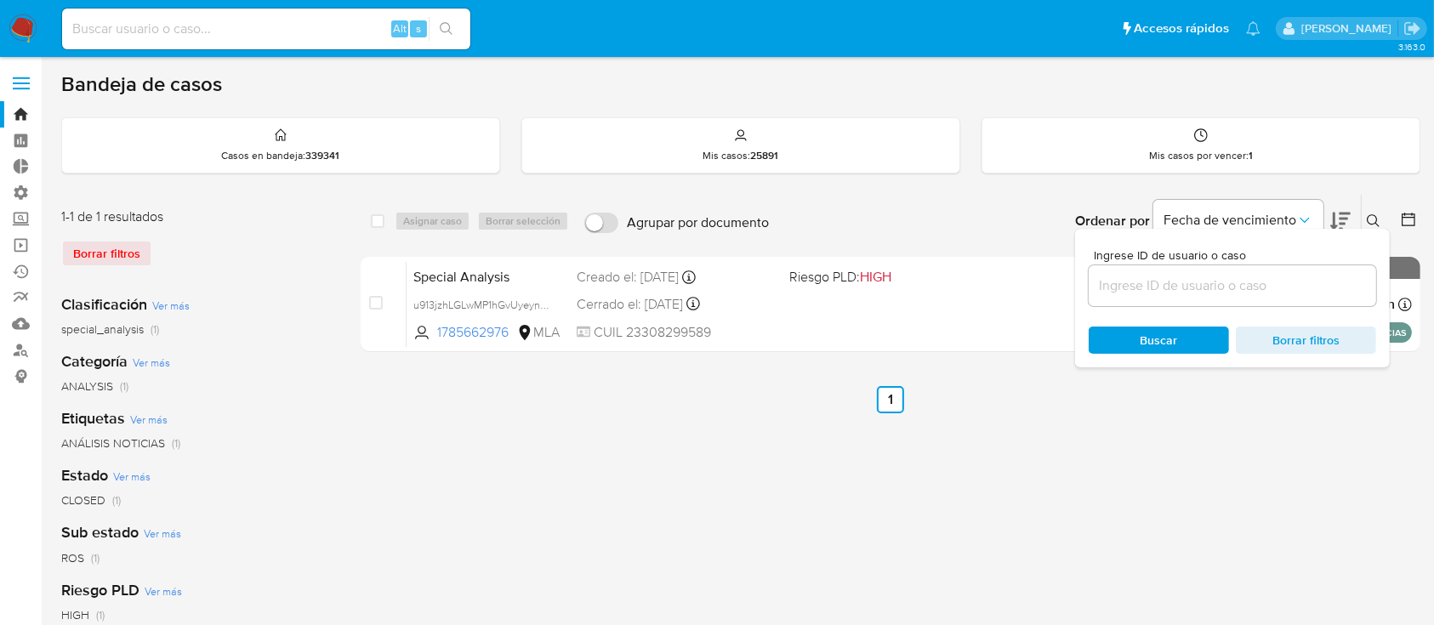
click at [1280, 282] on input at bounding box center [1233, 286] width 288 height 22
type input "8208290"
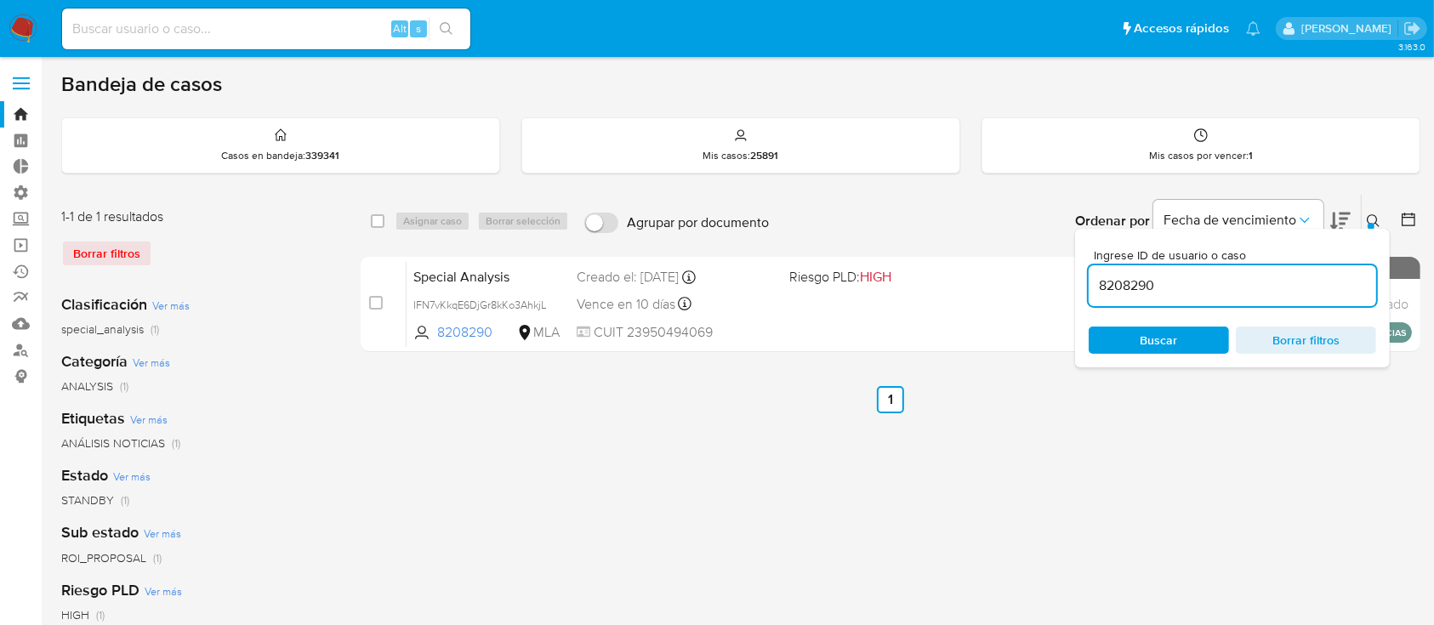
click at [1376, 219] on icon at bounding box center [1373, 220] width 13 height 13
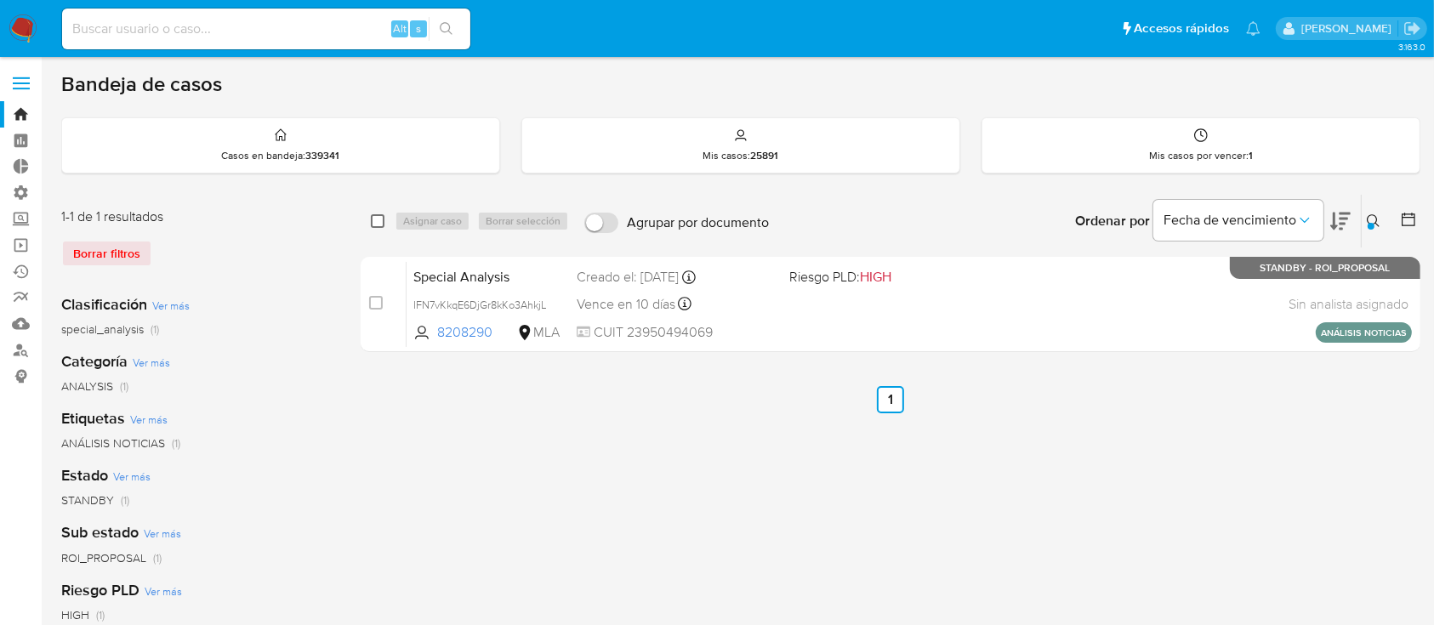
click at [378, 226] on input "checkbox" at bounding box center [378, 221] width 14 height 14
checkbox input "true"
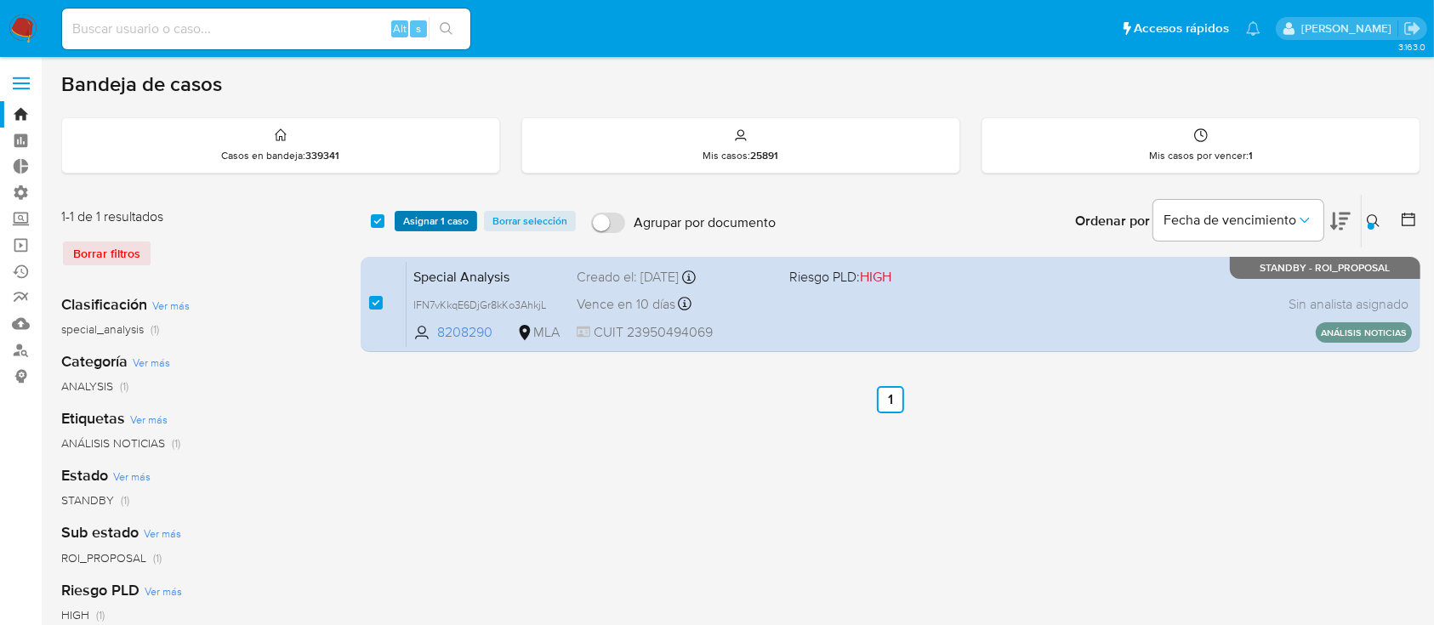
click at [428, 221] on span "Asignar 1 caso" at bounding box center [435, 221] width 65 height 17
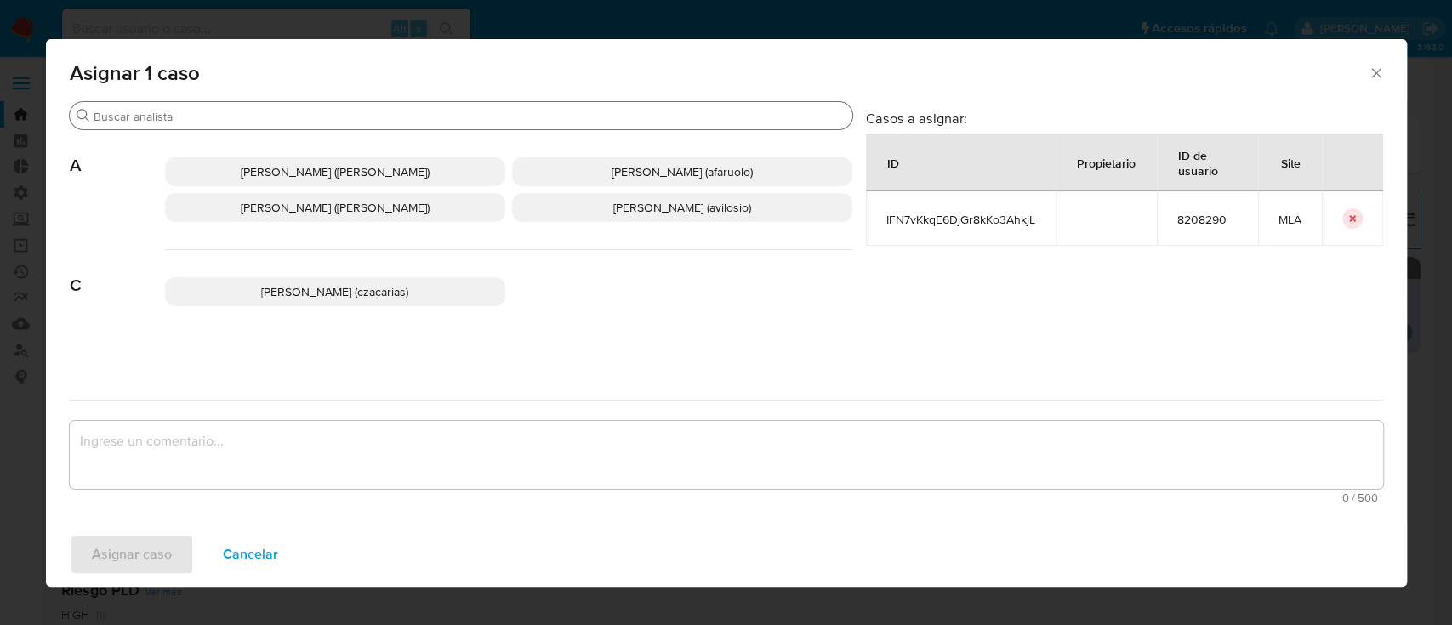
click at [408, 104] on div "Buscar" at bounding box center [461, 115] width 783 height 27
click at [409, 109] on input "Buscar" at bounding box center [470, 116] width 752 height 15
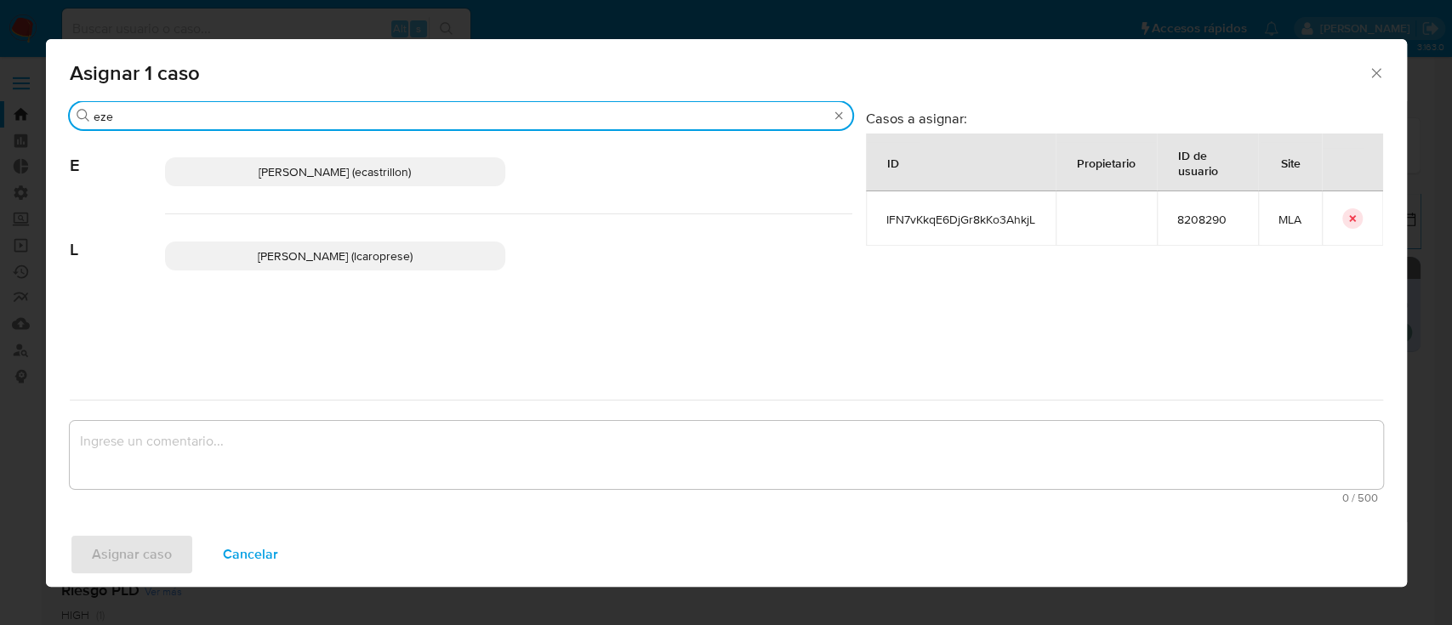
type input "eze"
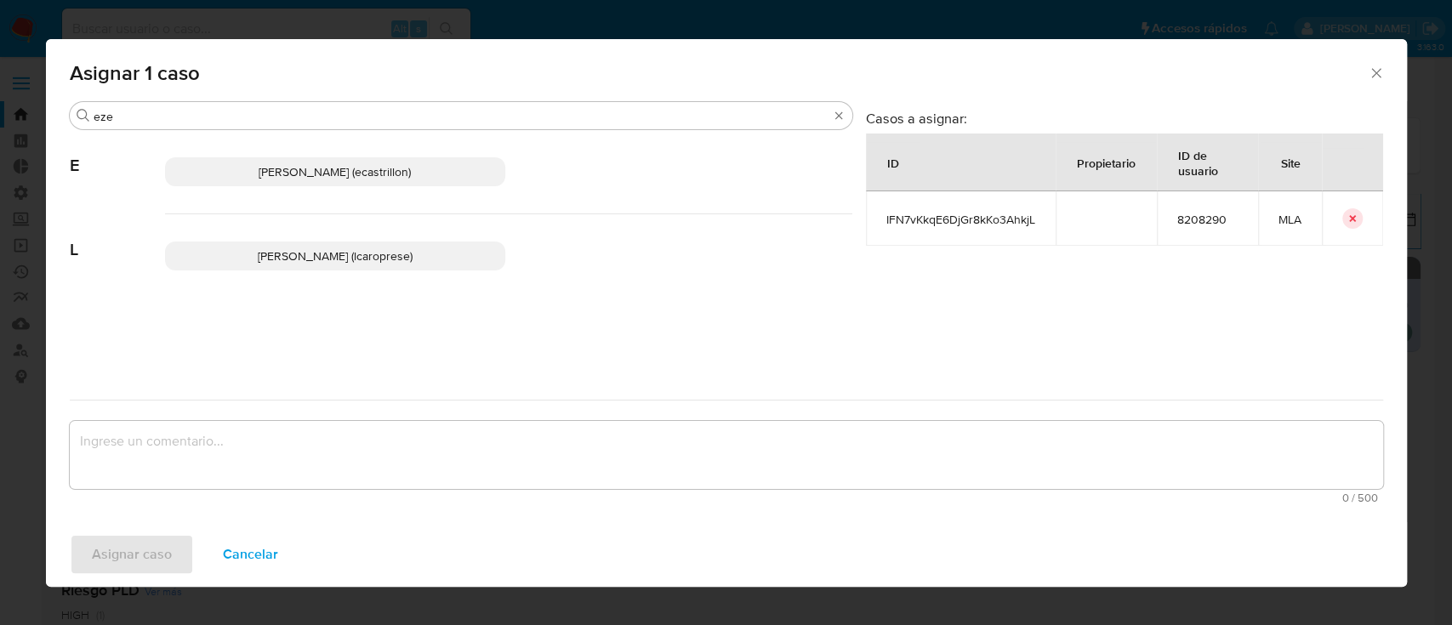
click at [411, 164] on span "Ezequiel Gonzalo Castrillon (ecastrillon)" at bounding box center [335, 171] width 152 height 17
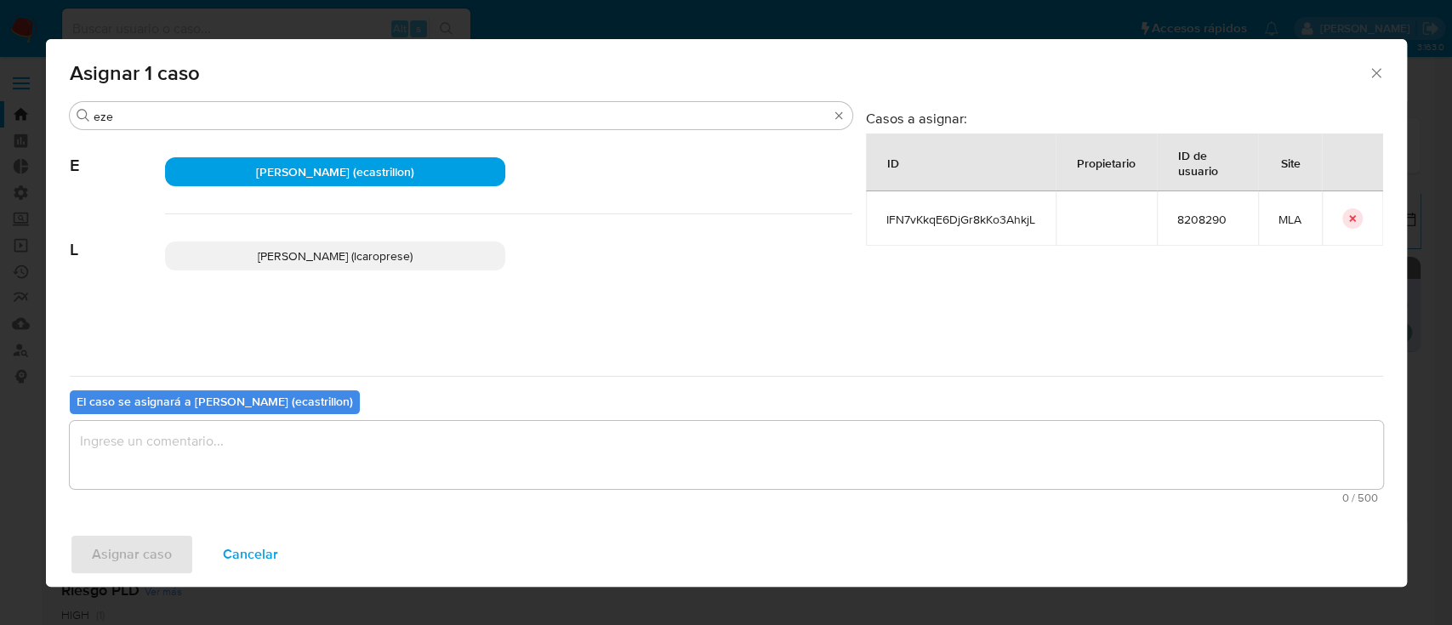
click at [384, 436] on textarea "assign-modal" at bounding box center [726, 455] width 1313 height 68
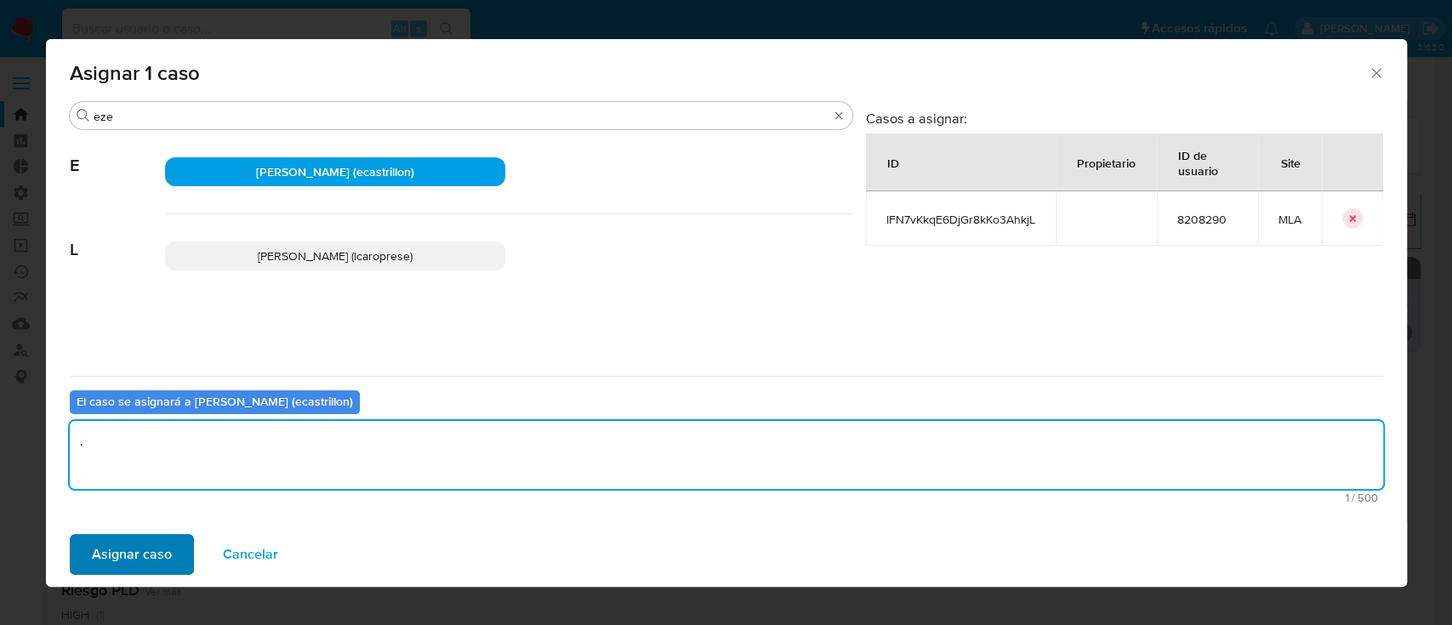
type textarea "."
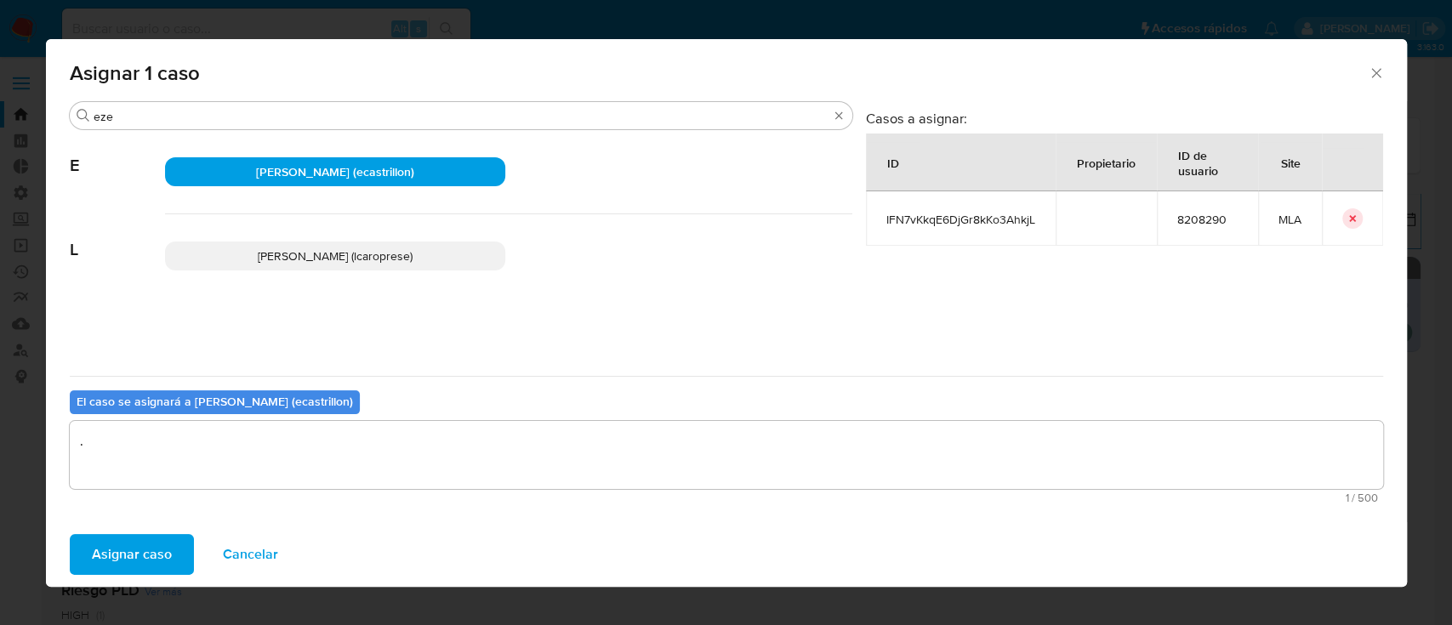
click at [130, 540] on span "Asignar caso" at bounding box center [132, 554] width 80 height 37
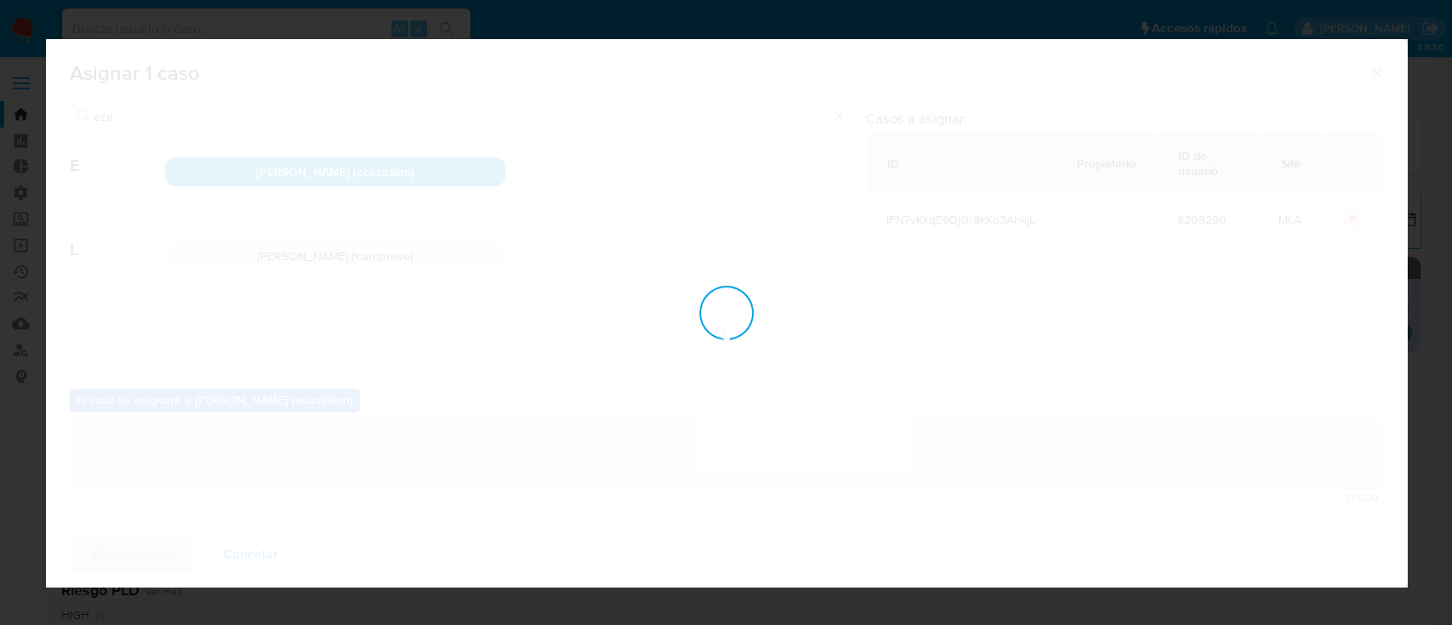
checkbox input "false"
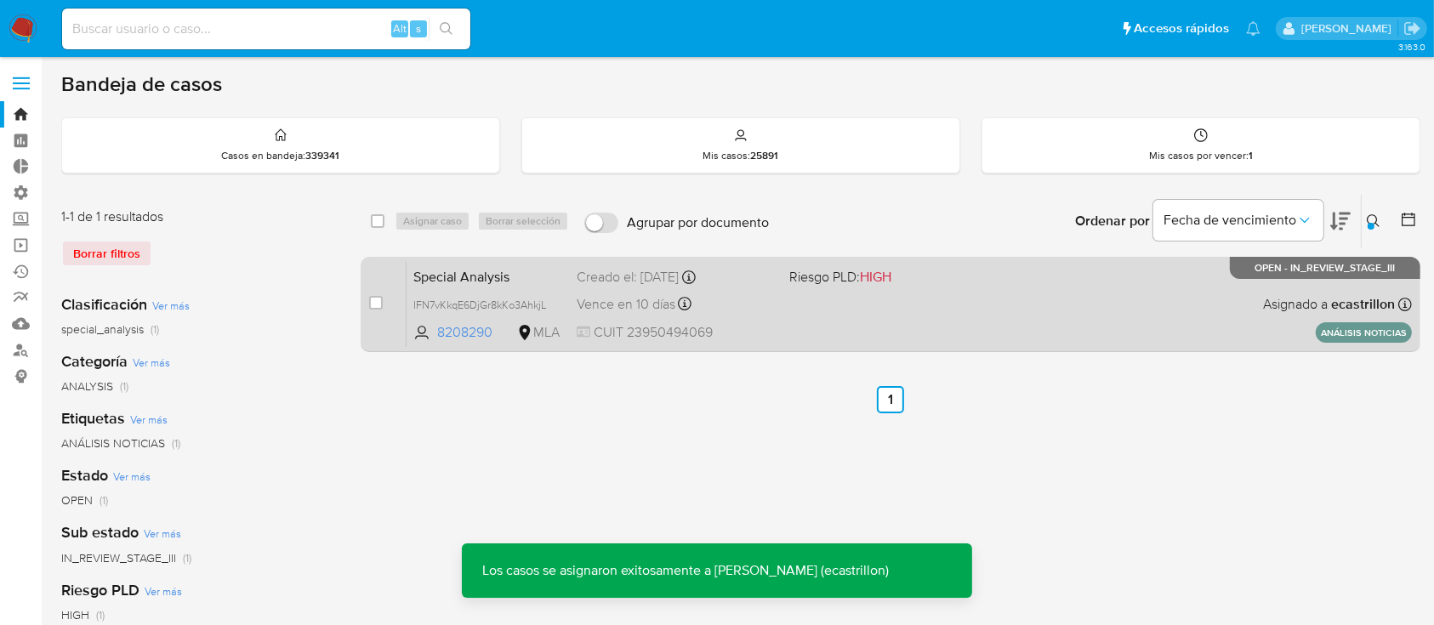
click at [810, 275] on span "Riesgo PLD: HIGH" at bounding box center [840, 276] width 102 height 19
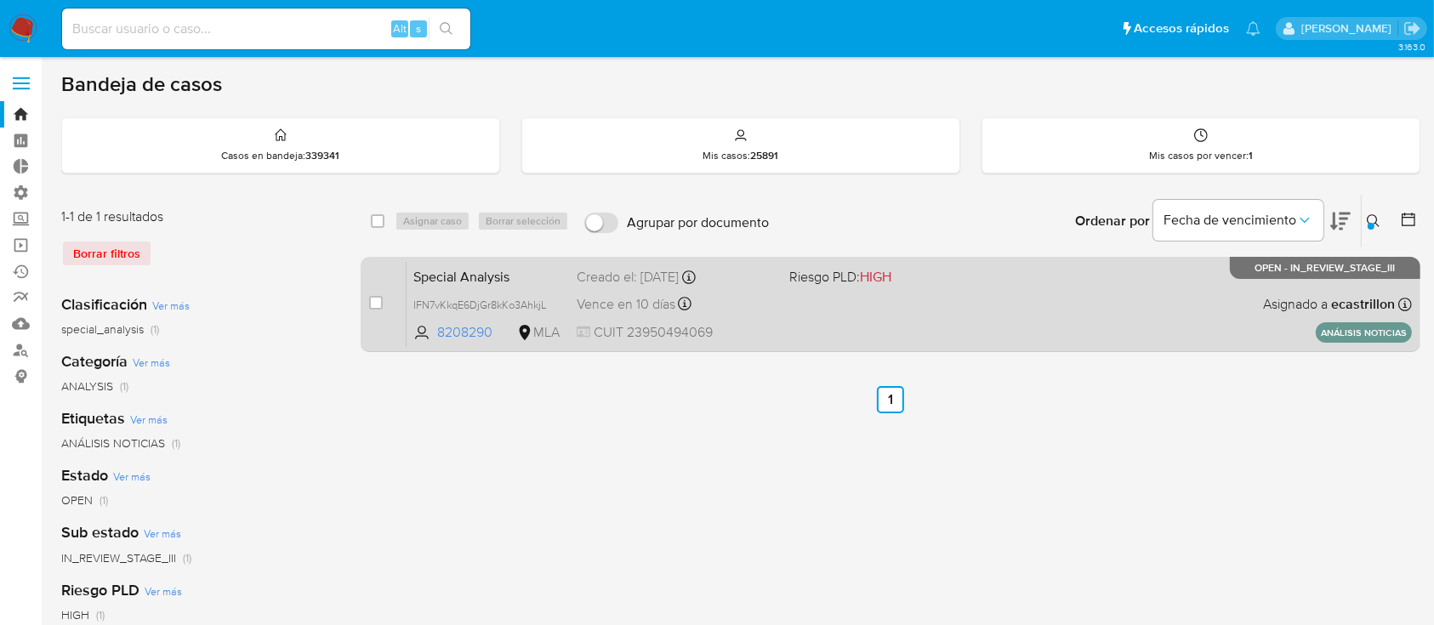
click at [979, 339] on div "Special Analysis IFN7vKkqE6DjGr8kKo3AhkjL 8208290 MLA Riesgo PLD: HIGH Creado e…" at bounding box center [909, 304] width 1005 height 86
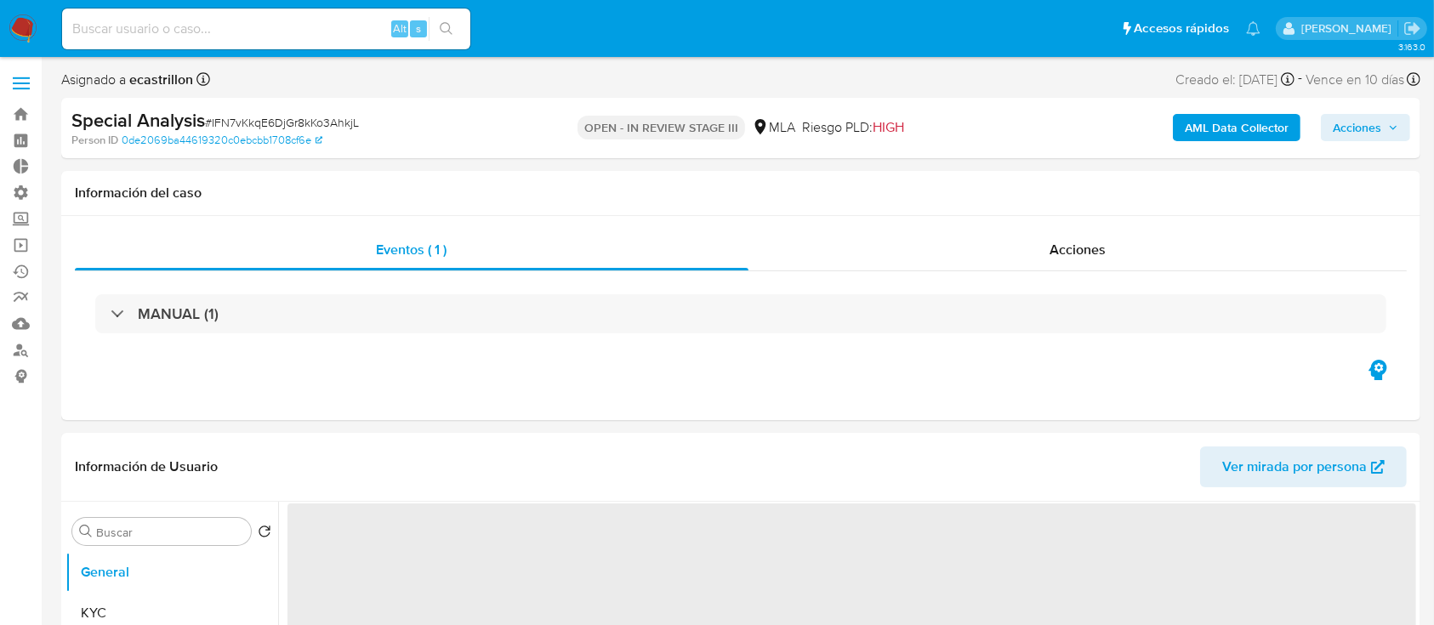
select select "10"
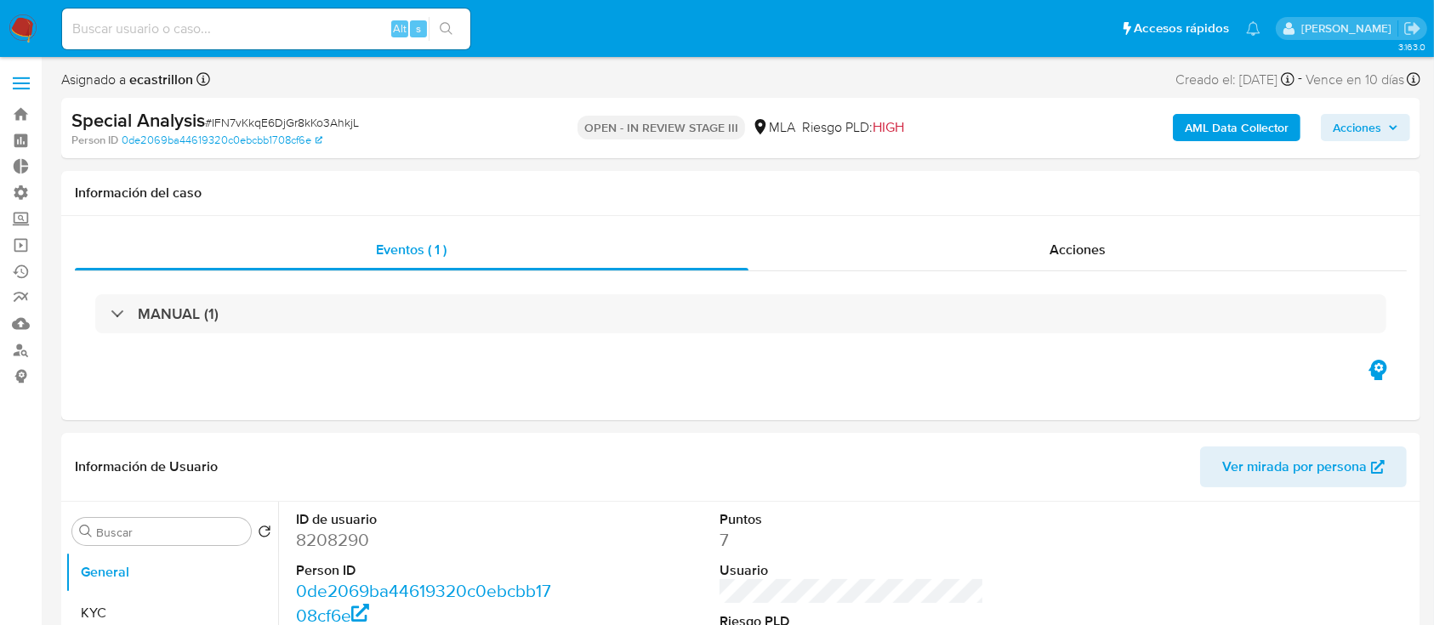
click at [1377, 130] on span "Acciones" at bounding box center [1357, 127] width 48 height 27
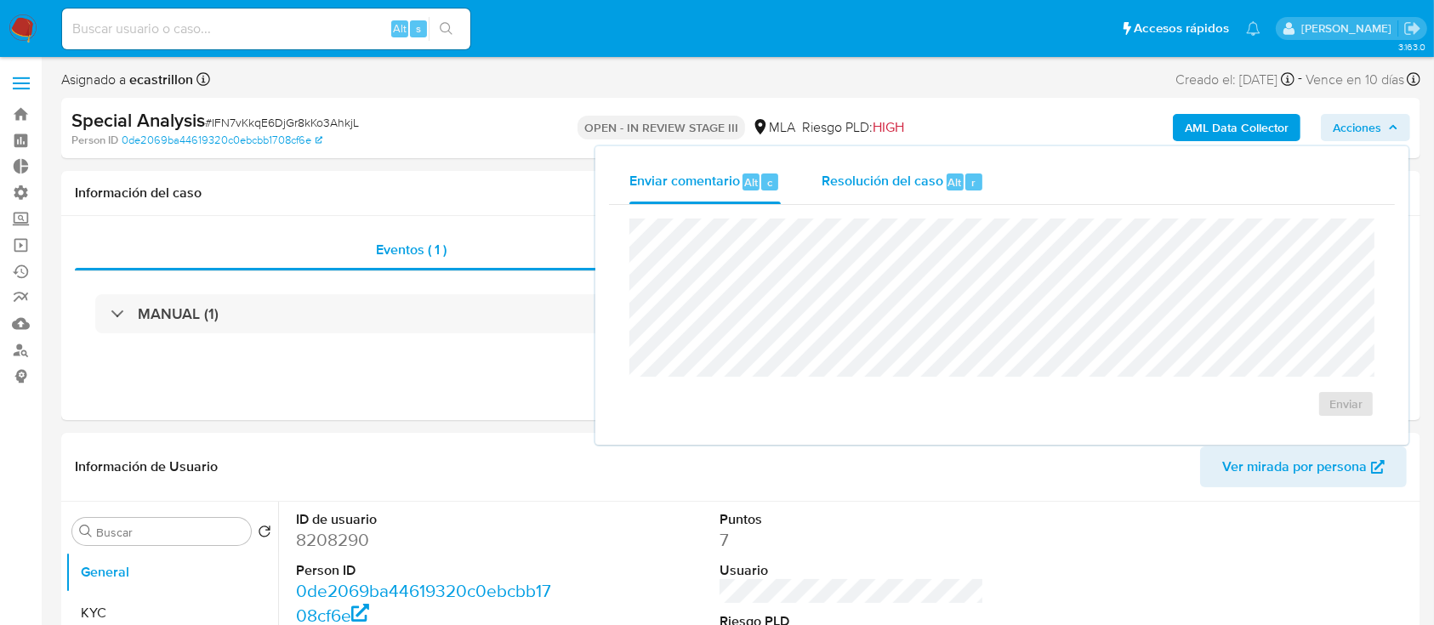
click at [869, 188] on span "Resolución del caso" at bounding box center [883, 182] width 122 height 20
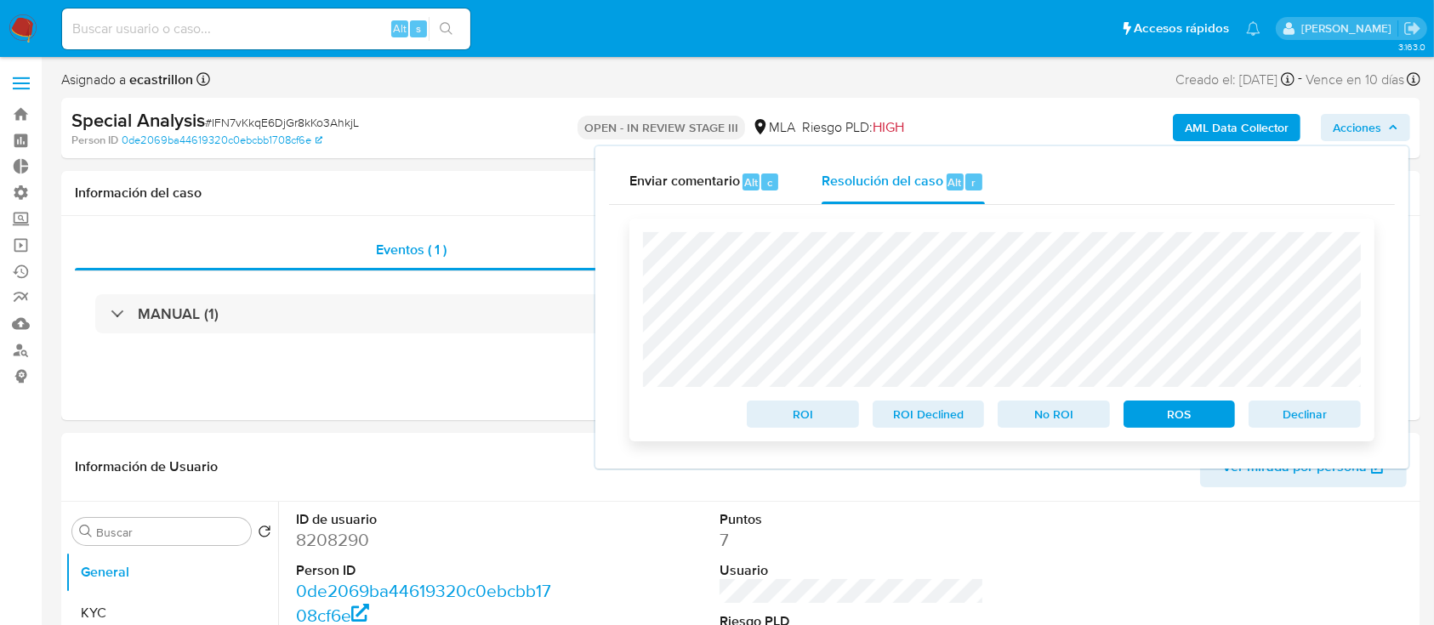
click at [1180, 412] on span "ROS" at bounding box center [1180, 414] width 88 height 24
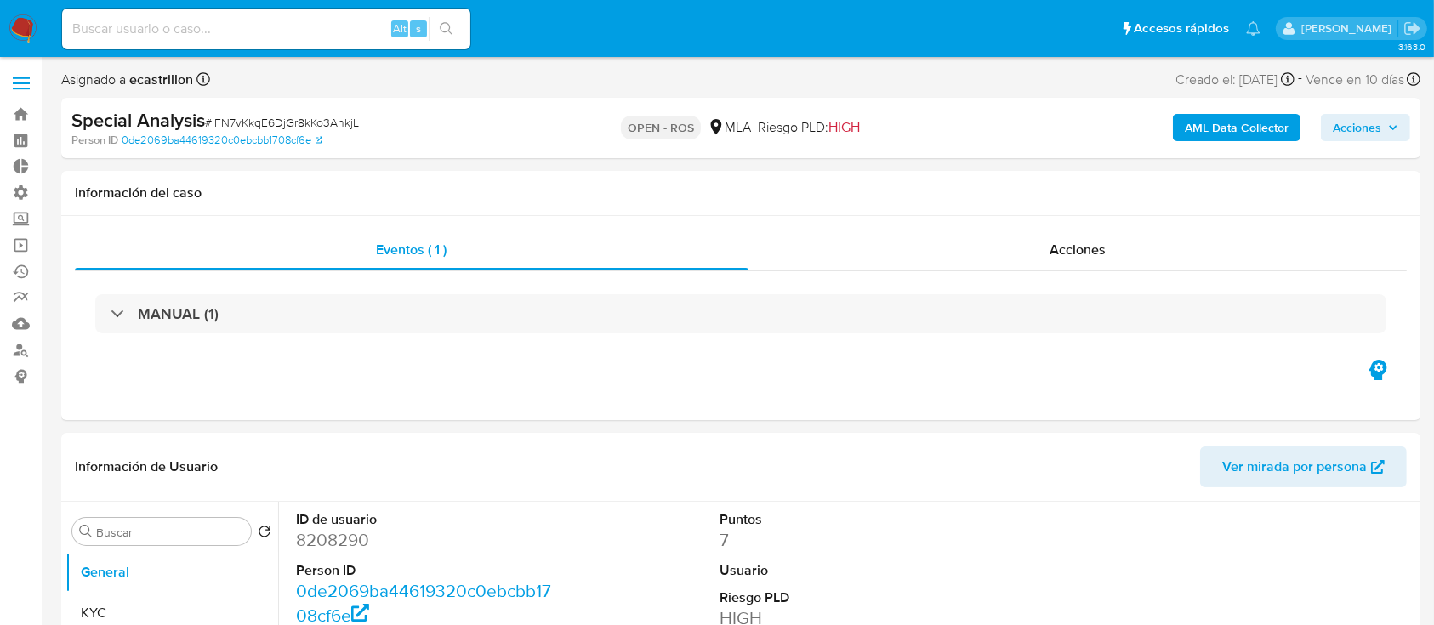
select select "10"
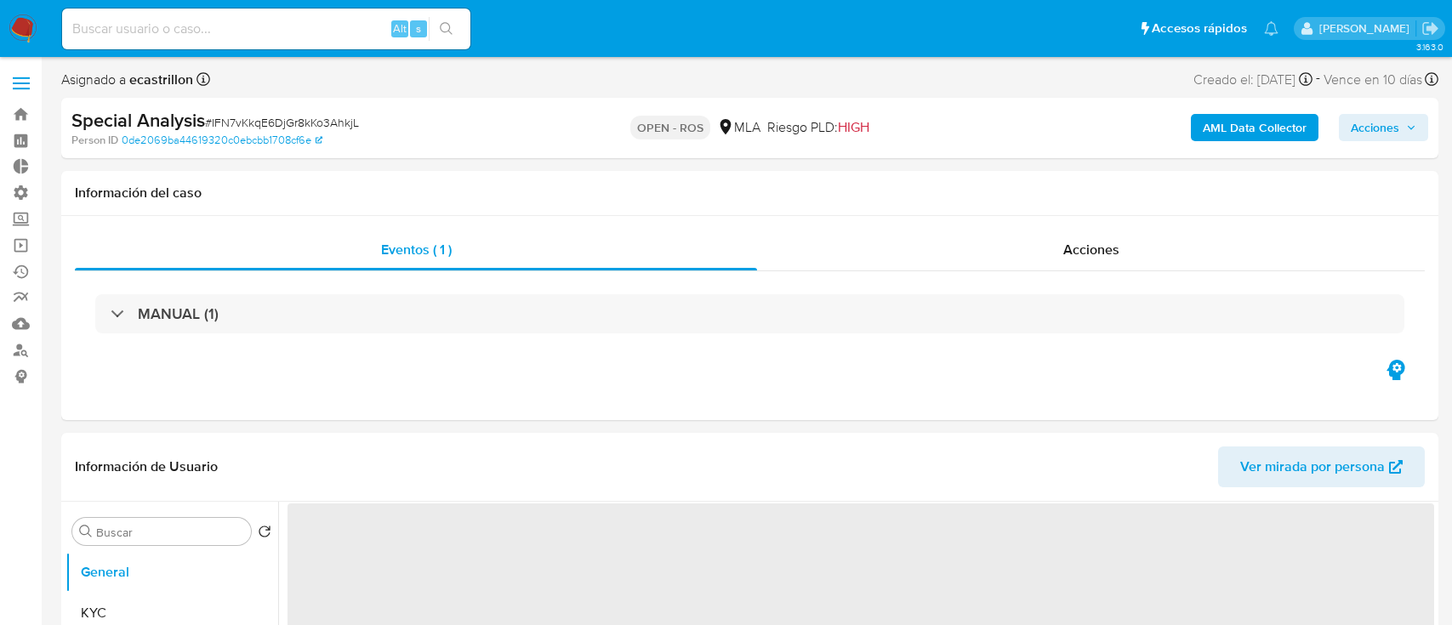
select select "10"
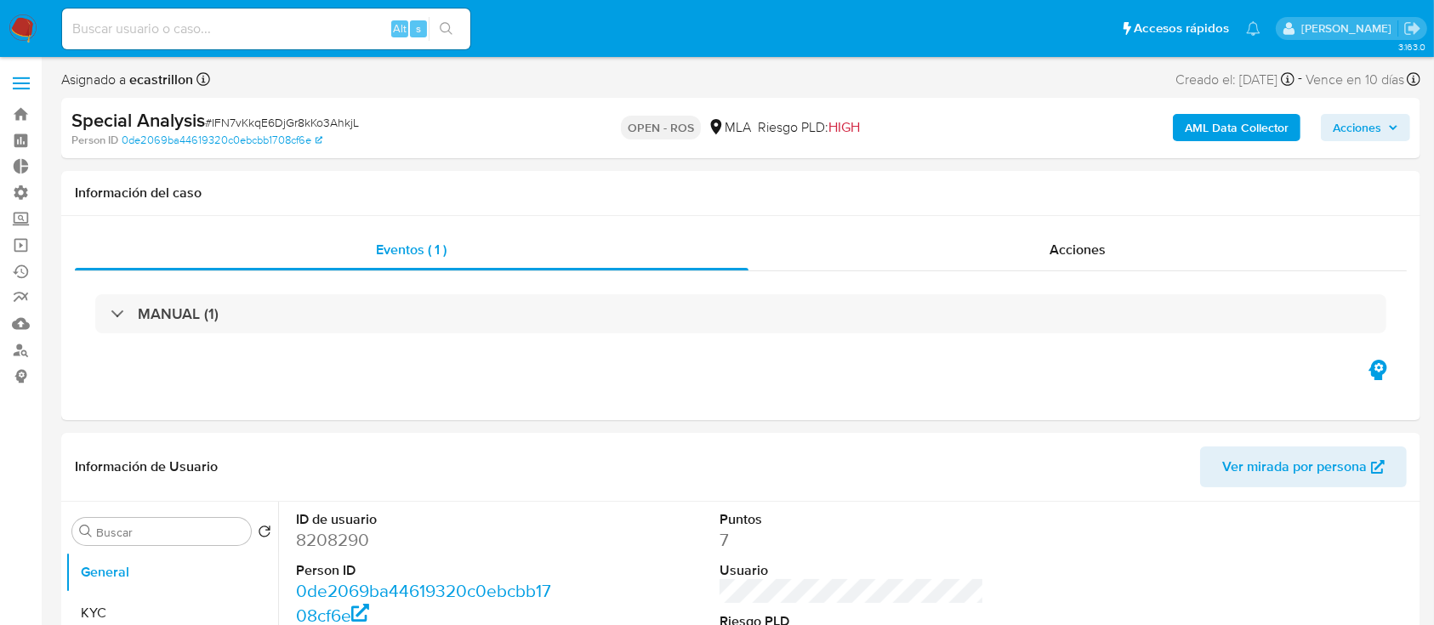
click at [1369, 128] on span "Acciones" at bounding box center [1357, 127] width 48 height 27
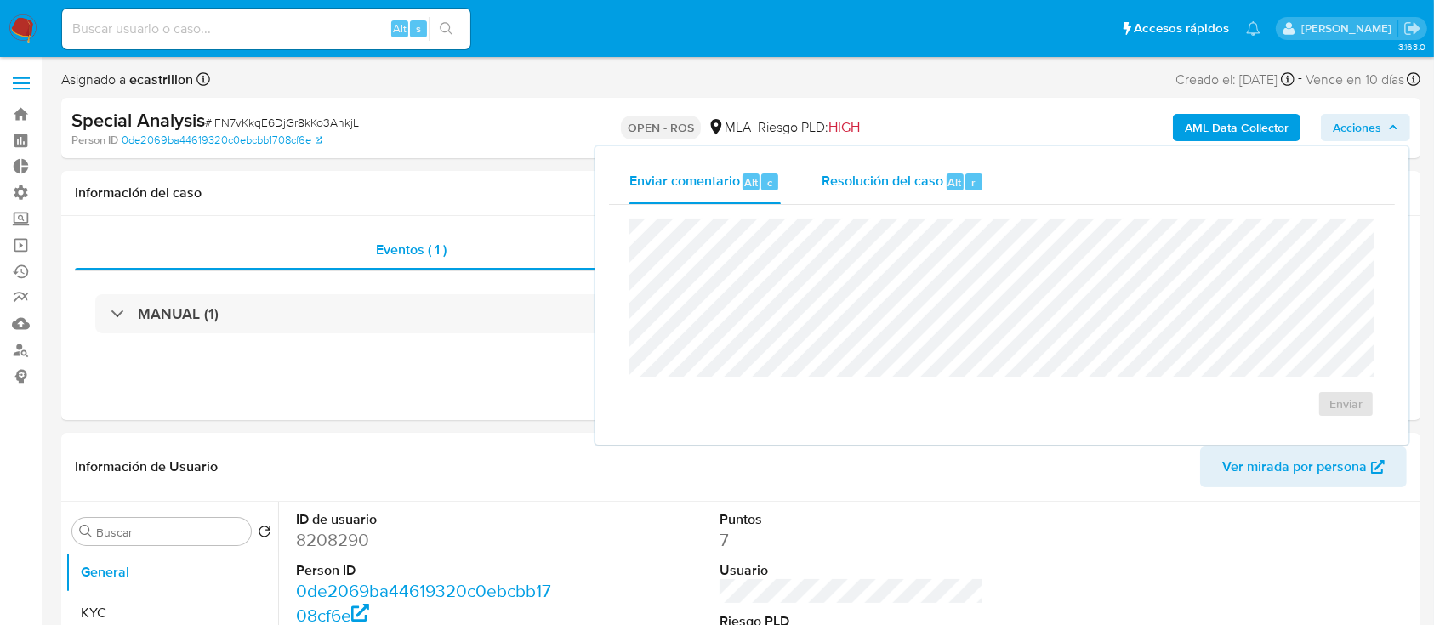
click at [982, 178] on div "Resolución del caso Alt r" at bounding box center [903, 182] width 162 height 44
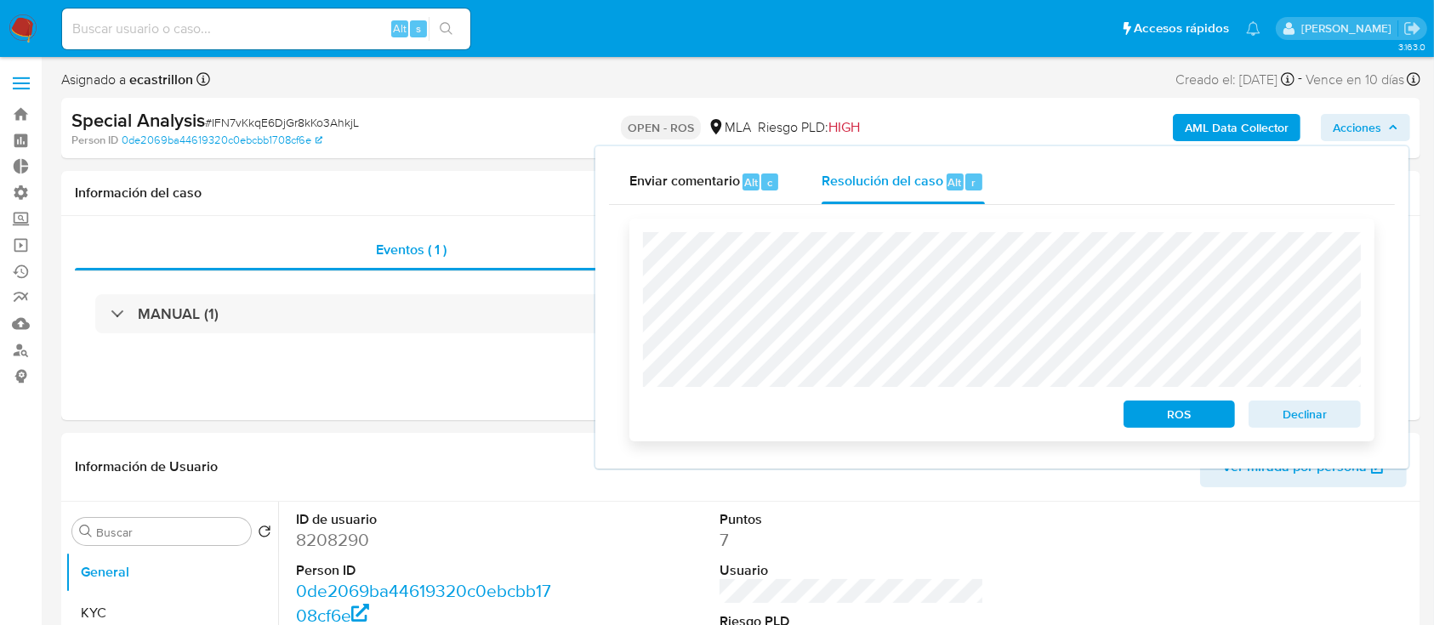
click at [1143, 407] on span "ROS" at bounding box center [1180, 414] width 88 height 24
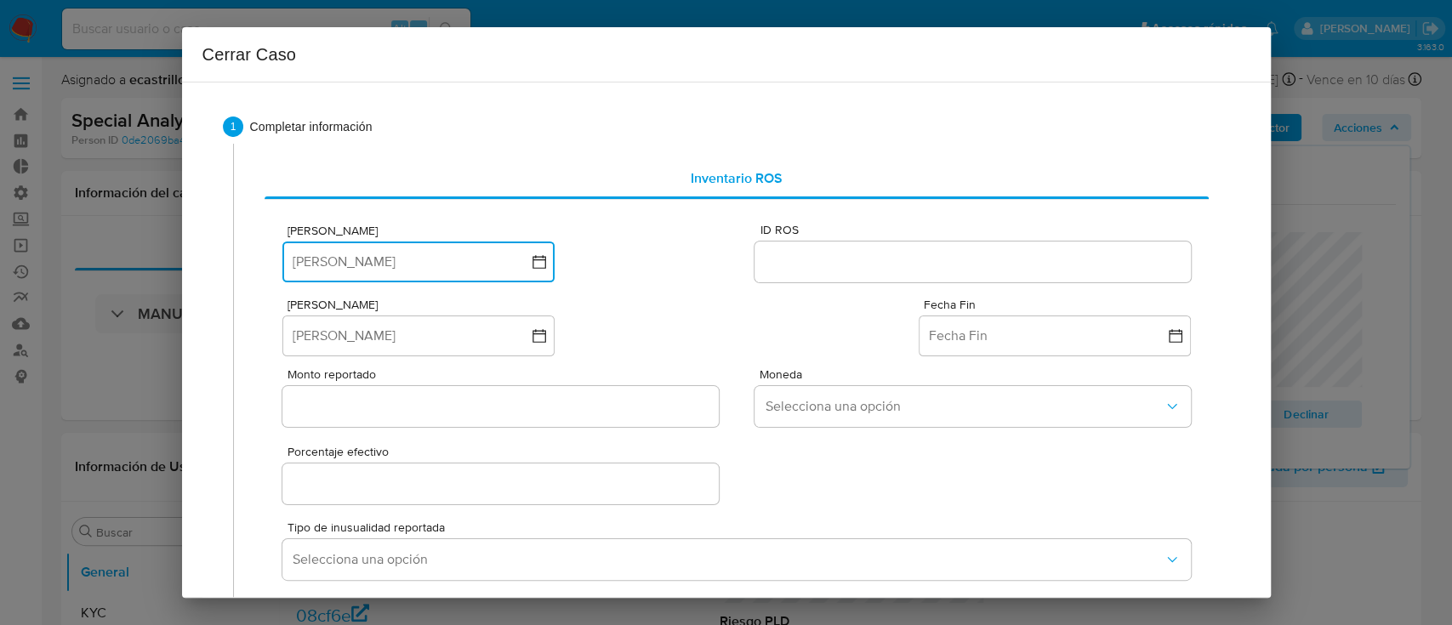
click at [367, 265] on button "[PERSON_NAME]" at bounding box center [418, 262] width 272 height 41
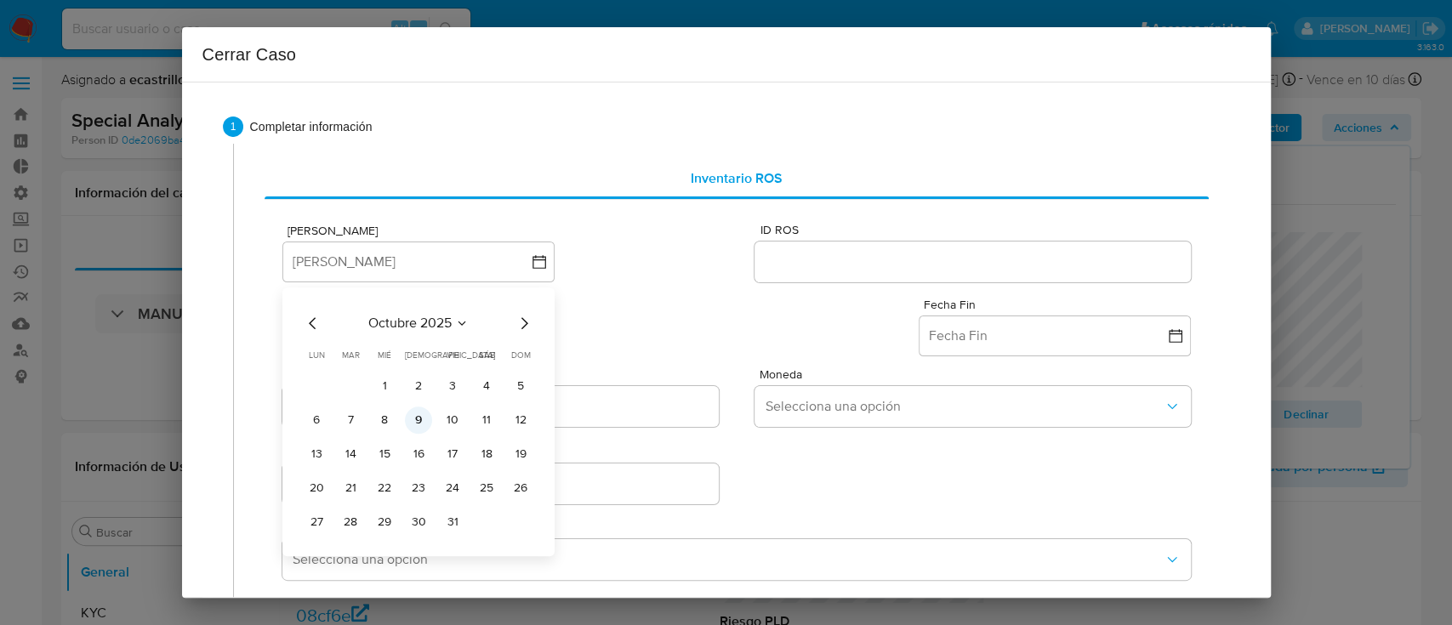
click at [413, 419] on button "9" at bounding box center [418, 420] width 27 height 27
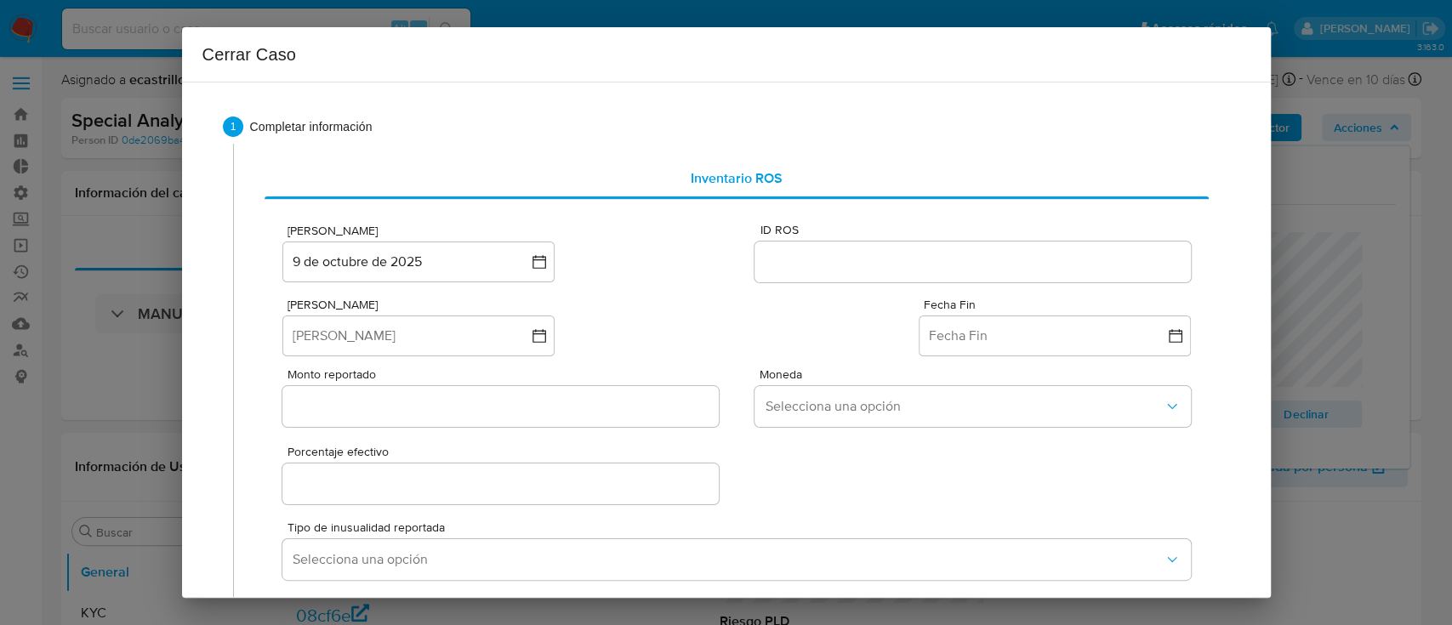
click at [931, 253] on input "ID ROS" at bounding box center [973, 262] width 436 height 22
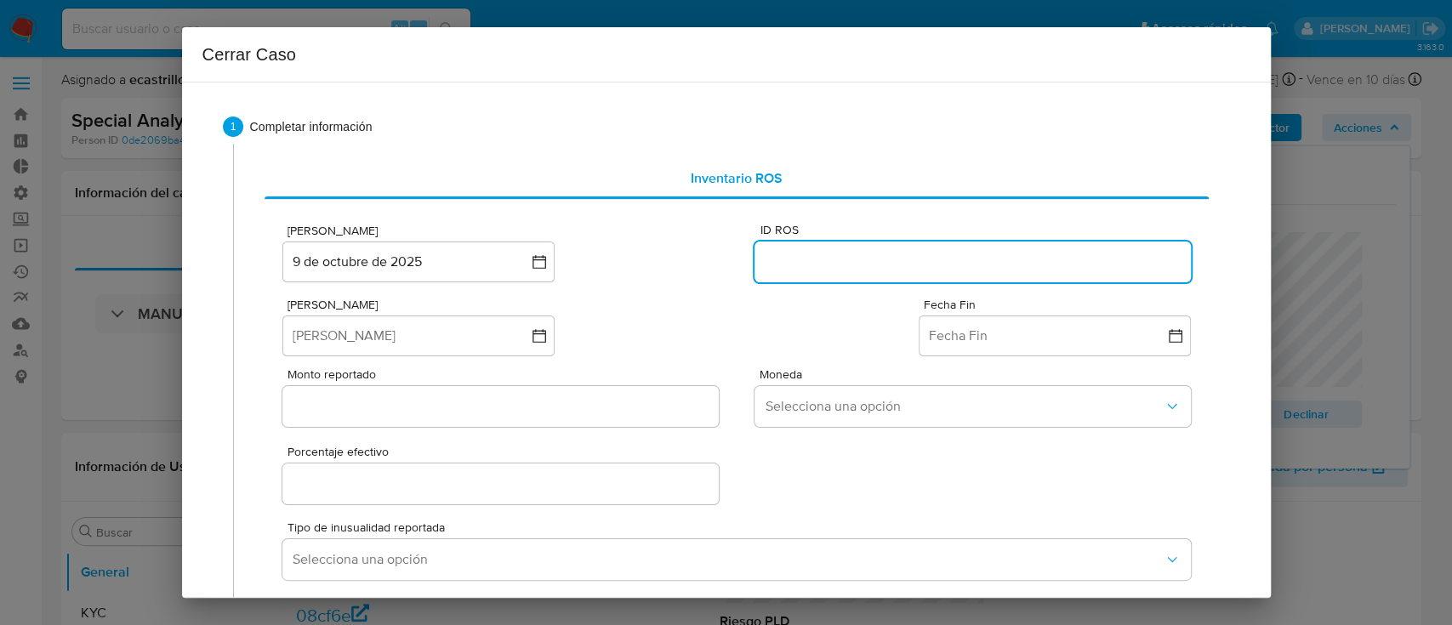
paste input "646894349"
type input "646894349"
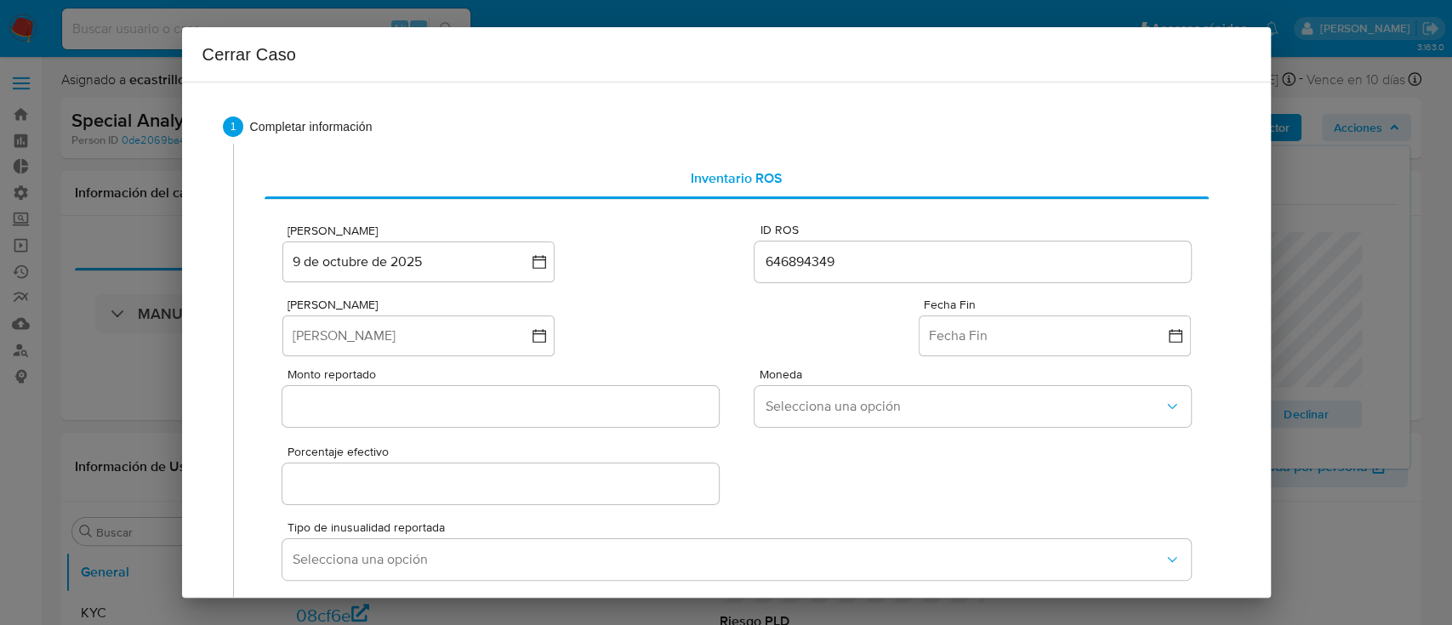
click at [463, 418] on div at bounding box center [500, 406] width 436 height 41
click at [519, 349] on button "Fecha Inicio" at bounding box center [418, 336] width 272 height 41
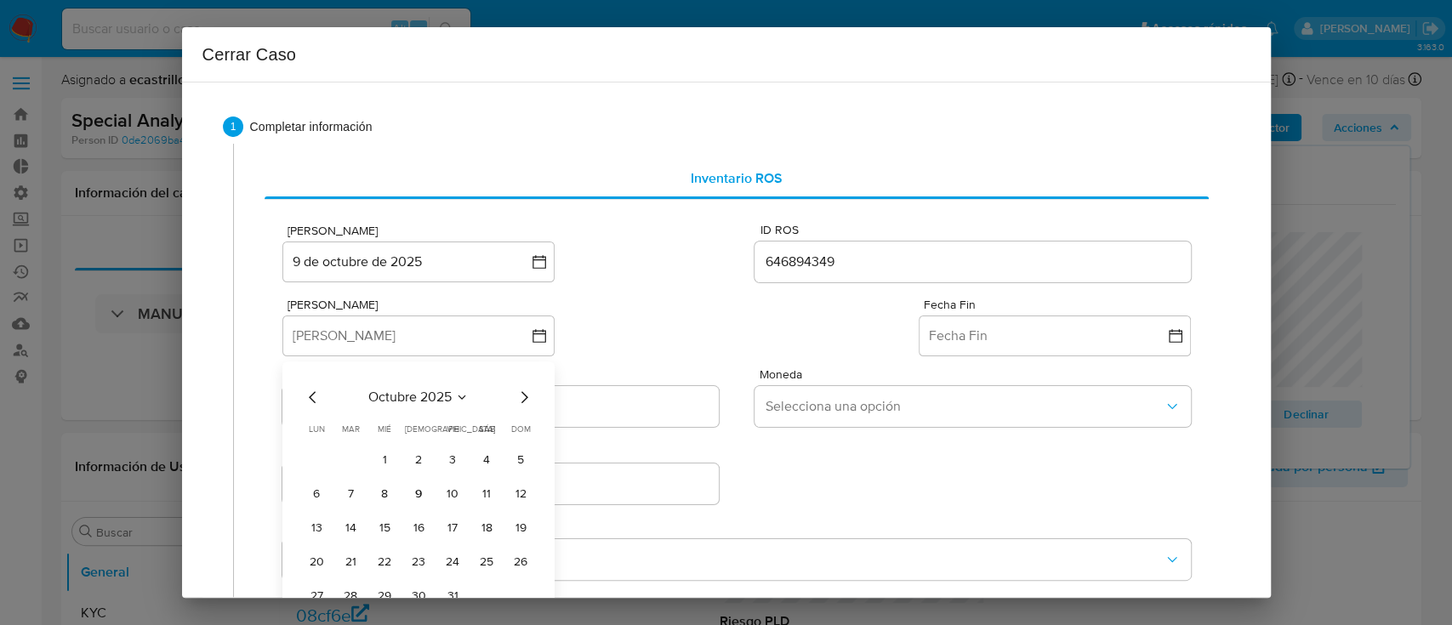
click at [396, 398] on span "octubre 2025" at bounding box center [409, 397] width 83 height 17
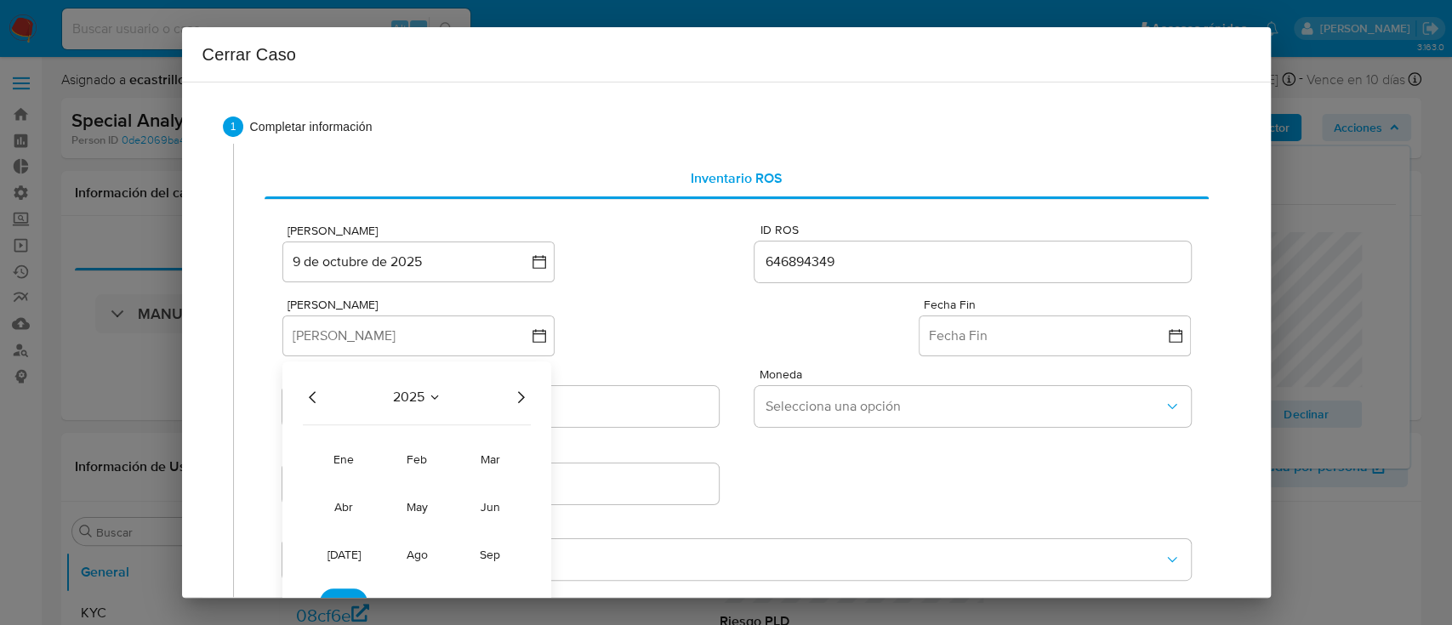
click at [307, 397] on icon "Año anterior" at bounding box center [313, 397] width 20 height 20
click at [412, 561] on span "ago" at bounding box center [417, 554] width 21 height 17
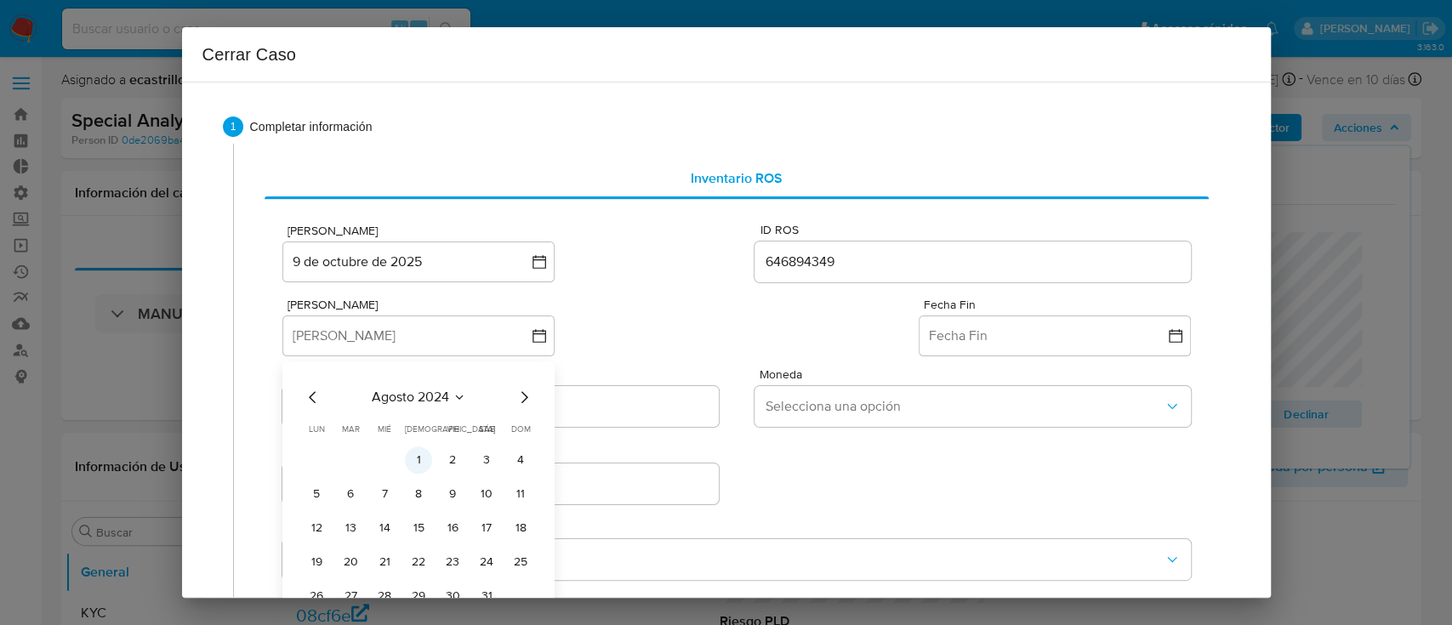
click at [411, 458] on button "1" at bounding box center [418, 460] width 27 height 27
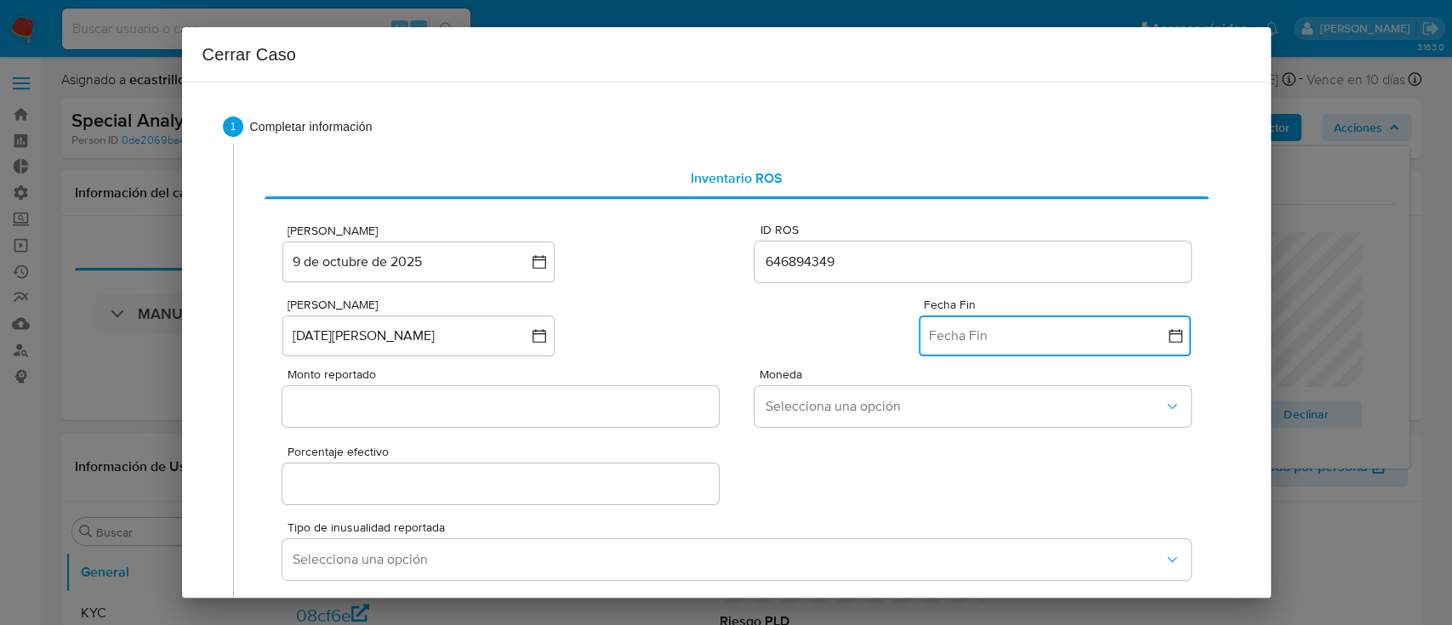
click at [1025, 337] on button "Fecha Fin" at bounding box center [1055, 336] width 272 height 41
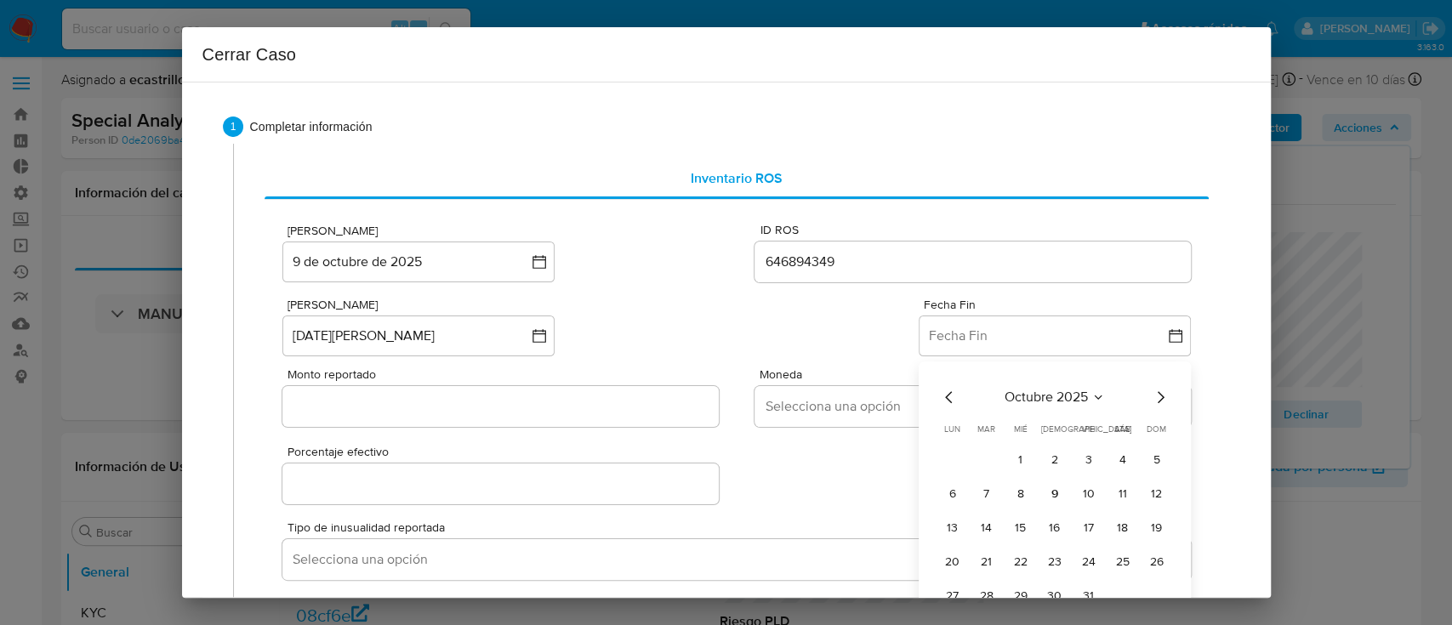
click at [939, 391] on icon "Mes anterior" at bounding box center [949, 397] width 20 height 20
click at [1150, 395] on icon "Mes siguiente" at bounding box center [1160, 397] width 20 height 20
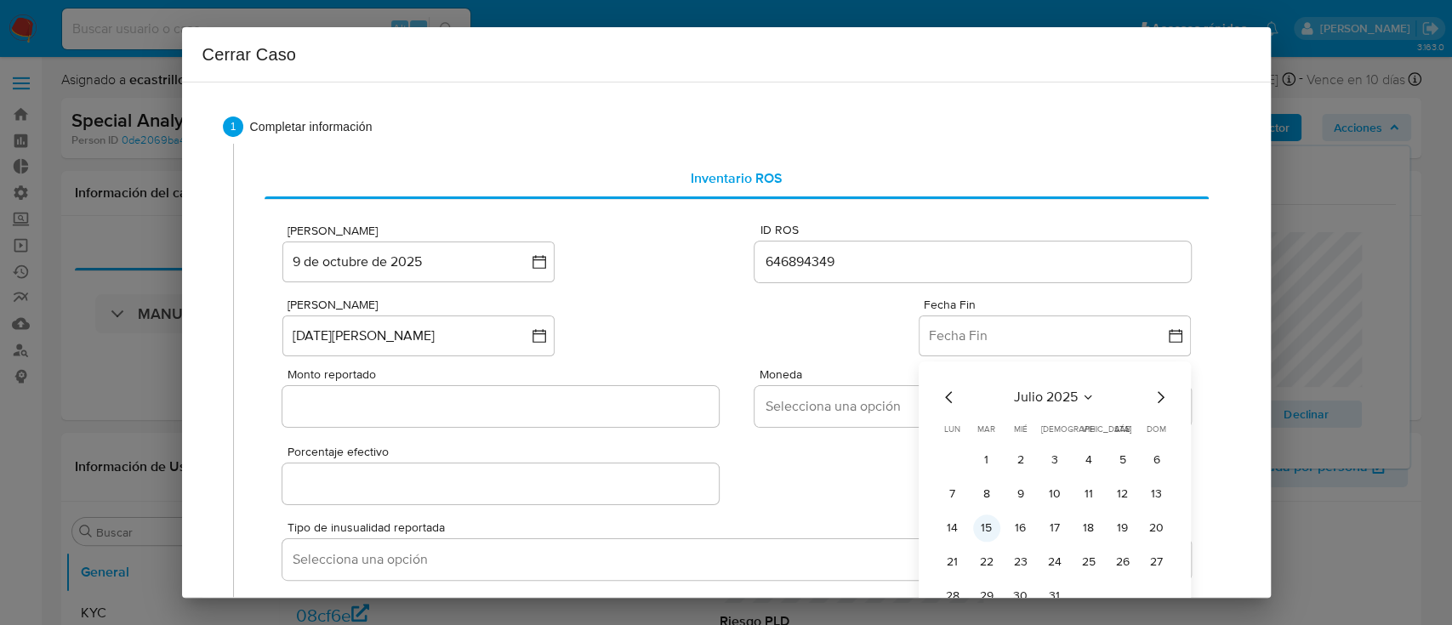
click at [973, 530] on button "15" at bounding box center [986, 528] width 27 height 27
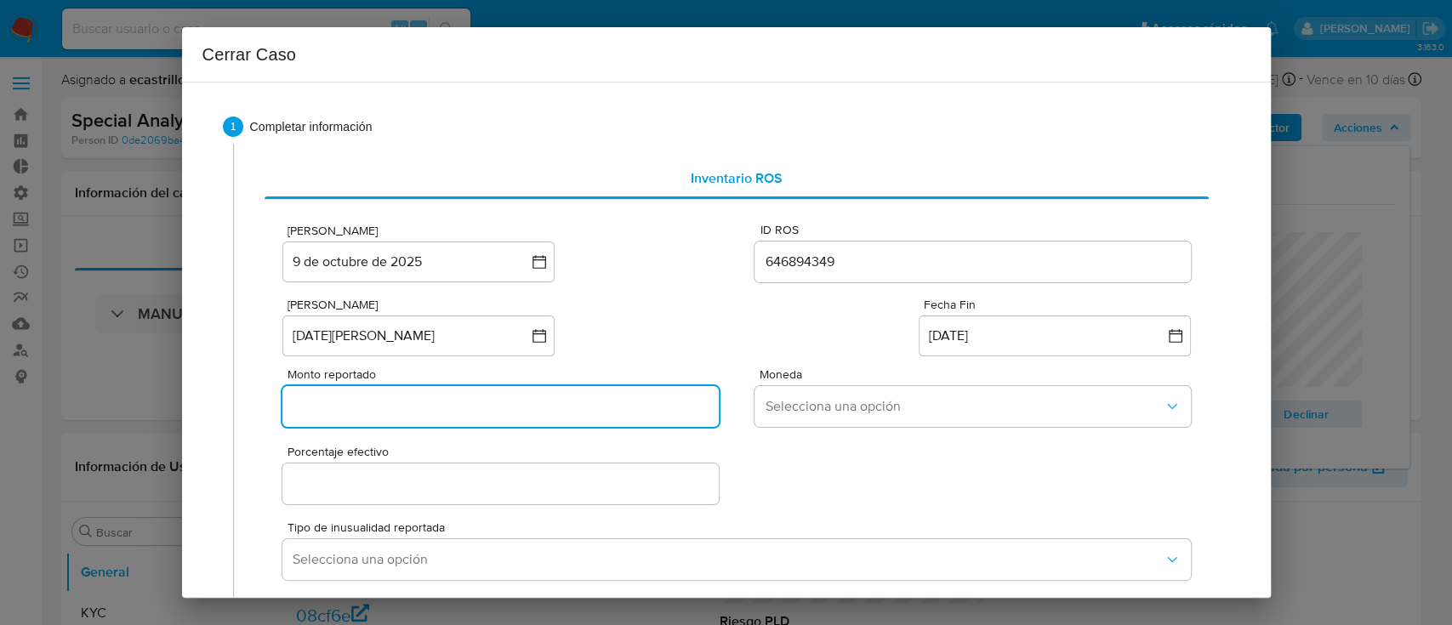
click at [417, 410] on input "Monto reportado" at bounding box center [500, 407] width 436 height 22
paste input "16225597"
type input "16225597"
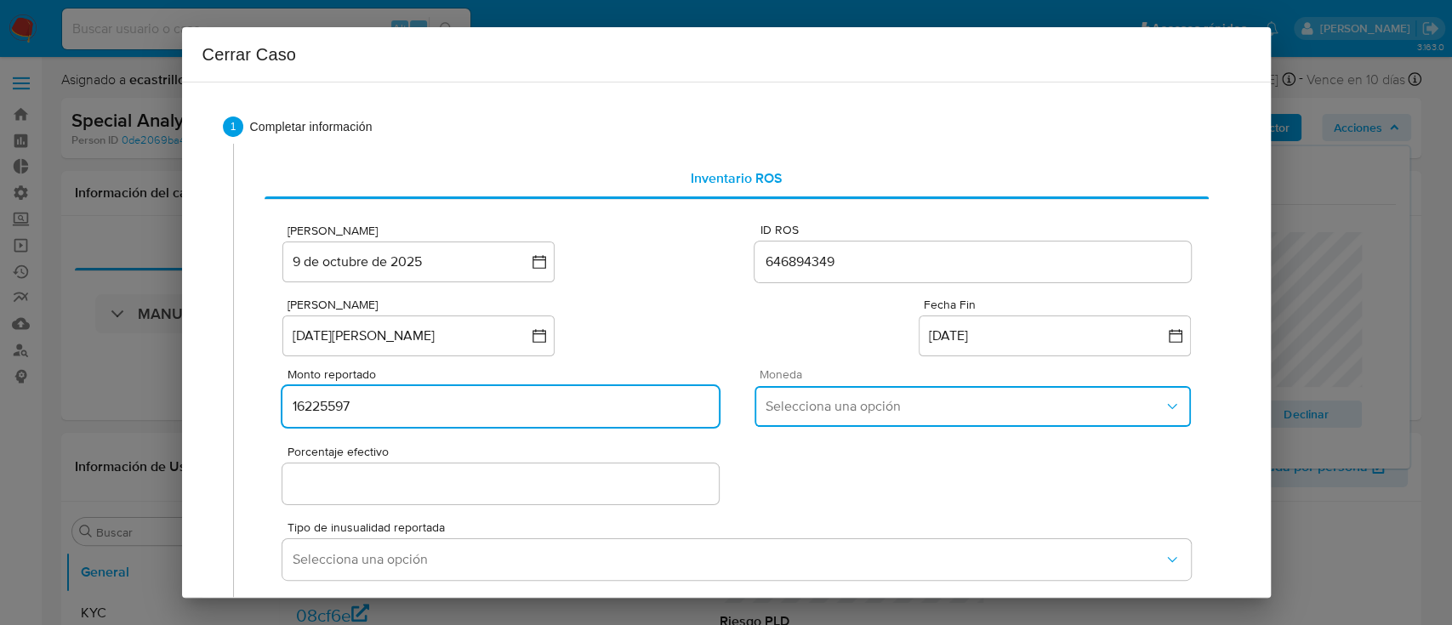
click at [776, 404] on span "Selecciona una opción" at bounding box center [964, 406] width 398 height 17
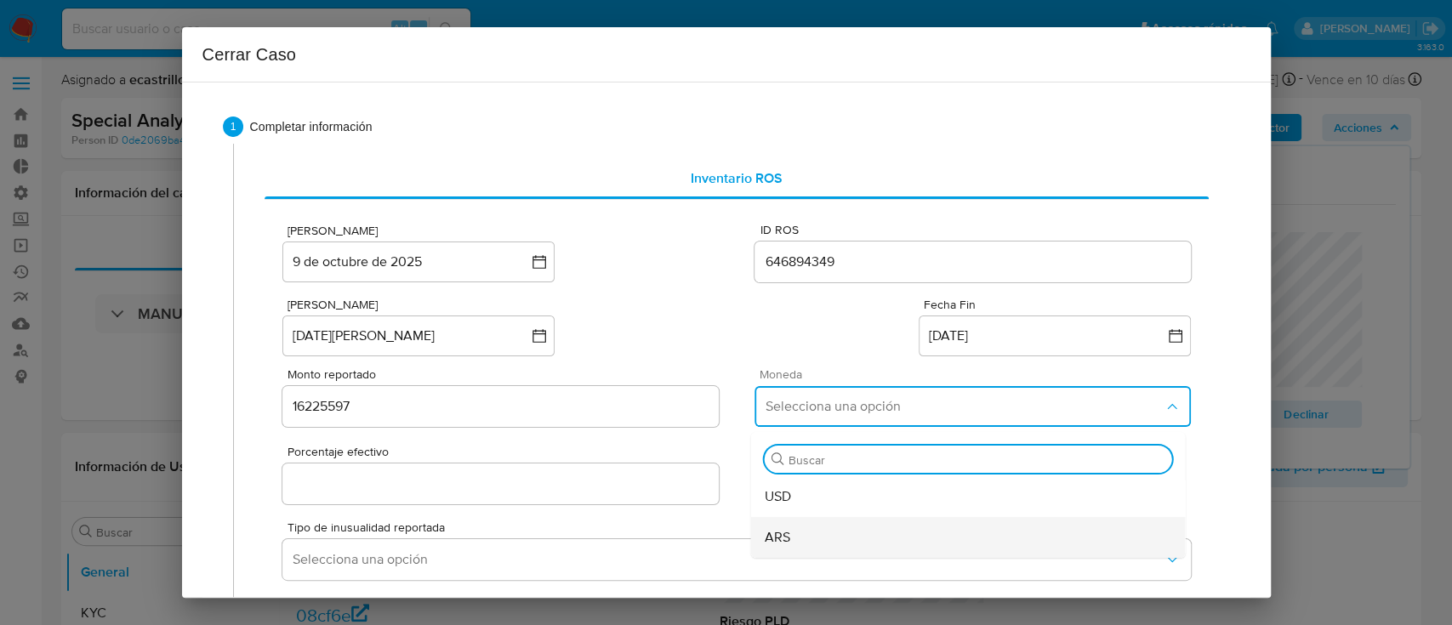
click at [798, 520] on div "ARS" at bounding box center [968, 537] width 407 height 41
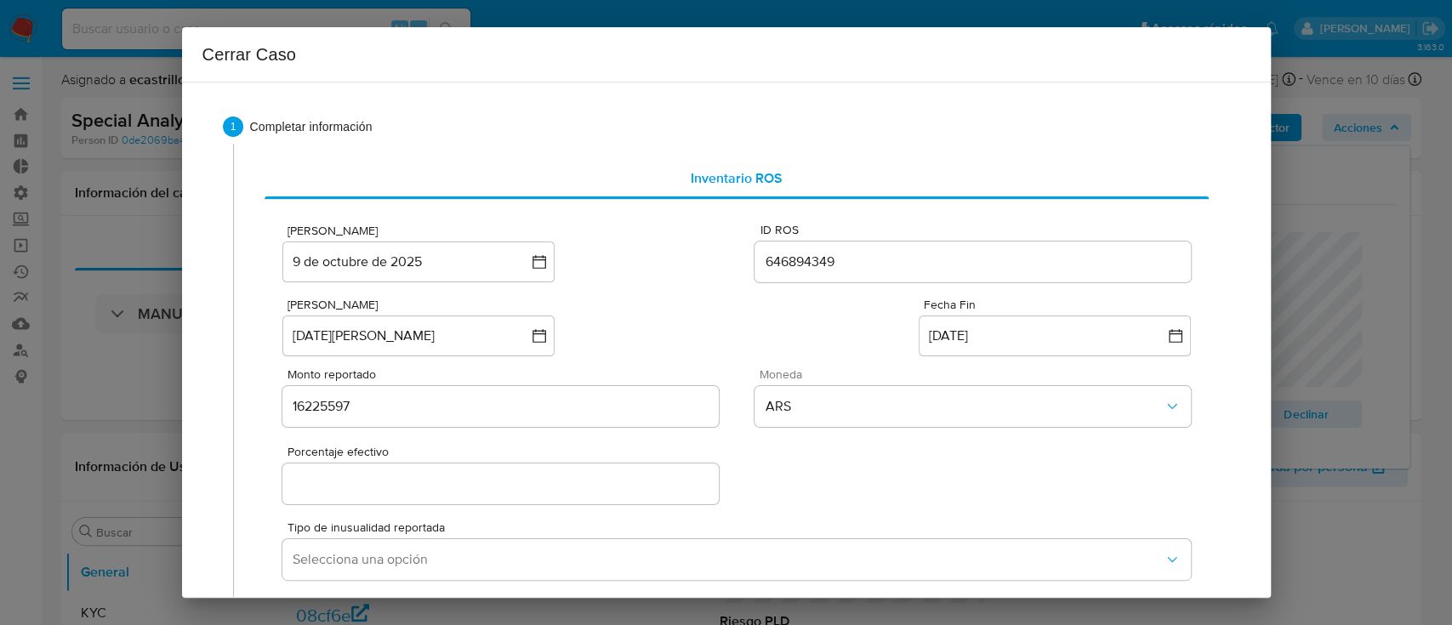
click at [345, 481] on input "Porcentaje efectivo" at bounding box center [500, 484] width 436 height 22
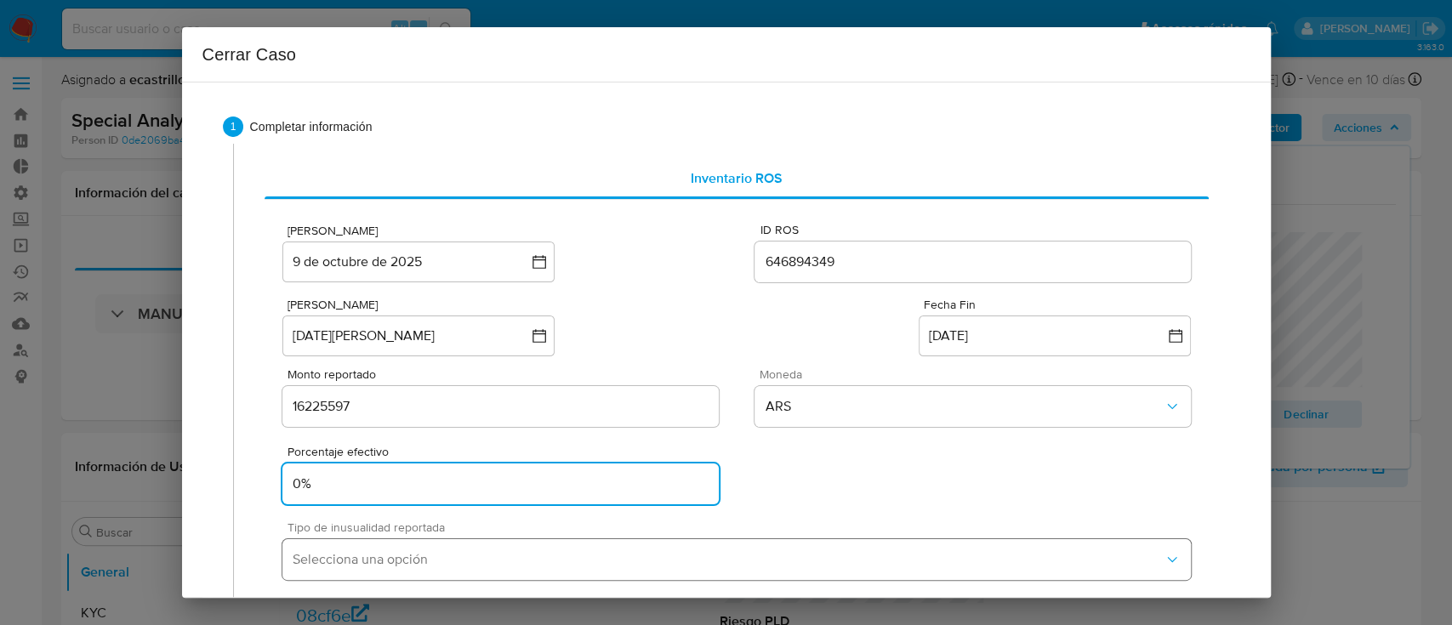
type input "0%"
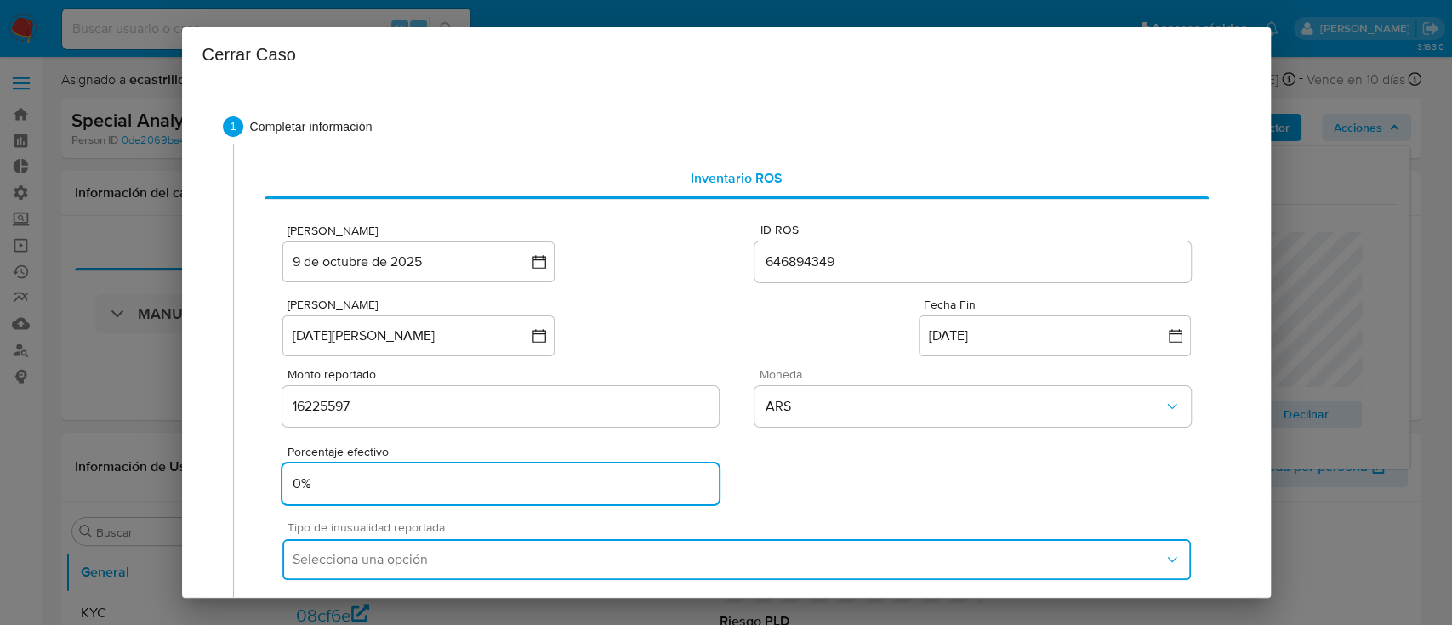
click at [333, 555] on span "Selecciona una opción" at bounding box center [728, 559] width 870 height 17
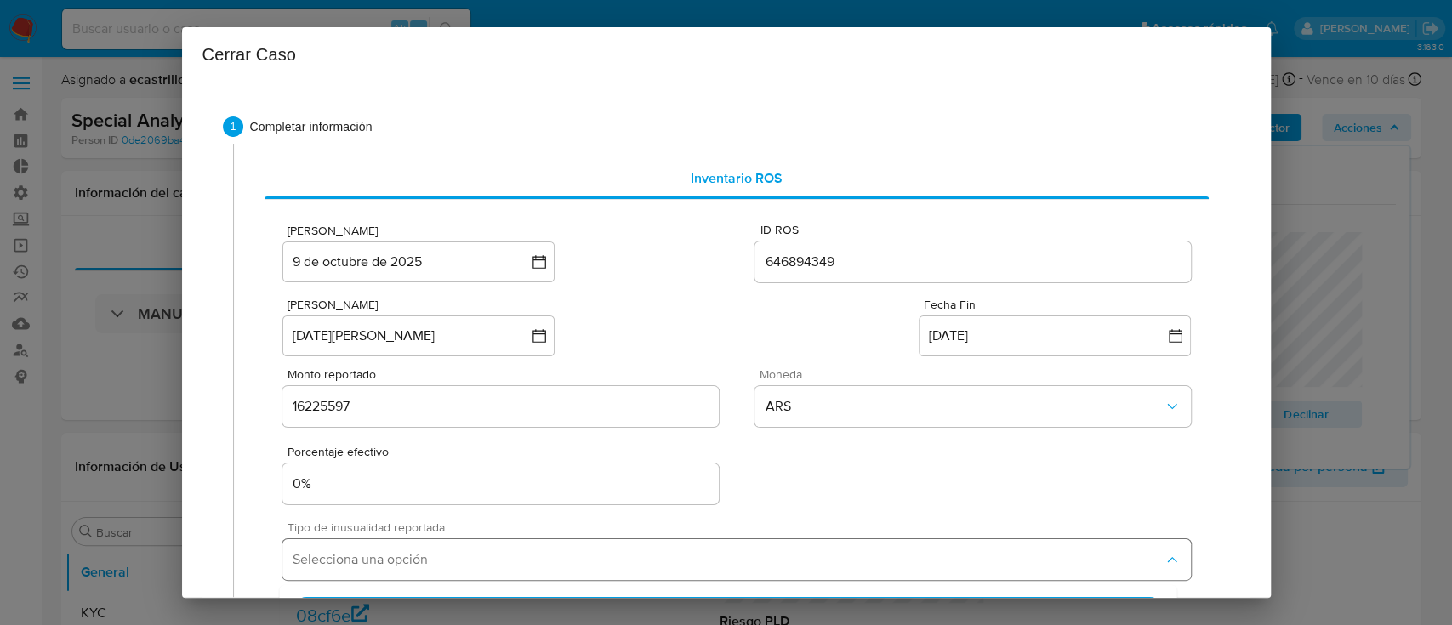
scroll to position [272, 0]
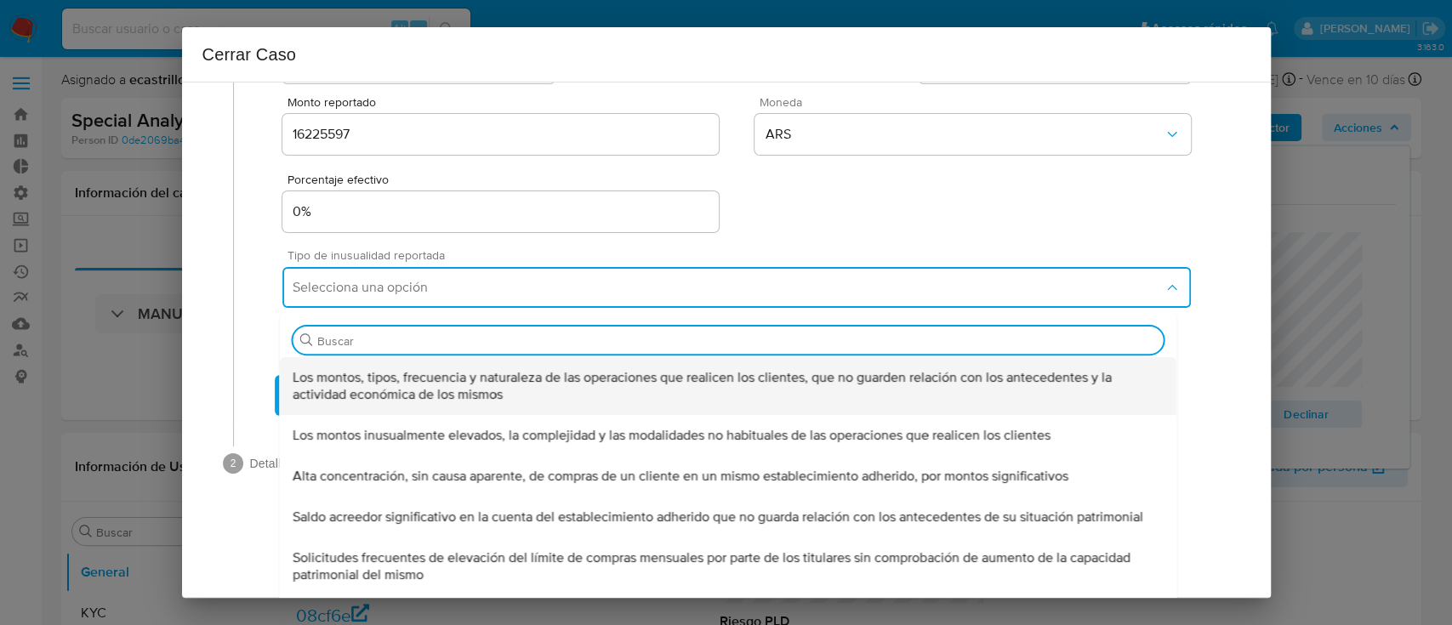
click at [396, 381] on span "Los montos, tipos, frecuencia y naturaleza de las operaciones que realicen los …" at bounding box center [728, 386] width 870 height 34
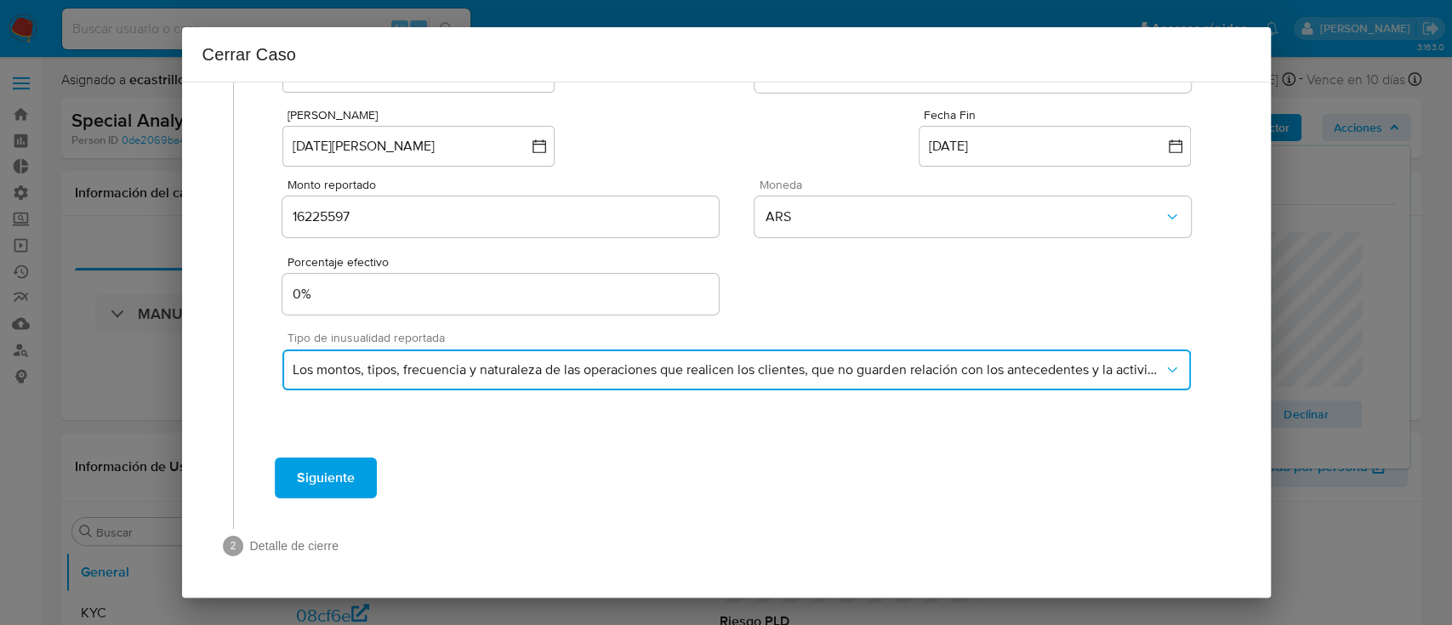
scroll to position [189, 0]
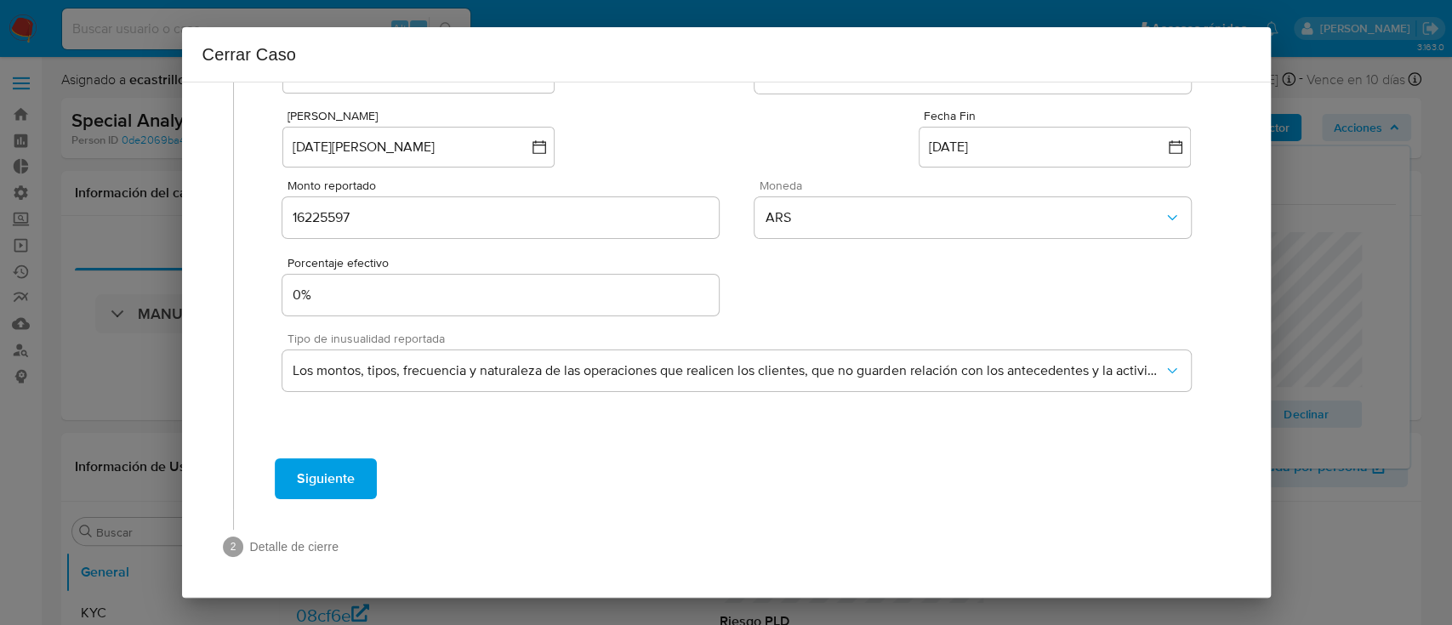
click at [322, 487] on span "Siguiente" at bounding box center [326, 478] width 58 height 37
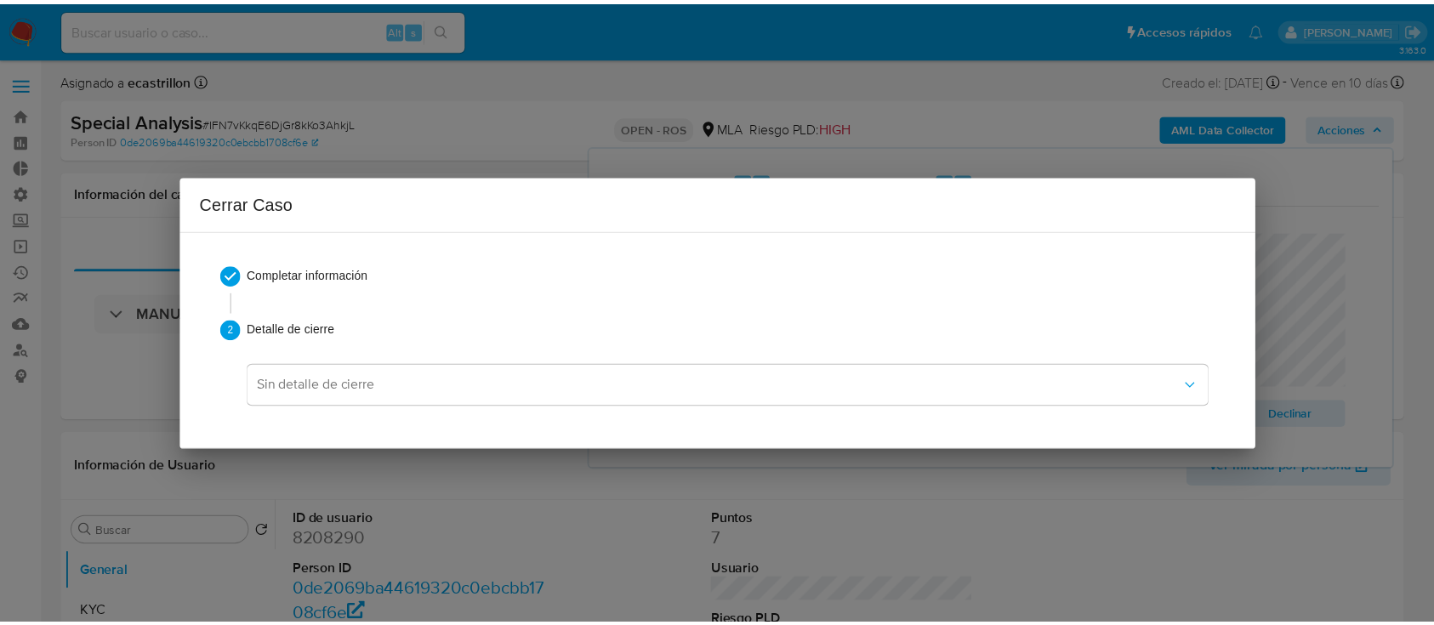
scroll to position [0, 0]
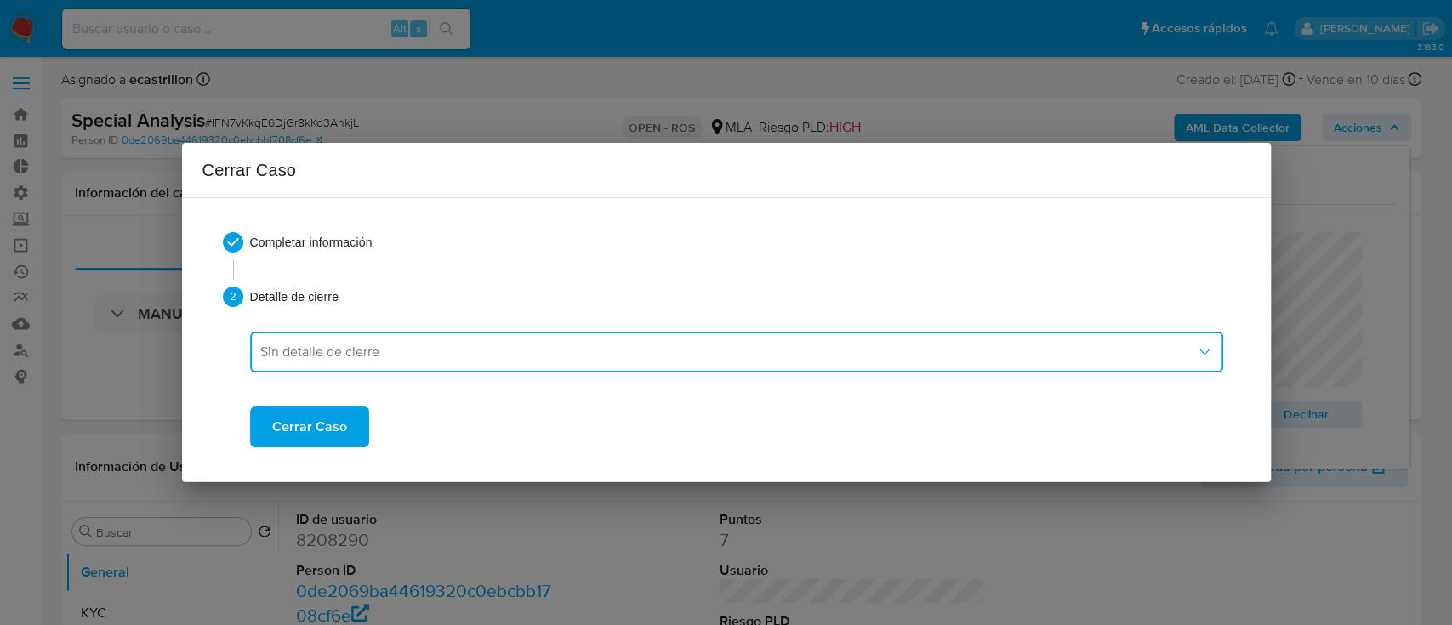
click at [306, 362] on button "Sin detalle de cierre" at bounding box center [736, 352] width 973 height 41
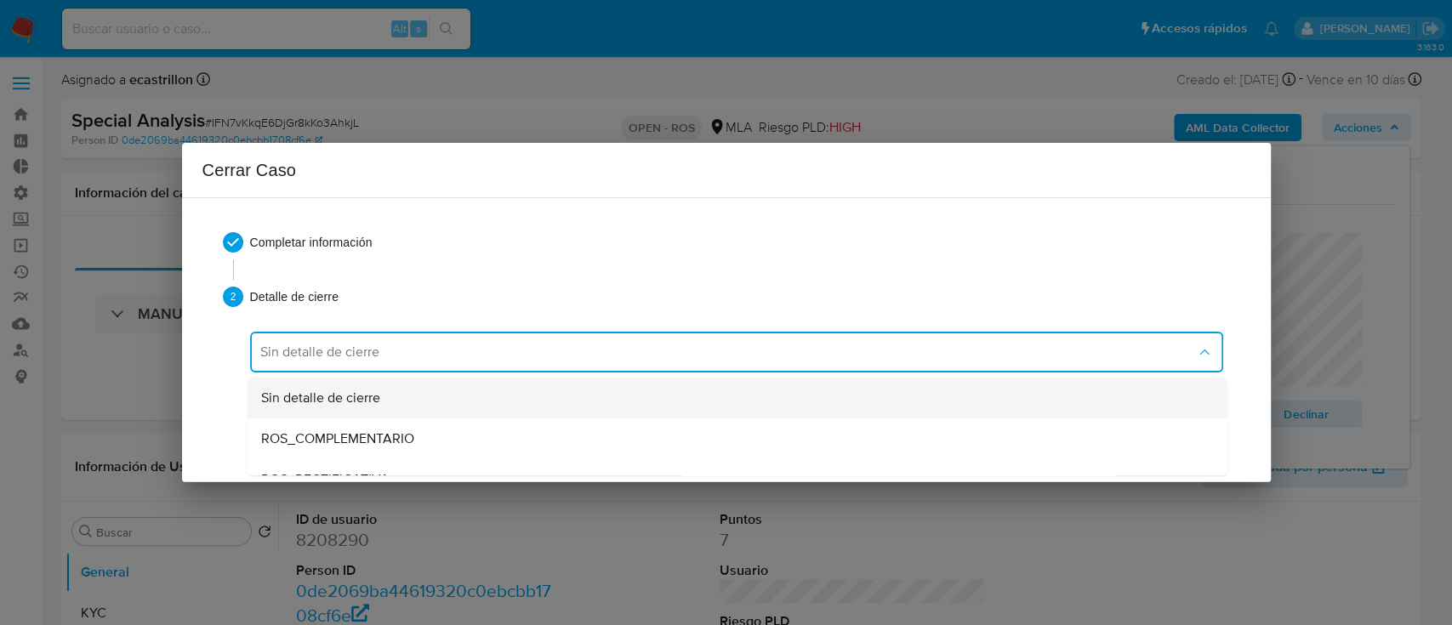
click at [318, 384] on div "Sin detalle de cierre" at bounding box center [736, 398] width 953 height 41
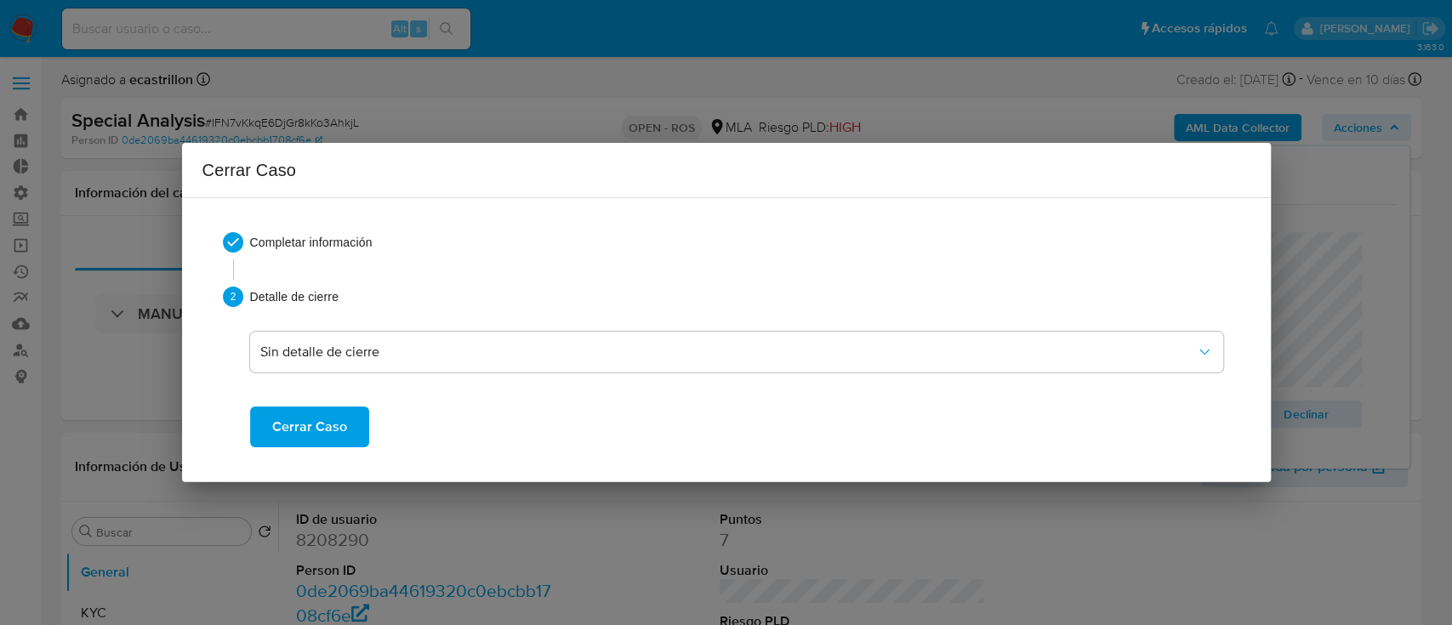
click at [318, 421] on span "Cerrar Caso" at bounding box center [309, 426] width 75 height 37
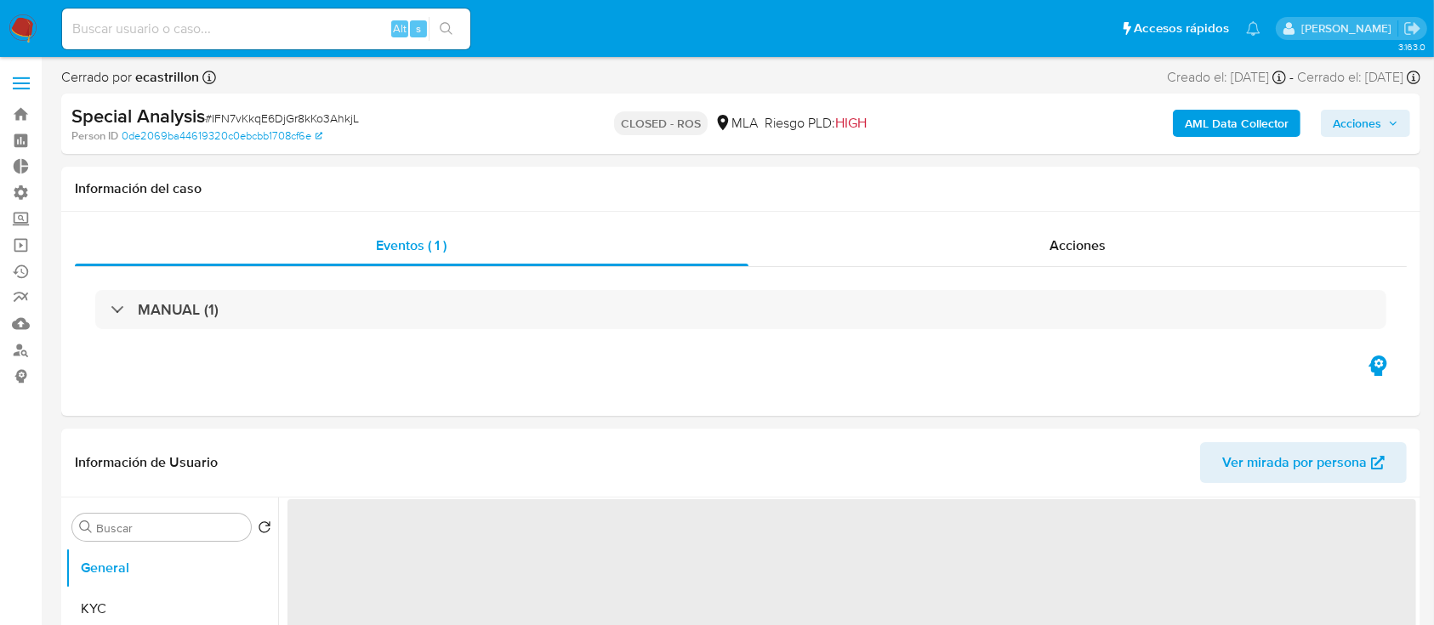
select select "10"
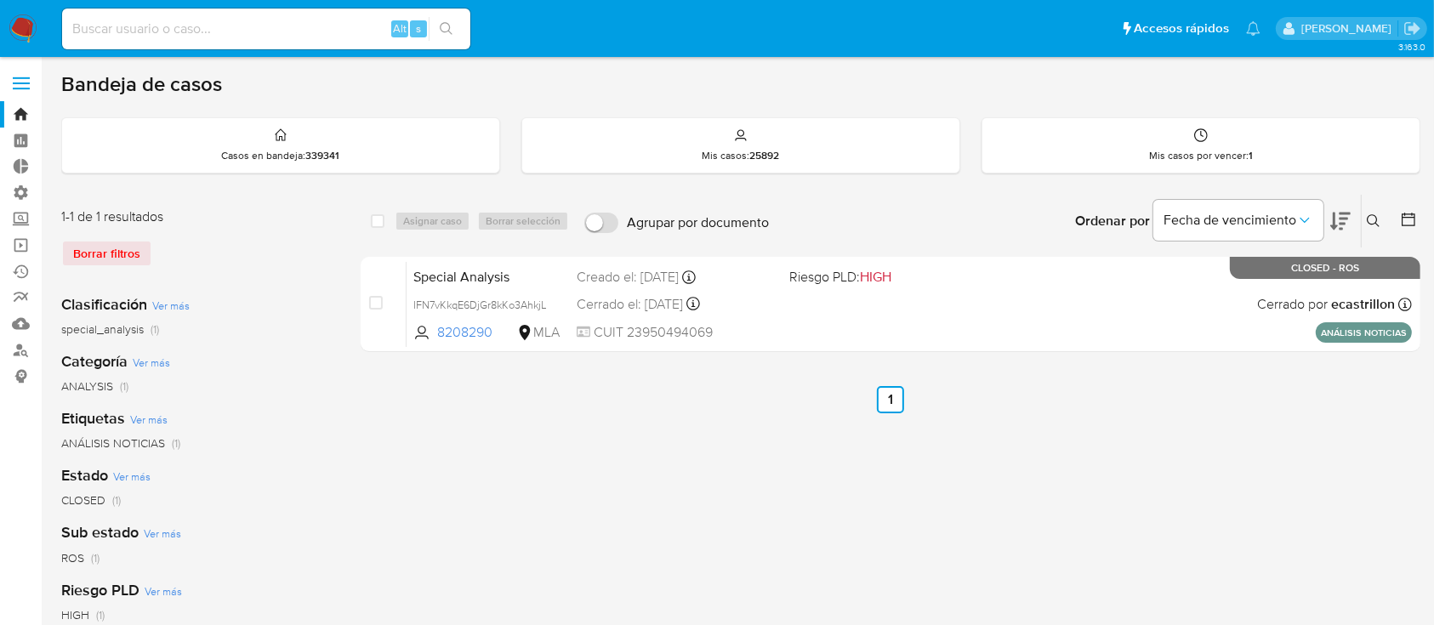
click at [363, 26] on input at bounding box center [266, 29] width 408 height 22
paste input "sina3NvO8uU1QUHB9AhozanV"
type input "sina3NvO8uU1QUHB9AhozanV"
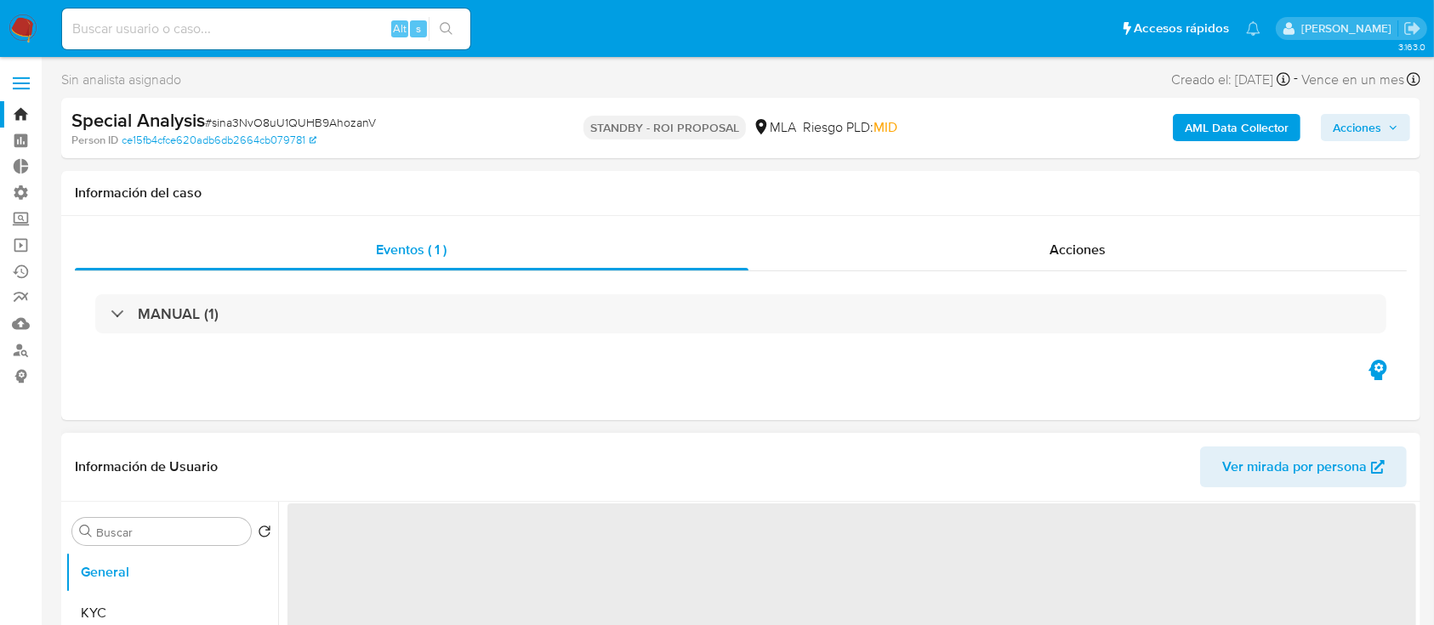
click at [88, 493] on div "Información de Usuario Ver mirada por persona" at bounding box center [740, 467] width 1359 height 69
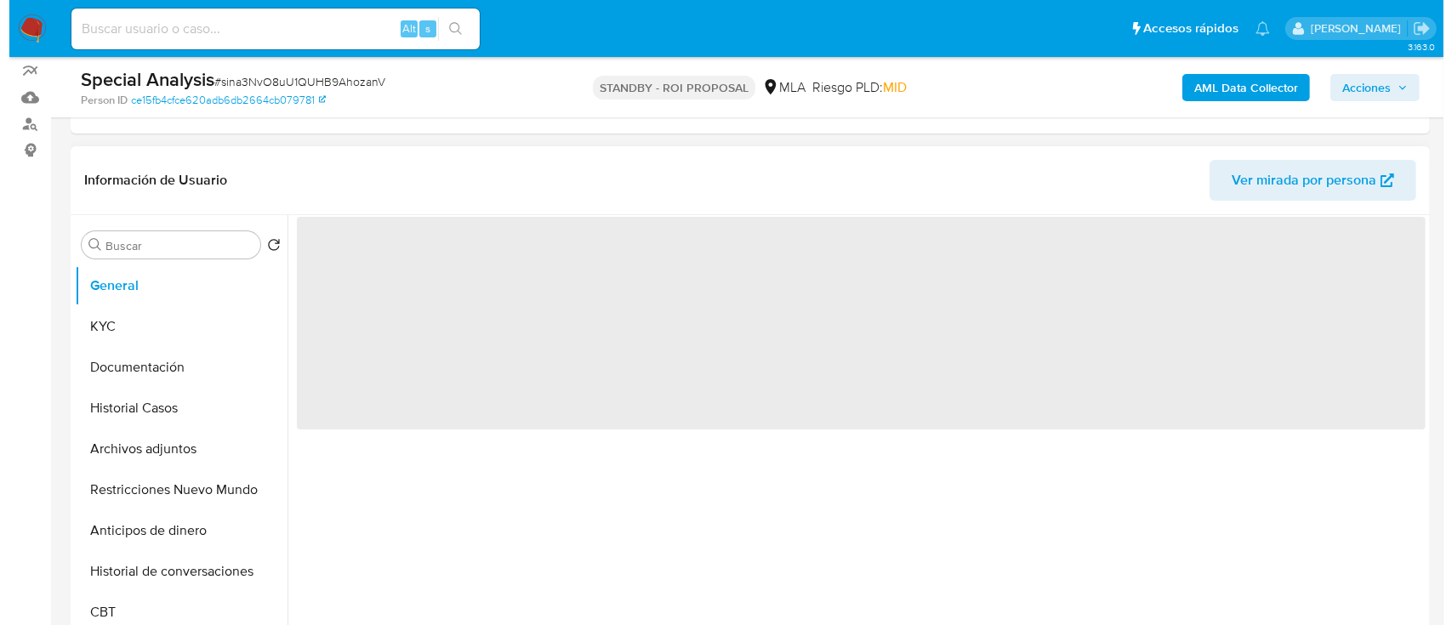
scroll to position [231, 0]
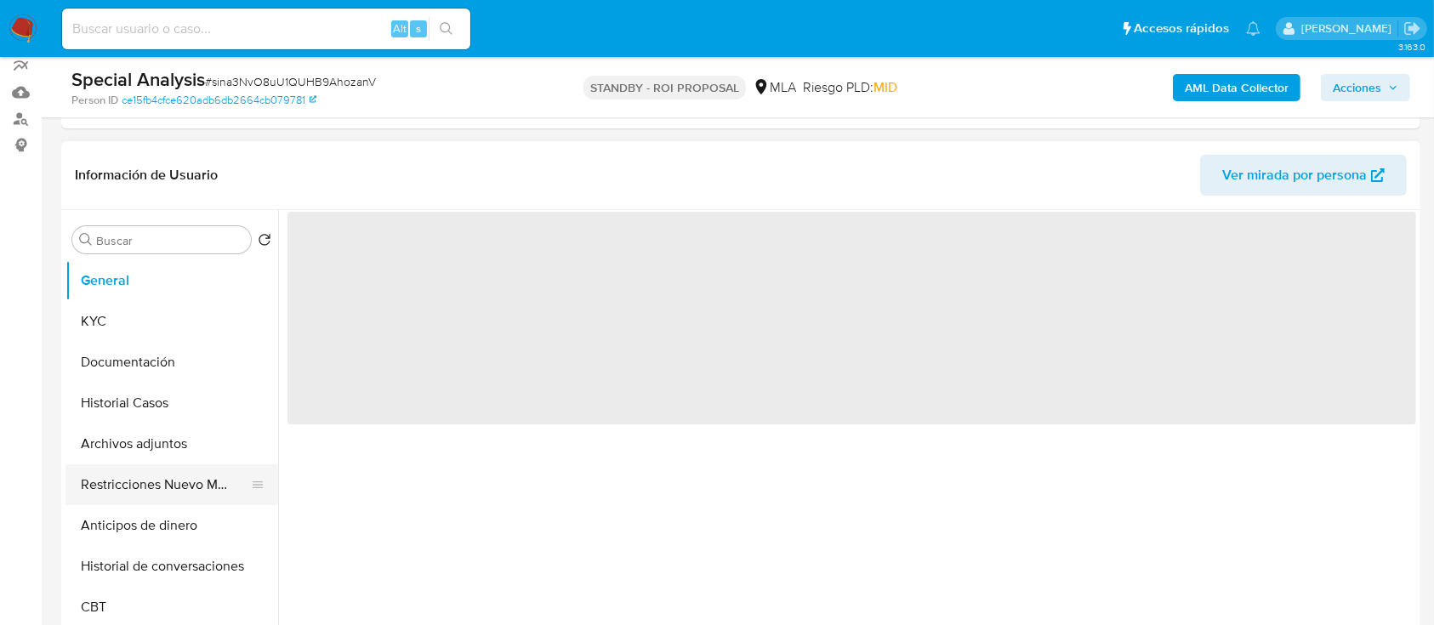
select select "10"
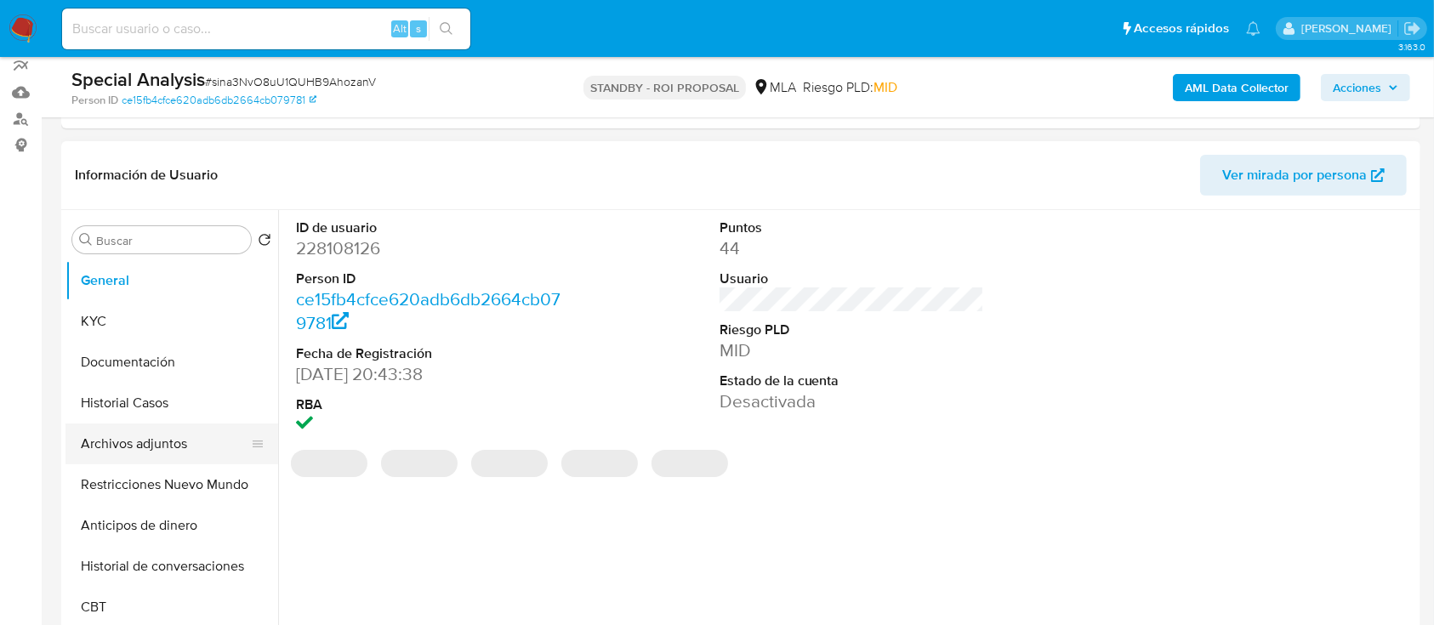
click at [112, 456] on button "Archivos adjuntos" at bounding box center [164, 444] width 199 height 41
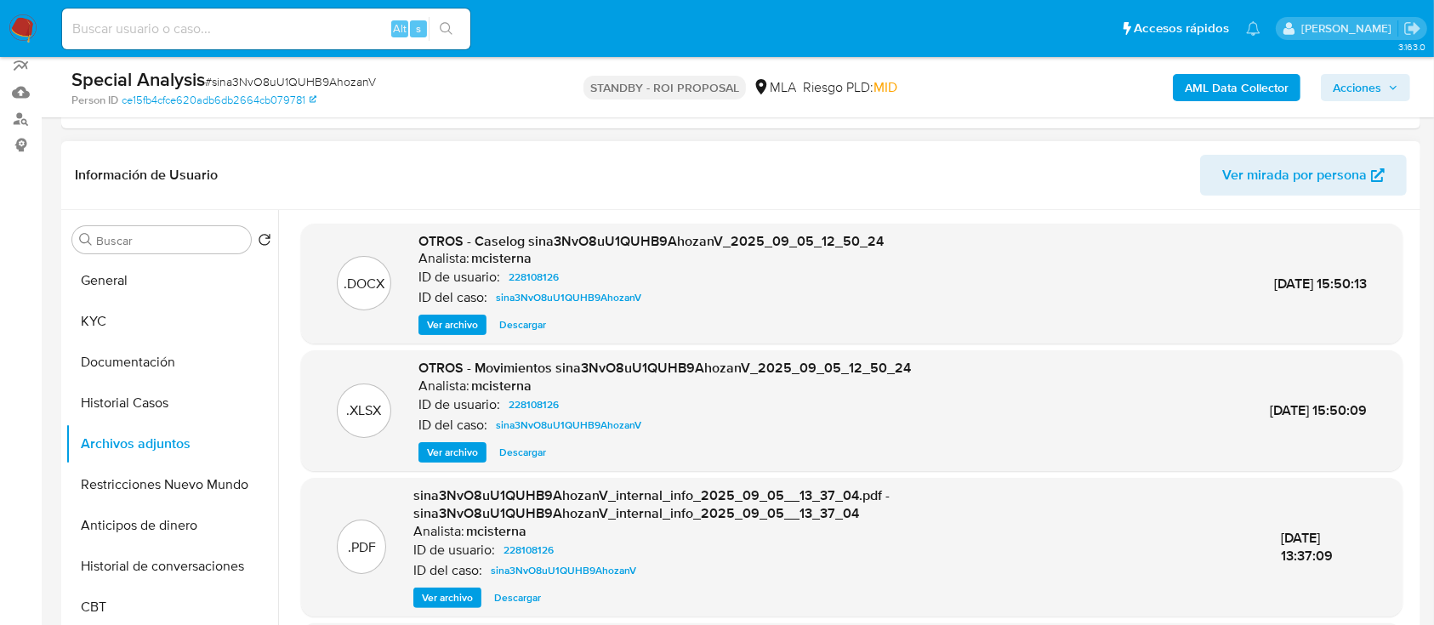
click at [453, 330] on span "Ver archivo" at bounding box center [452, 324] width 51 height 17
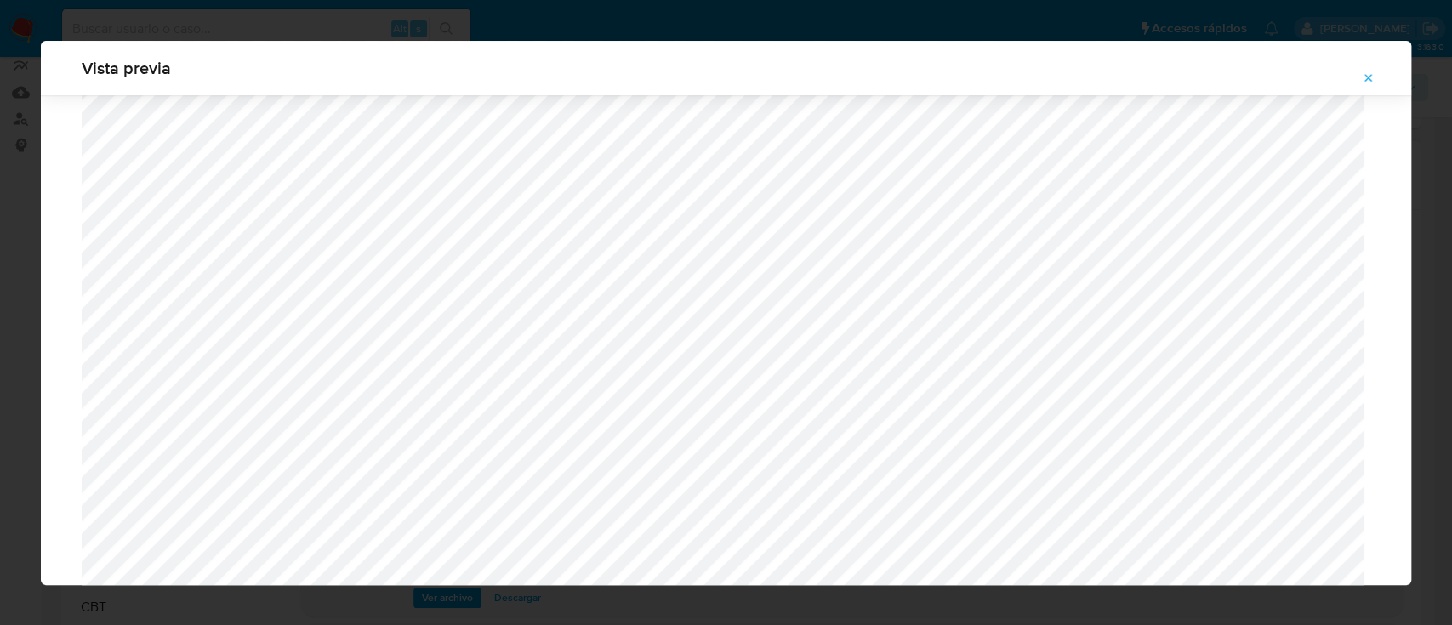
scroll to position [1218, 0]
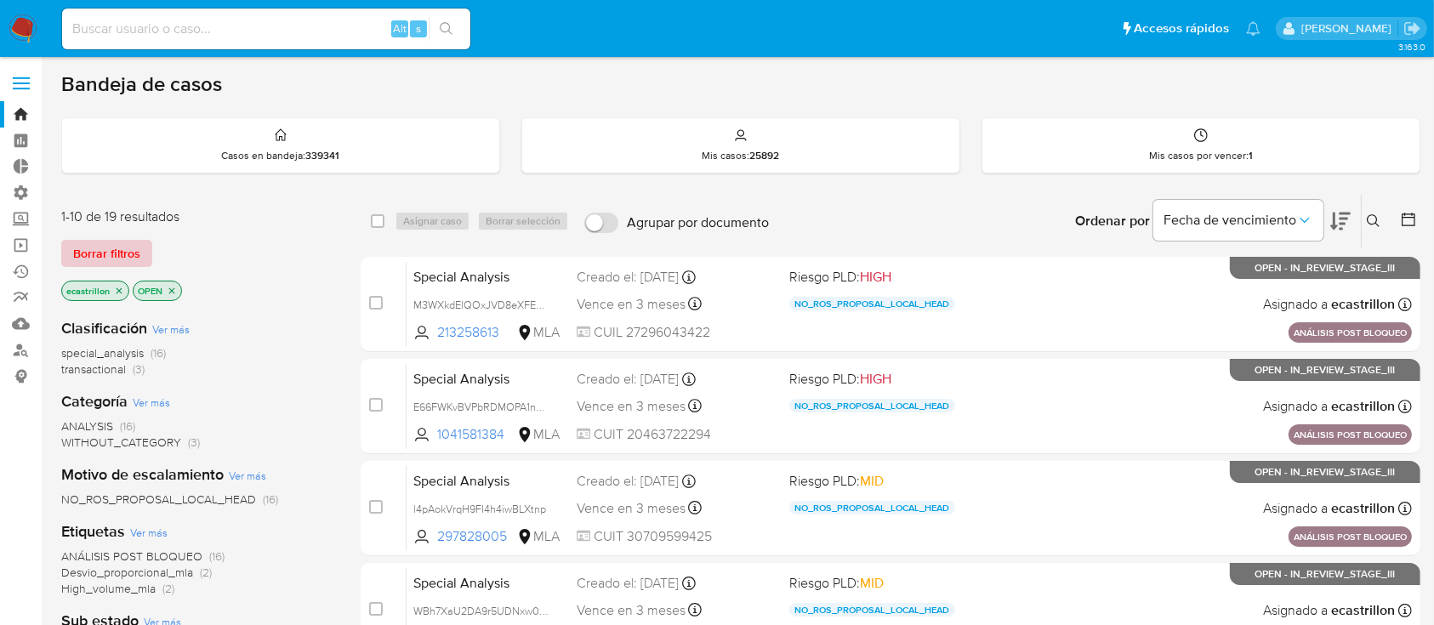
click at [110, 253] on span "Borrar filtros" at bounding box center [106, 254] width 67 height 24
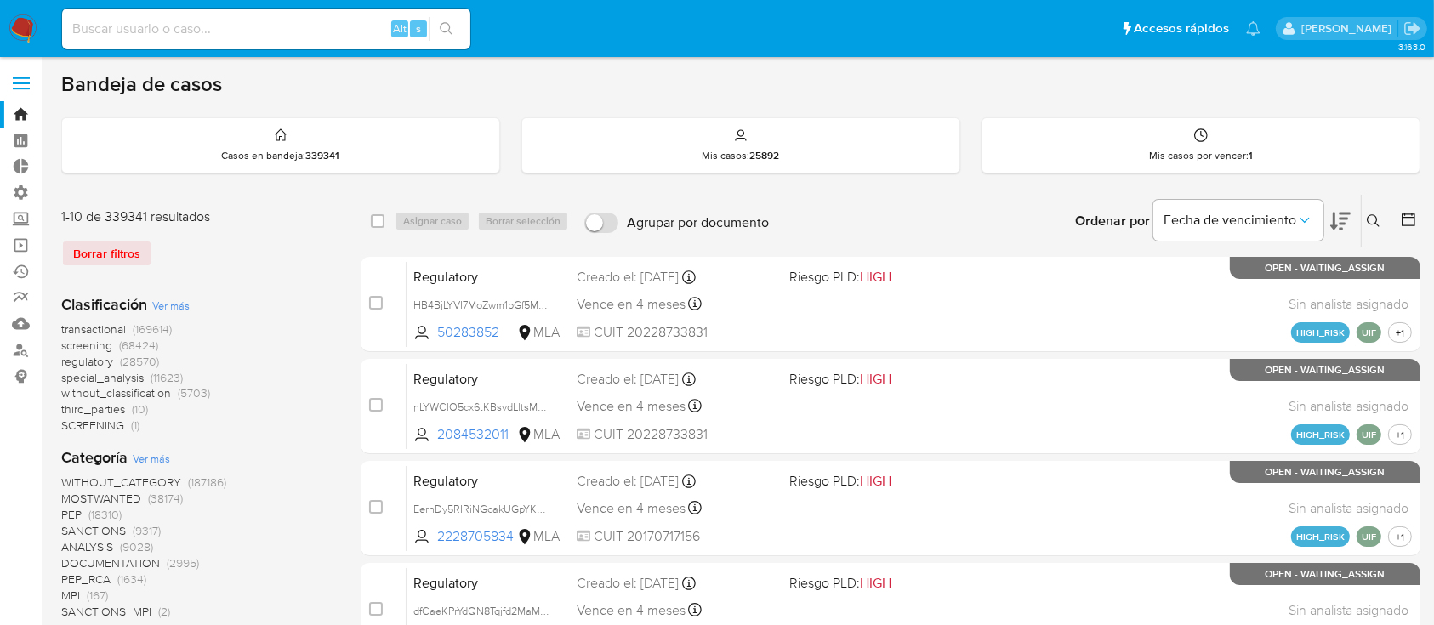
click at [219, 32] on input at bounding box center [266, 29] width 408 height 22
paste input "3s0BidbXyOTAsSyLJ2gXFUTu"
type input "3s0BidbXyOTAsSyLJ2gXFUTu"
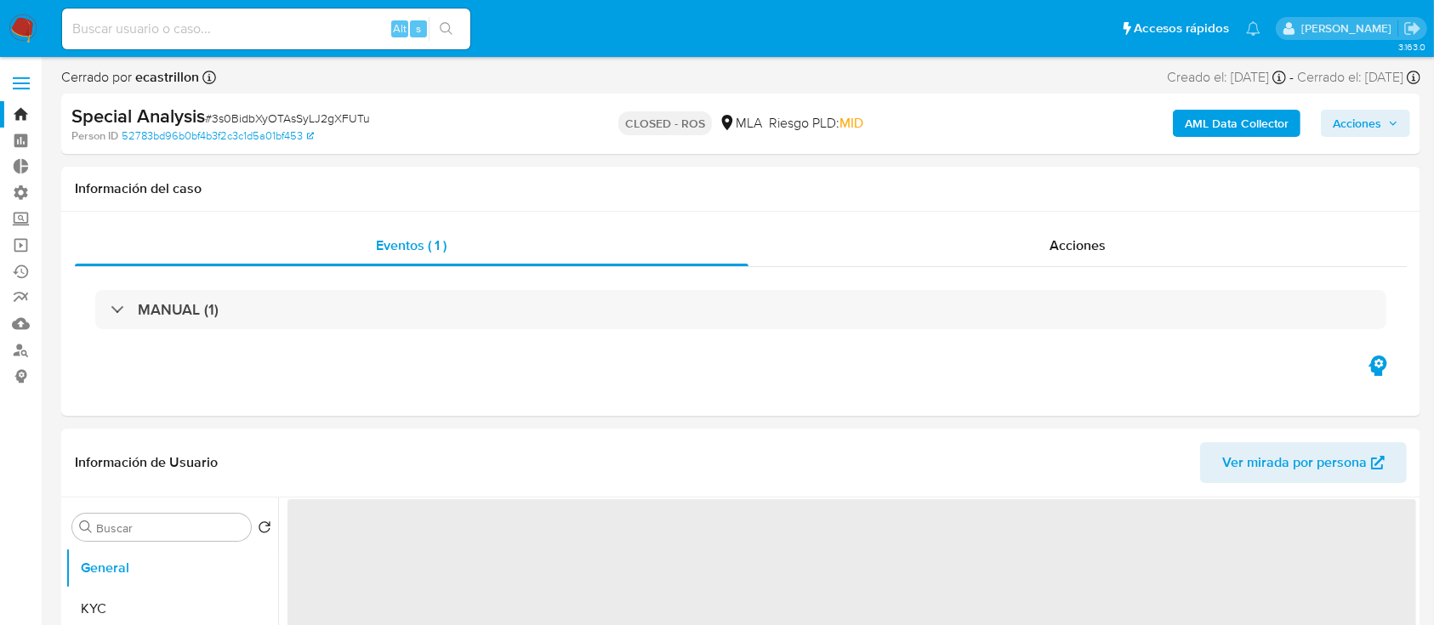
select select "10"
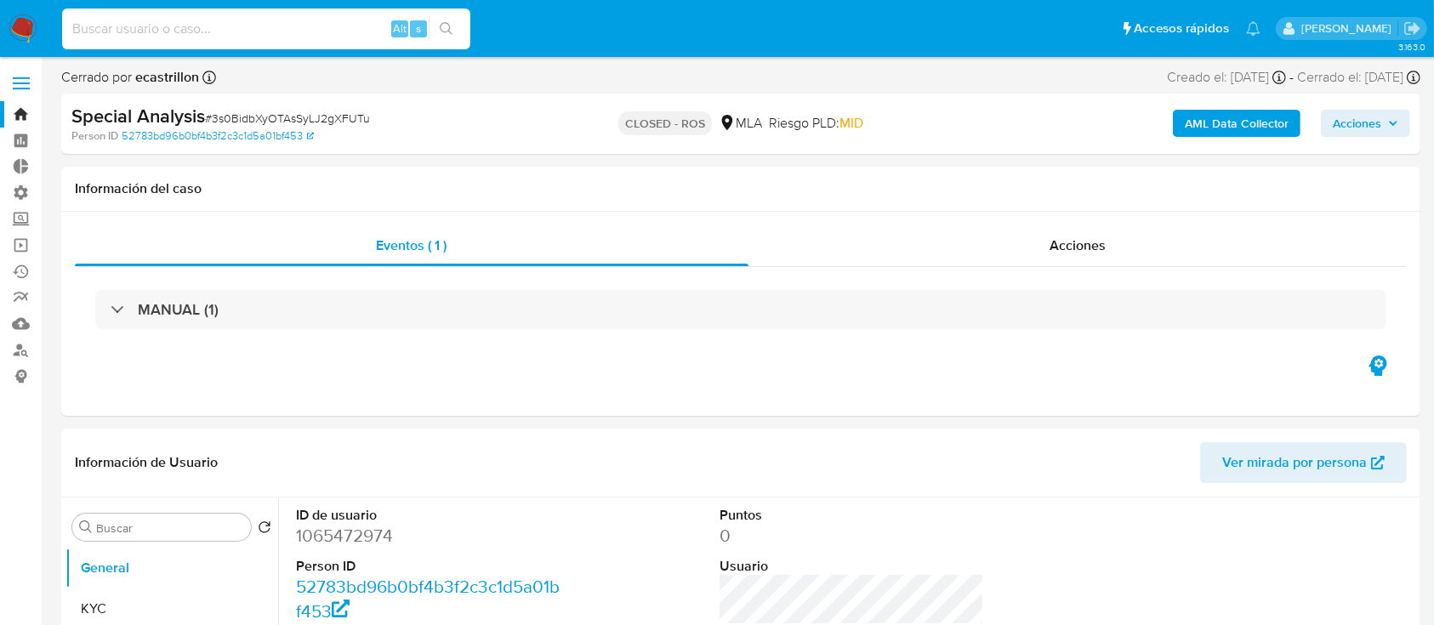
click at [327, 28] on input at bounding box center [266, 29] width 408 height 22
paste input "u913jzhLGLwMP1hGvUyeynkH"
type input "u913jzhLGLwMP1hGvUyeynkH"
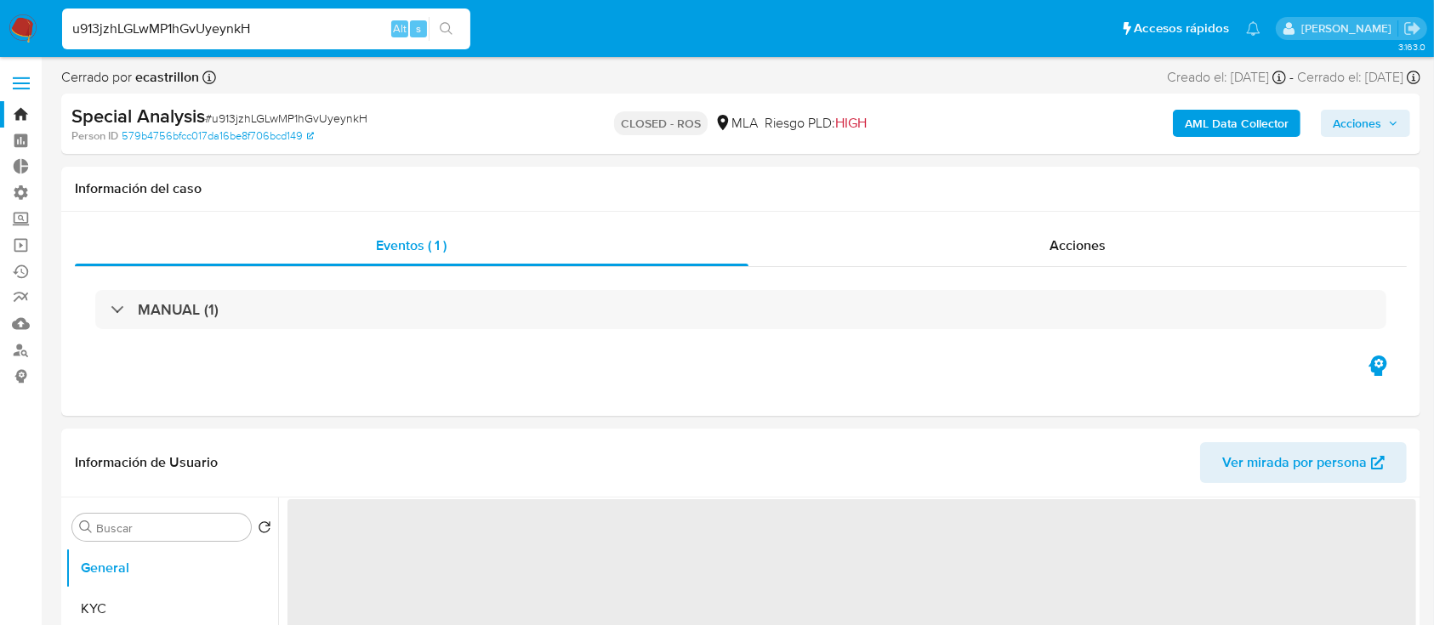
select select "10"
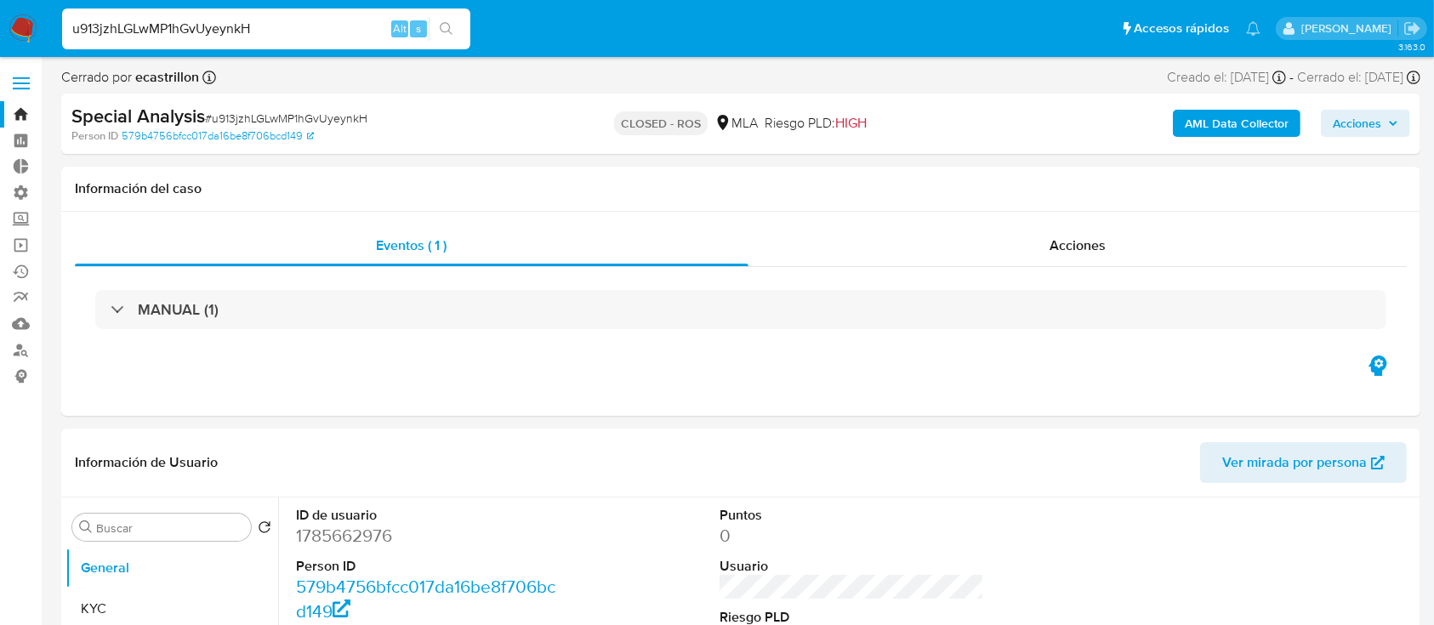
click at [201, 26] on input "u913jzhLGLwMP1hGvUyeynkH" at bounding box center [266, 29] width 408 height 22
paste input "3s0BidbXyOTAsSyLJ2gXFUTu"
type input "3s0BidbXyOTAsSyLJ2gXFUTu"
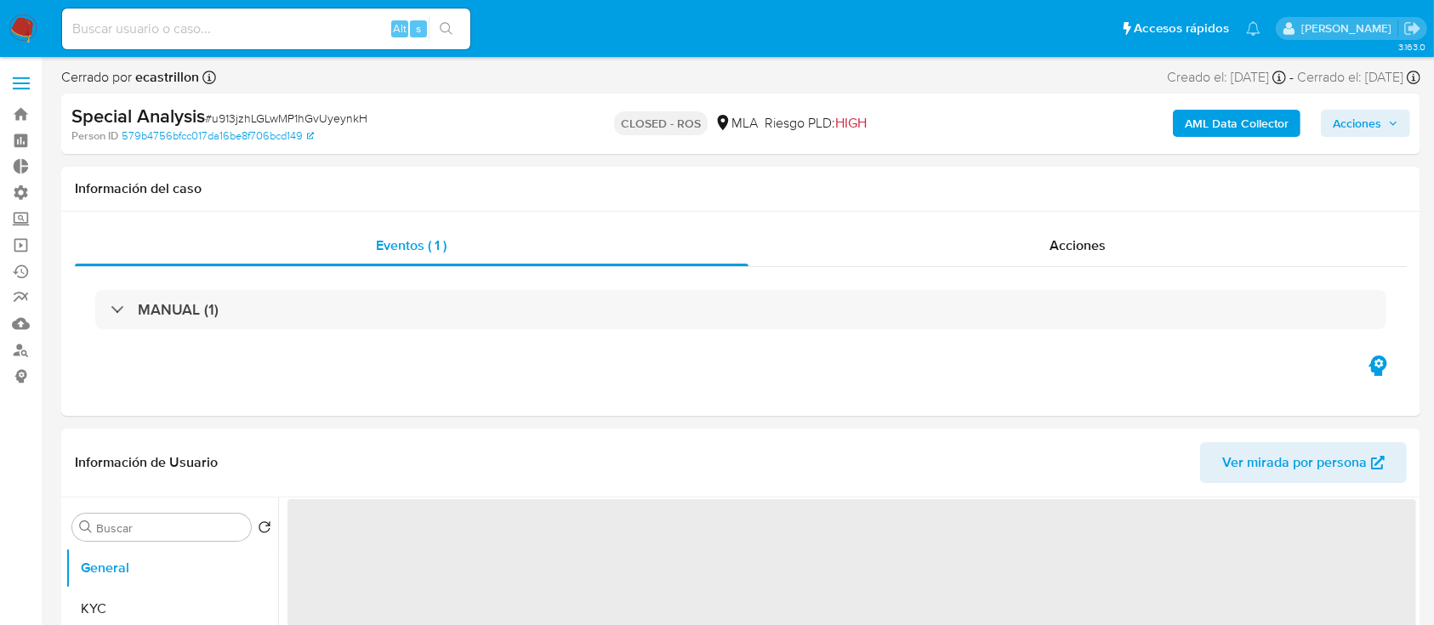
select select "10"
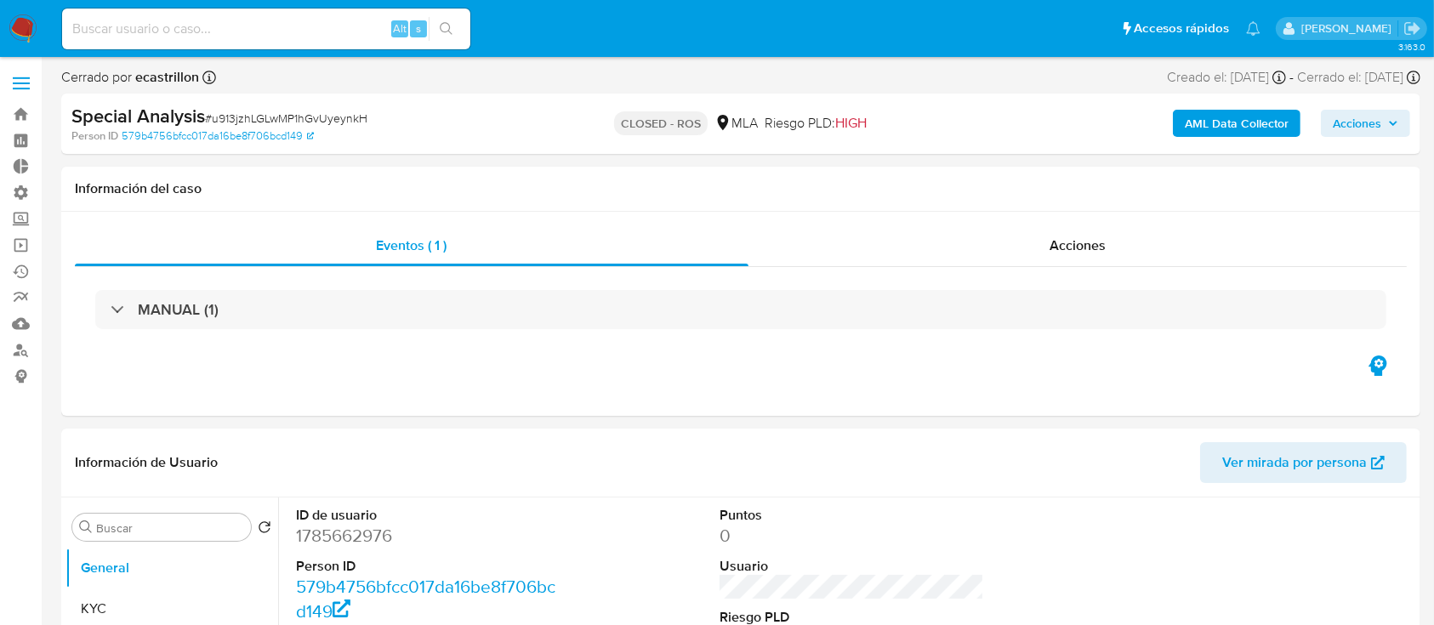
click at [187, 41] on div "Alt s" at bounding box center [266, 29] width 408 height 41
click at [187, 36] on input at bounding box center [266, 29] width 408 height 22
paste input "3s0BidbXyOTAsSyLJ2gXFUTu"
type input "3s0BidbXyOTAsSyLJ2gXFUTu"
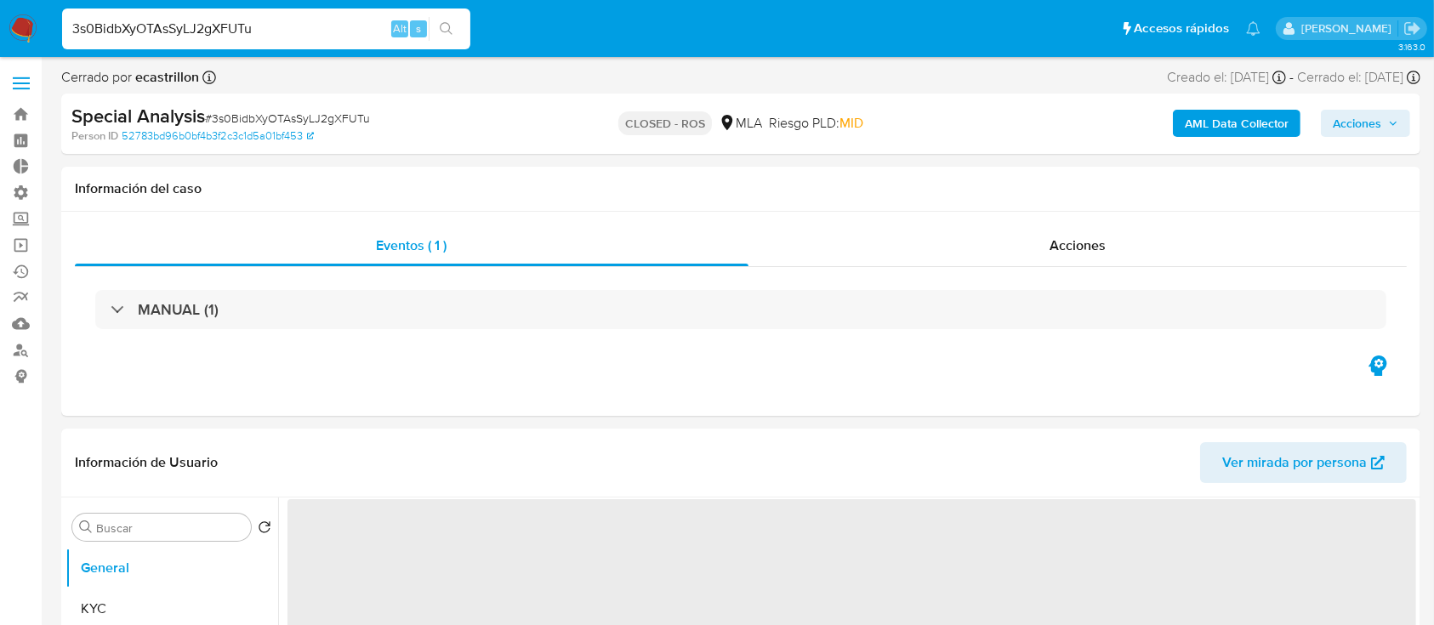
select select "10"
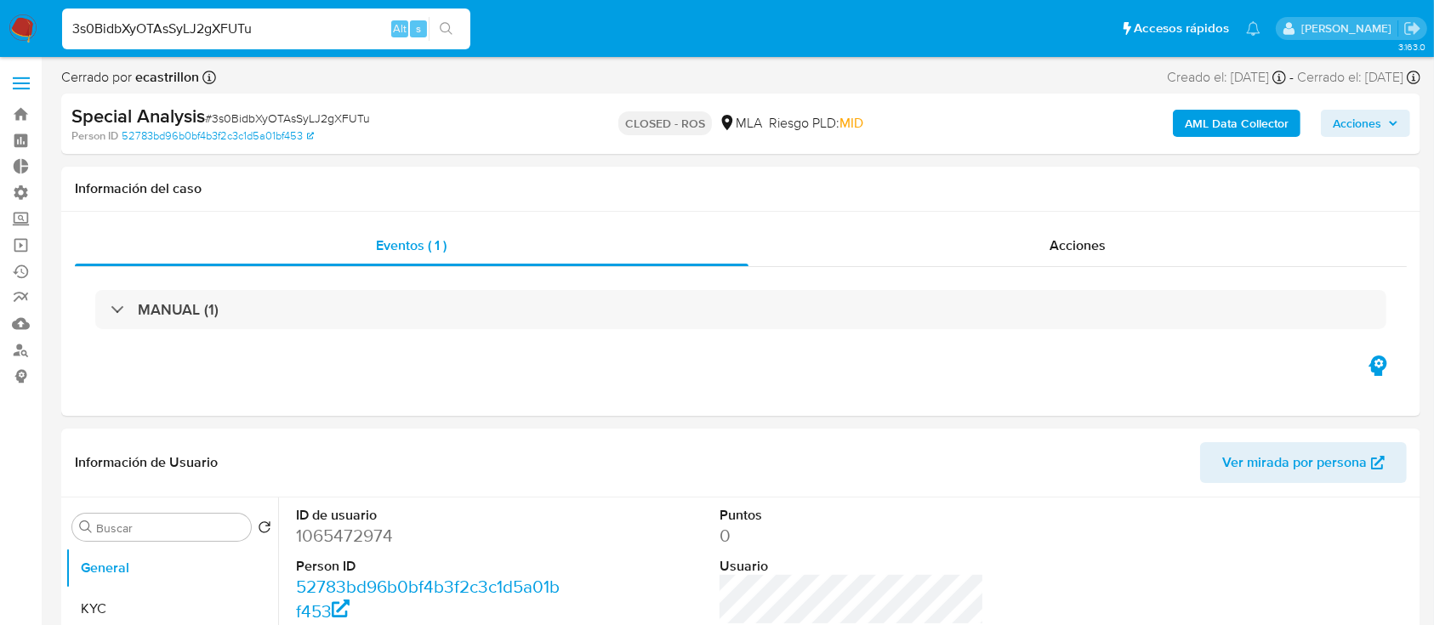
click at [344, 24] on input "3s0BidbXyOTAsSyLJ2gXFUTu" at bounding box center [266, 29] width 408 height 22
paste input "u913jzhLGLwMP1hGvUyeynkH"
type input "u913jzhLGLwMP1hGvUyeynkH"
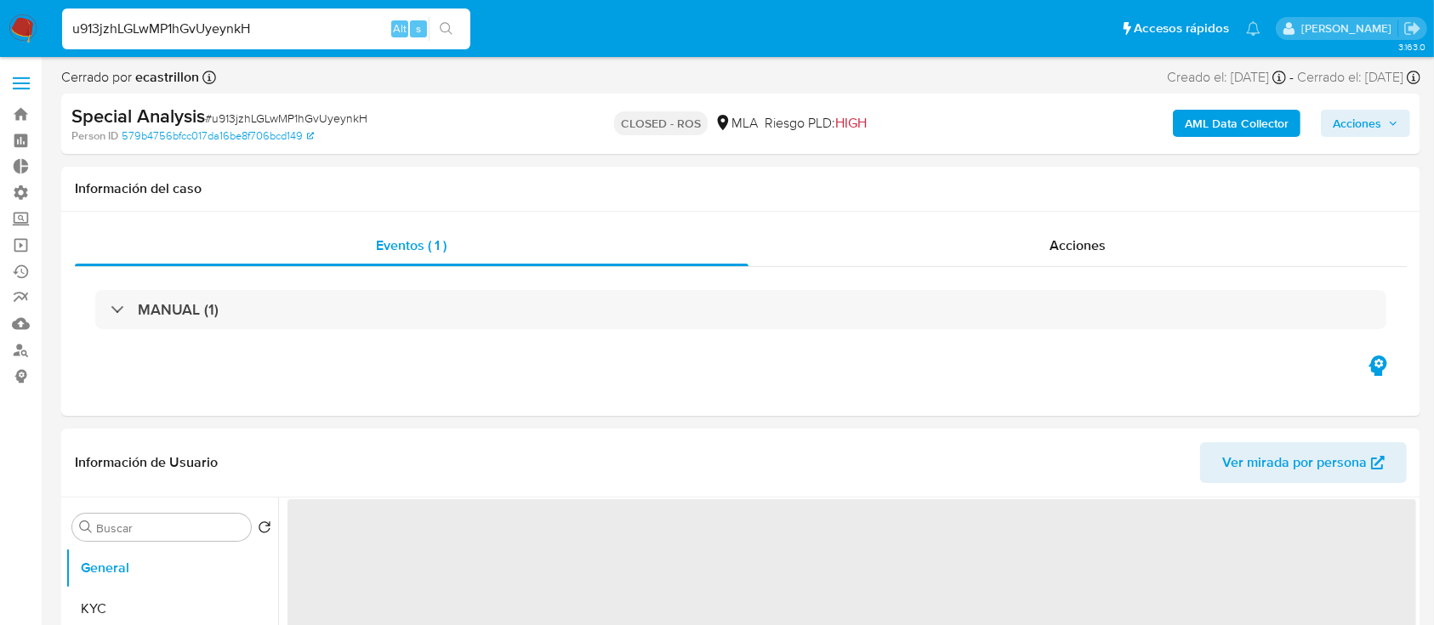
select select "10"
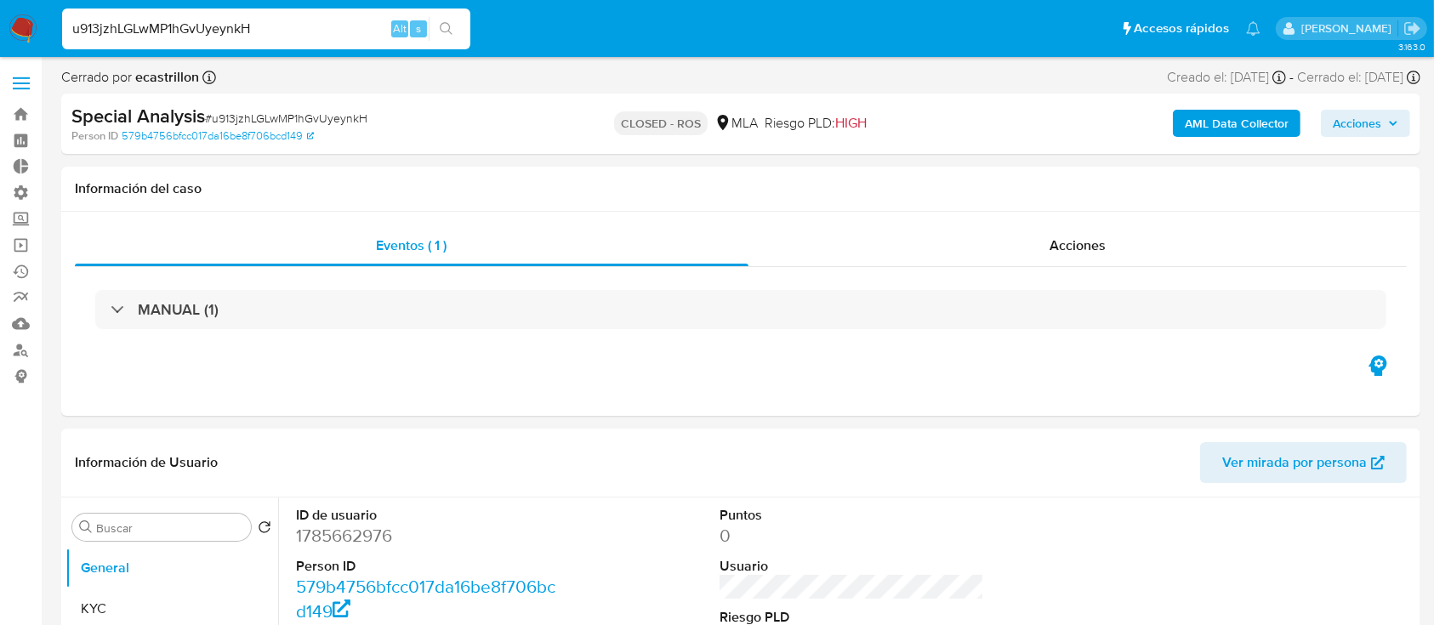
click at [280, 43] on div "u913jzhLGLwMP1hGvUyeynkH Alt s" at bounding box center [266, 29] width 408 height 41
click at [281, 31] on input "u913jzhLGLwMP1hGvUyeynkH" at bounding box center [266, 29] width 408 height 22
paste input "IFN7vKkqE6DjGr8kKo3AhkjL"
type input "IFN7vKkqE6DjGr8kKo3AhkjL"
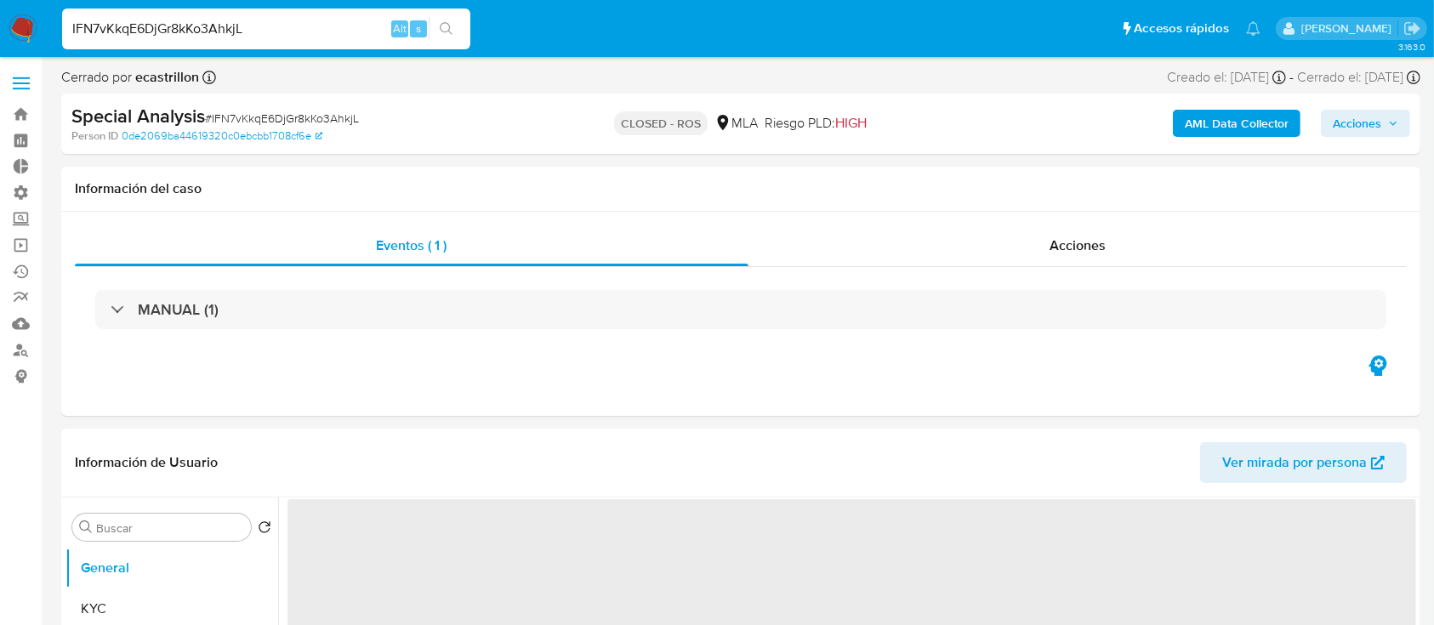
select select "10"
